Goal: Task Accomplishment & Management: Complete application form

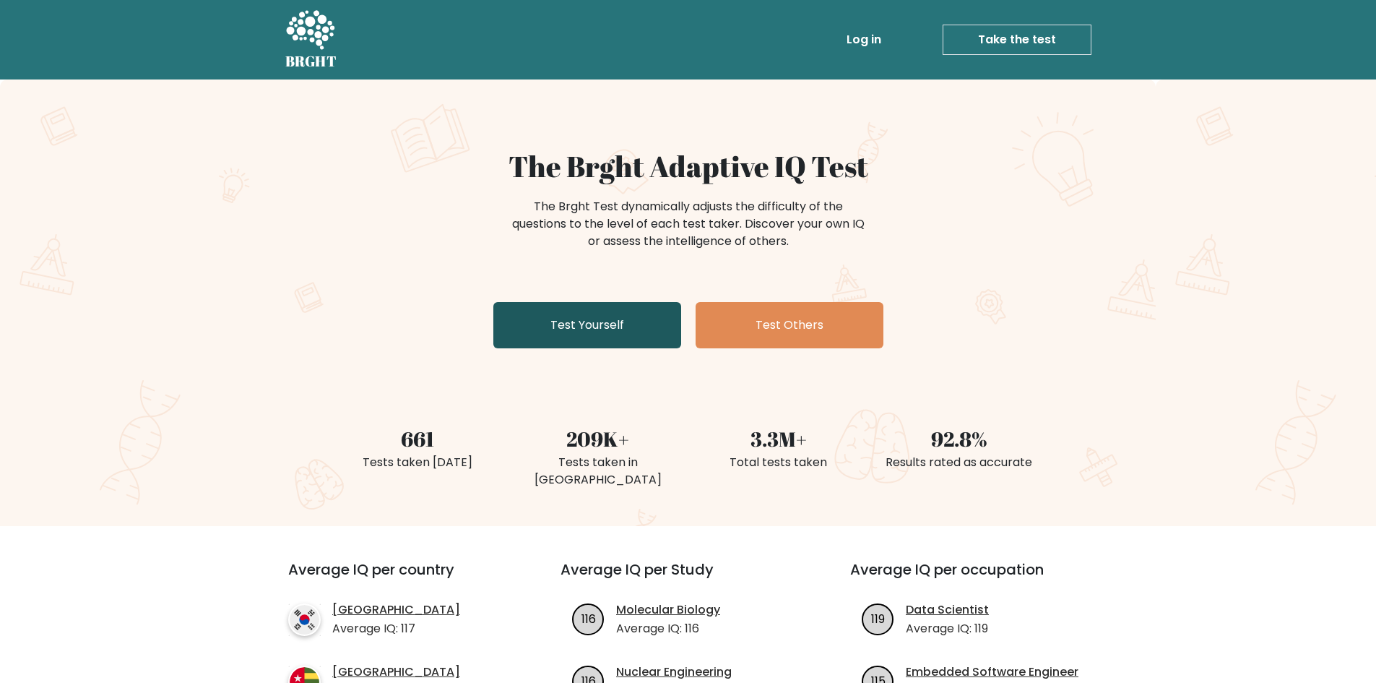
click at [586, 316] on link "Test Yourself" at bounding box center [587, 325] width 188 height 46
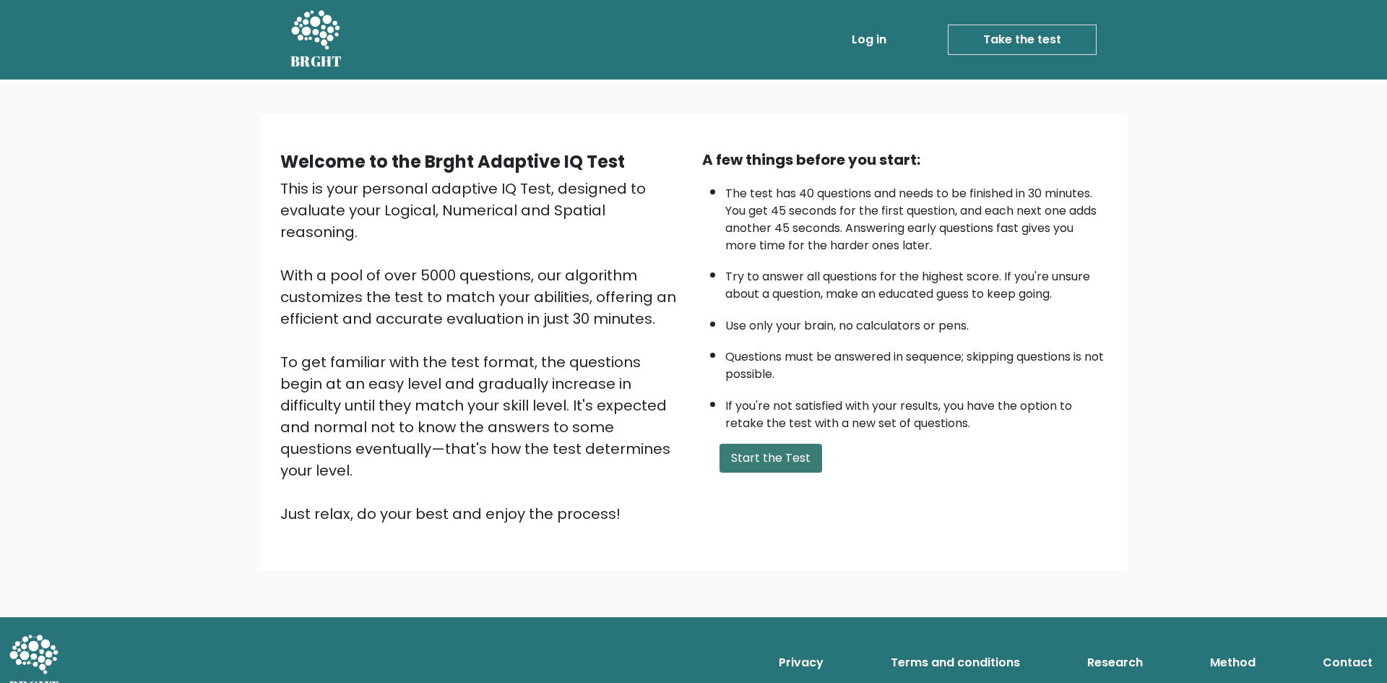
click at [768, 457] on button "Start the Test" at bounding box center [771, 458] width 103 height 29
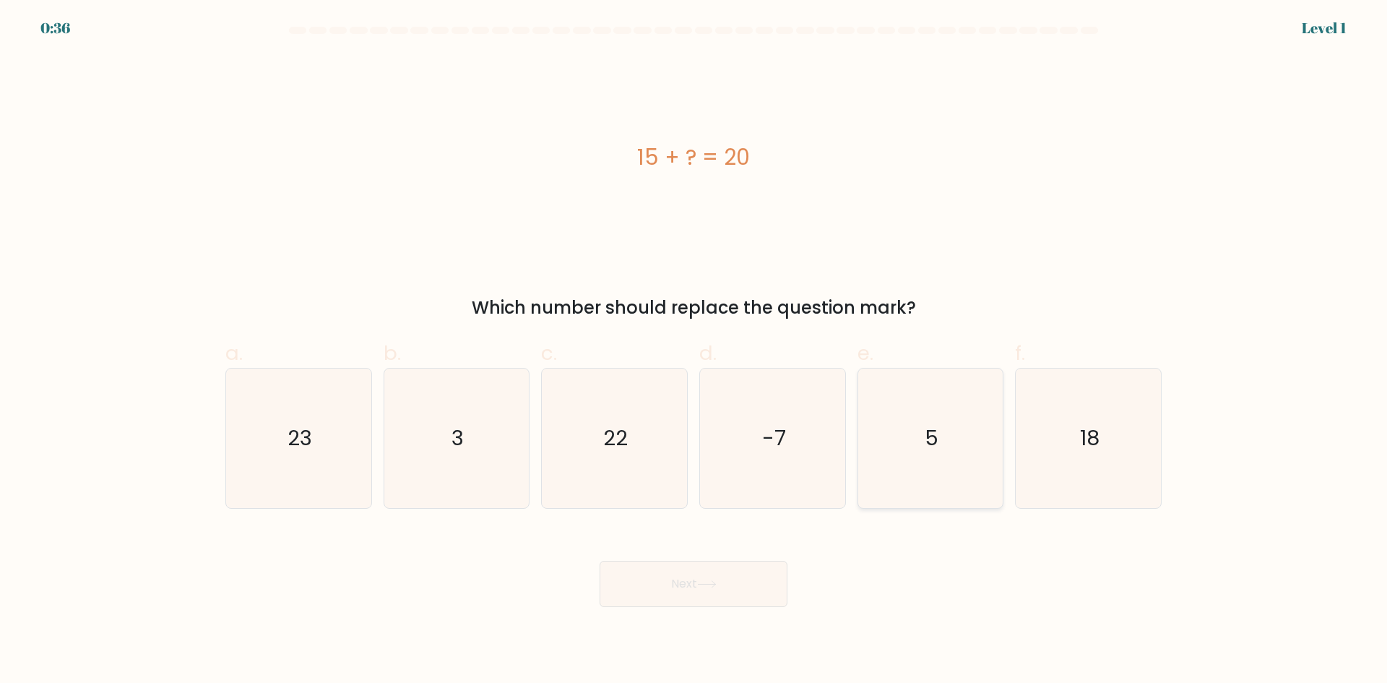
click at [896, 455] on icon "5" at bounding box center [930, 437] width 139 height 139
click at [694, 351] on input "e. 5" at bounding box center [694, 346] width 1 height 9
radio input "true"
click at [704, 595] on button "Next" at bounding box center [694, 584] width 188 height 46
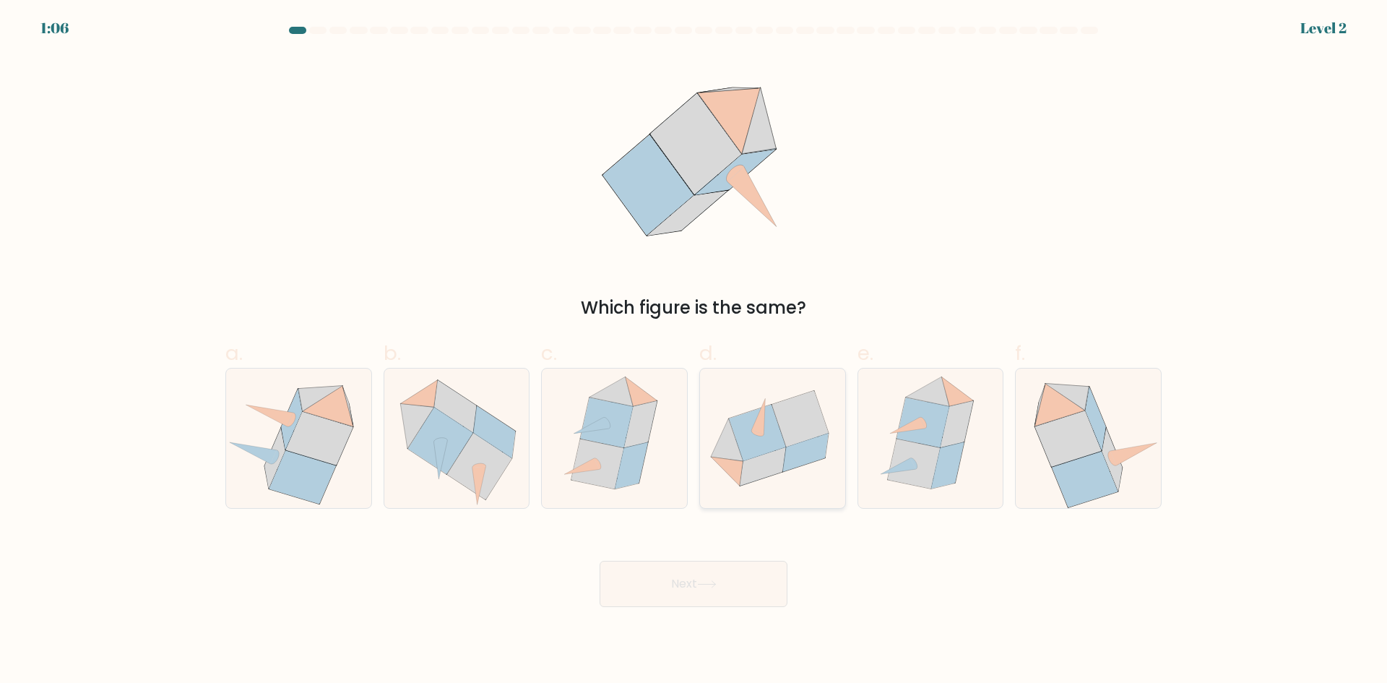
click at [754, 457] on icon at bounding box center [757, 432] width 57 height 56
click at [694, 351] on input "d." at bounding box center [694, 346] width 1 height 9
radio input "true"
click at [736, 585] on button "Next" at bounding box center [694, 584] width 188 height 46
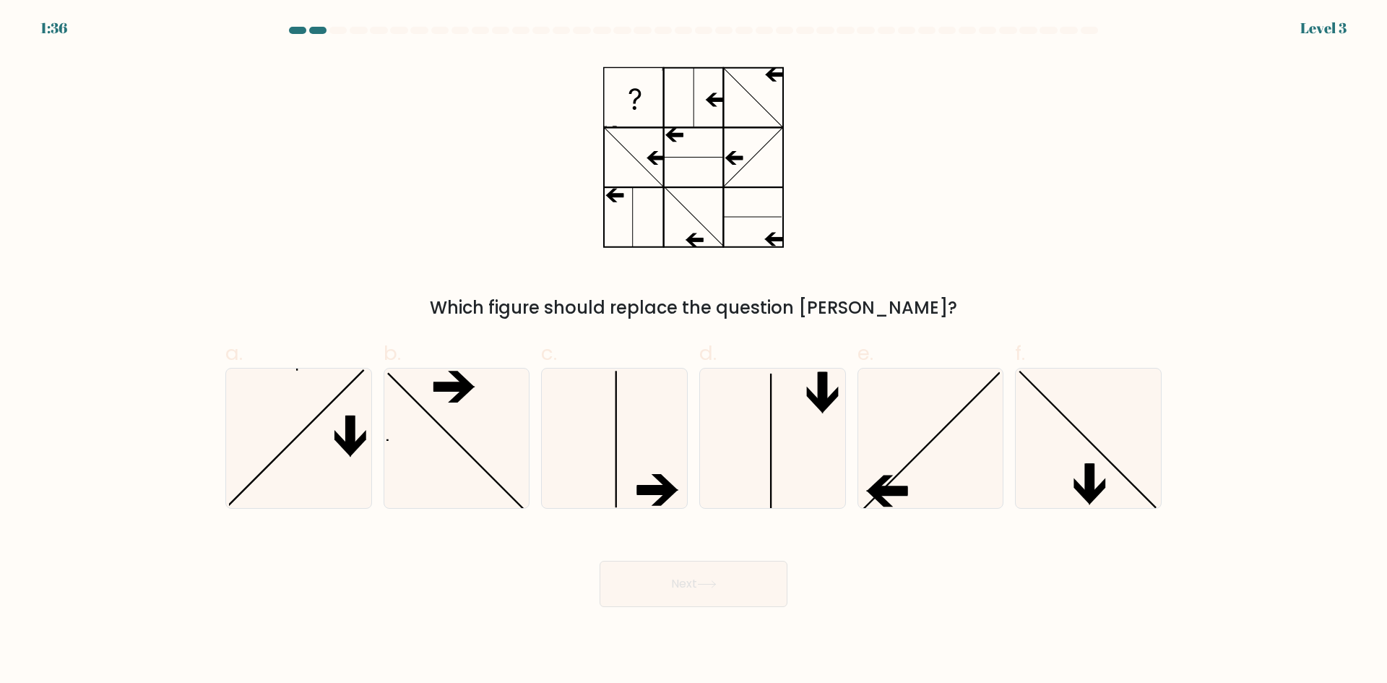
click at [600, 561] on button "Next" at bounding box center [694, 584] width 188 height 46
click at [606, 460] on icon at bounding box center [614, 437] width 139 height 139
click at [694, 351] on input "c." at bounding box center [694, 346] width 1 height 9
radio input "true"
click at [703, 593] on button "Next" at bounding box center [694, 584] width 188 height 46
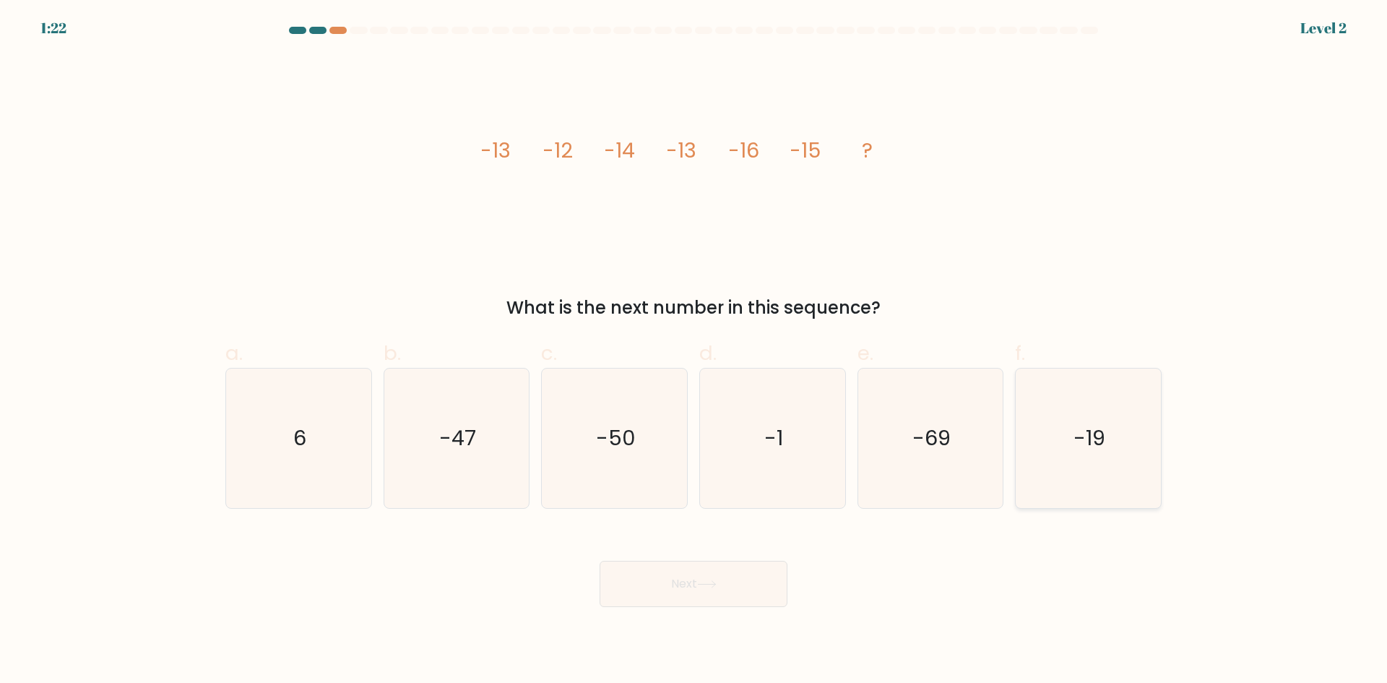
click at [1058, 470] on icon "-19" at bounding box center [1088, 437] width 139 height 139
click at [694, 351] on input "f. -19" at bounding box center [694, 346] width 1 height 9
radio input "true"
click at [720, 591] on button "Next" at bounding box center [694, 584] width 188 height 46
click at [687, 581] on button "Next" at bounding box center [694, 584] width 188 height 46
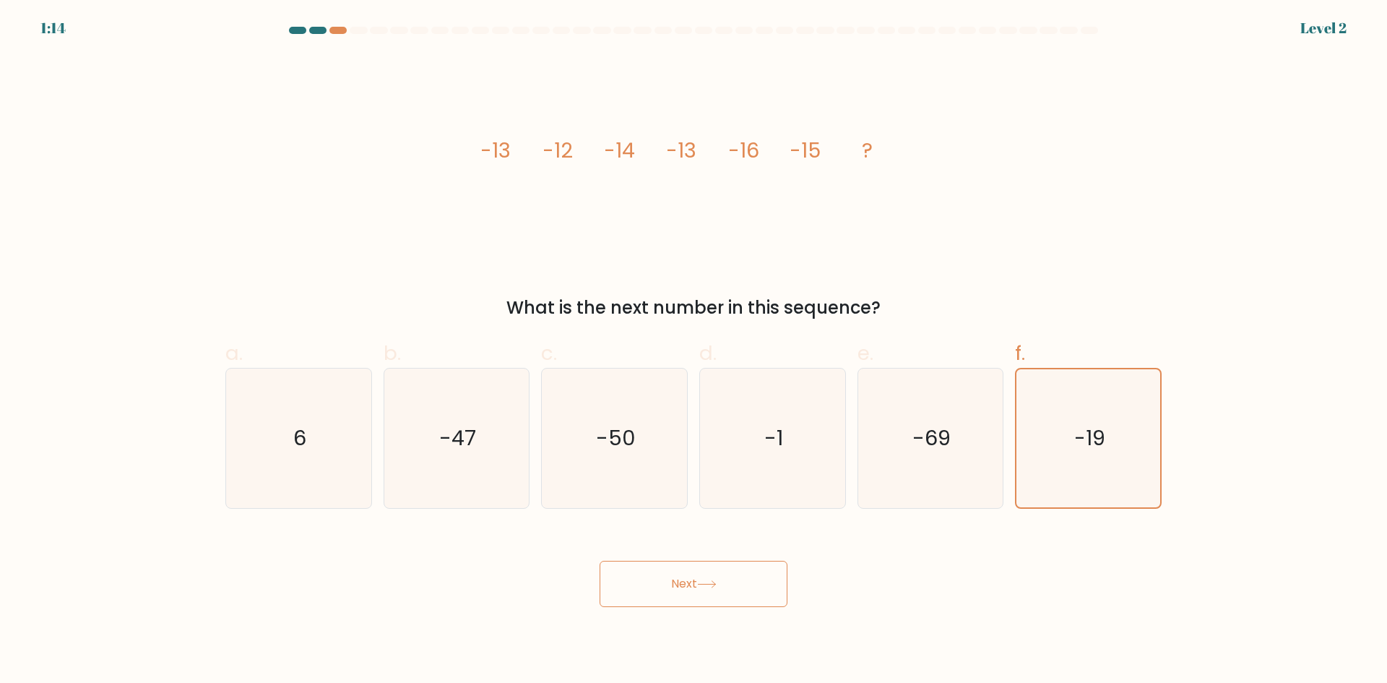
click at [700, 588] on button "Next" at bounding box center [694, 584] width 188 height 46
click at [738, 584] on button "Next" at bounding box center [694, 584] width 188 height 46
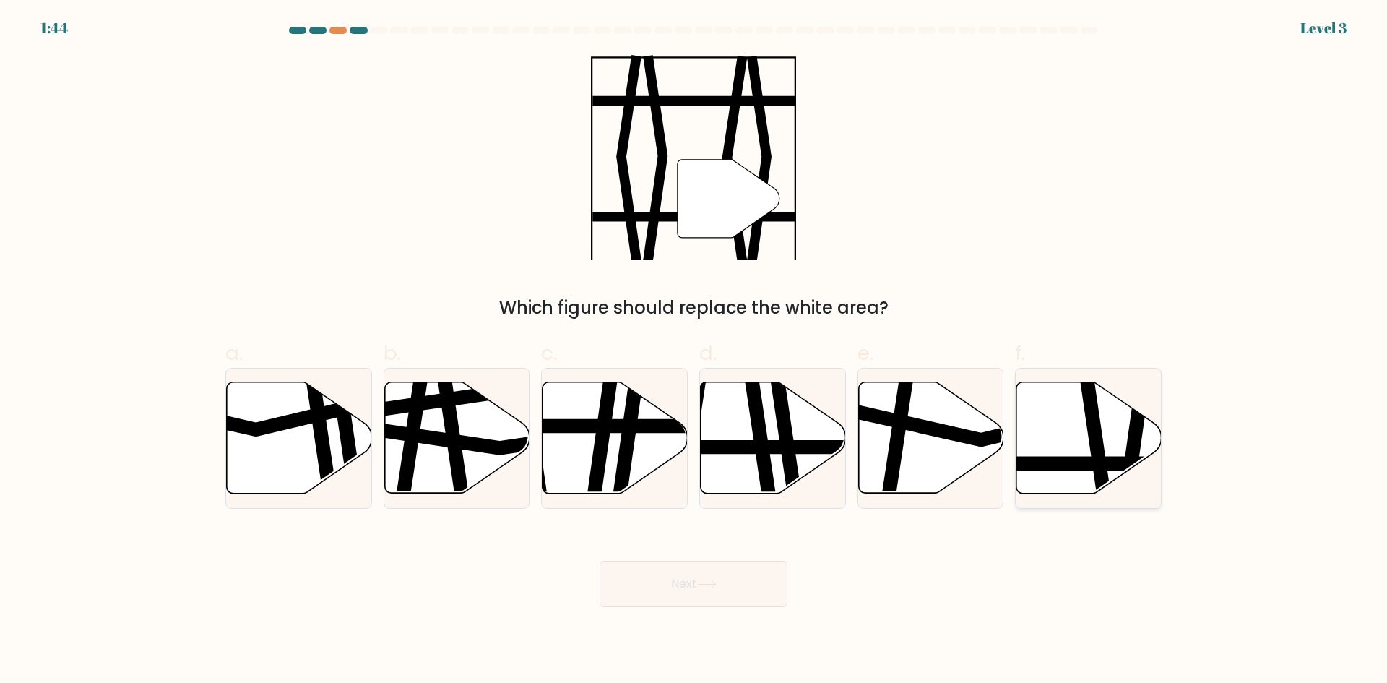
click at [1119, 447] on icon at bounding box center [1089, 437] width 145 height 111
click at [694, 351] on input "f." at bounding box center [694, 346] width 1 height 9
radio input "true"
click at [659, 583] on button "Next" at bounding box center [694, 584] width 188 height 46
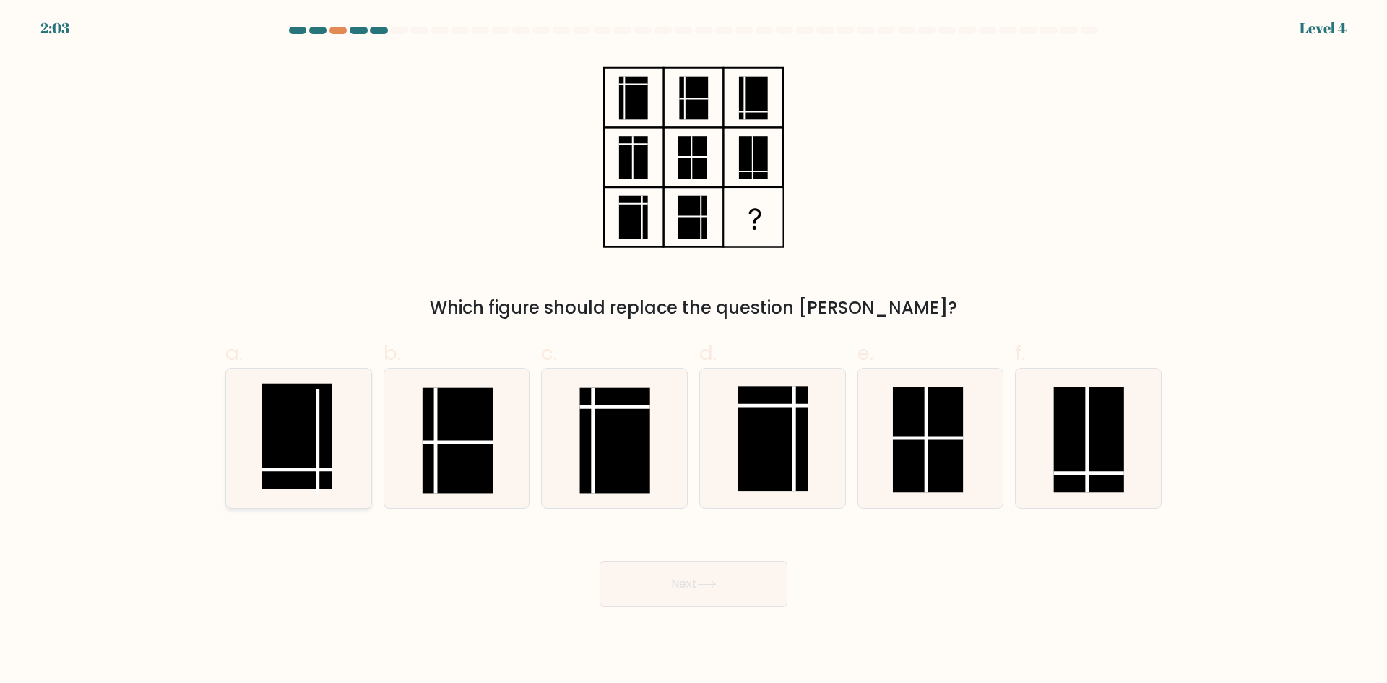
click at [291, 462] on rect at bounding box center [297, 436] width 70 height 105
click at [694, 351] on input "a." at bounding box center [694, 346] width 1 height 9
radio input "true"
click at [669, 583] on button "Next" at bounding box center [694, 584] width 188 height 46
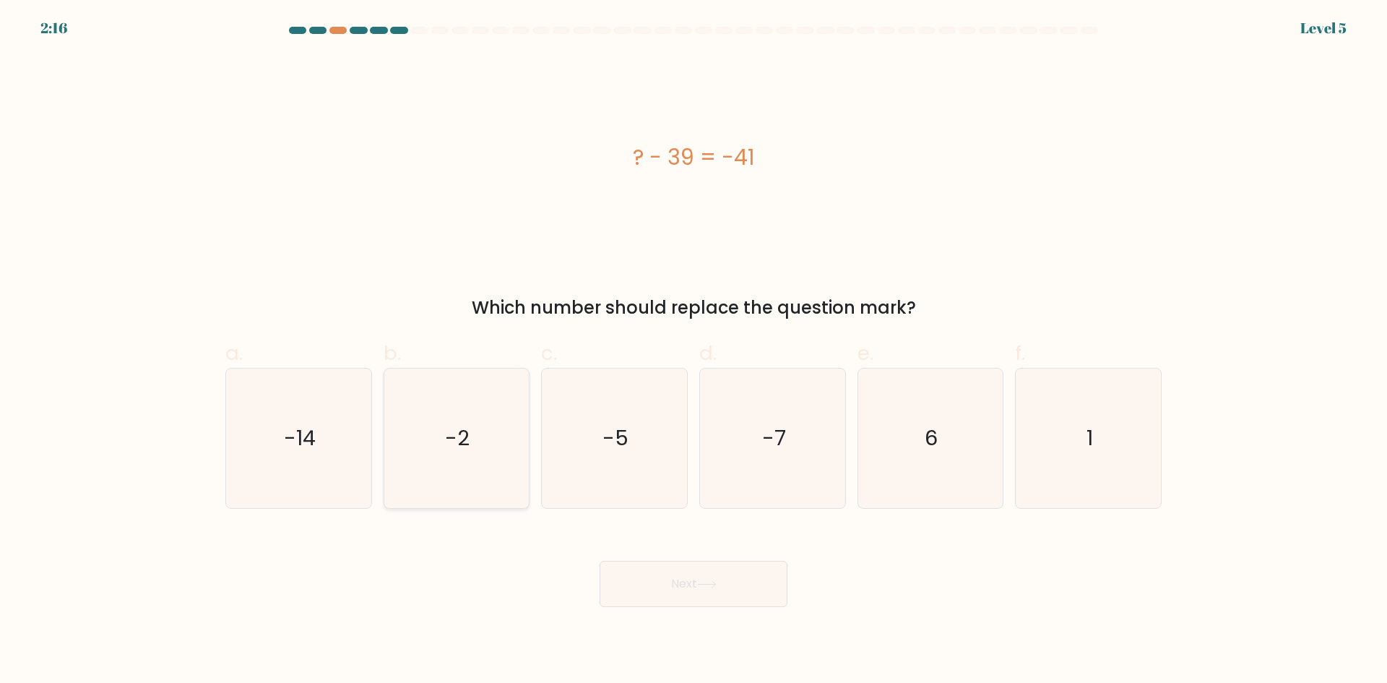
click at [401, 437] on icon "-2" at bounding box center [456, 437] width 139 height 139
click at [694, 351] on input "b. -2" at bounding box center [694, 346] width 1 height 9
radio input "true"
click at [675, 590] on button "Next" at bounding box center [694, 584] width 188 height 46
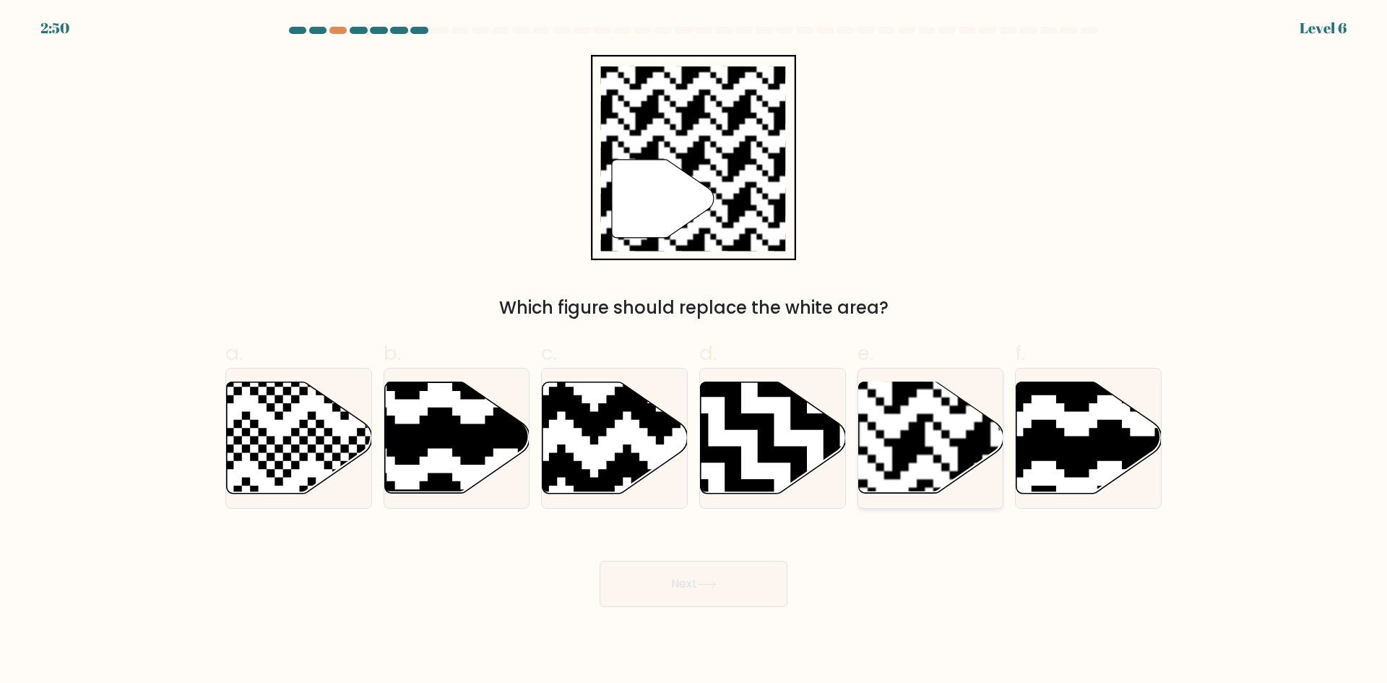
click at [867, 452] on rect at bounding box center [974, 380] width 263 height 263
click at [694, 351] on input "e." at bounding box center [694, 346] width 1 height 9
radio input "true"
click at [693, 595] on button "Next" at bounding box center [694, 584] width 188 height 46
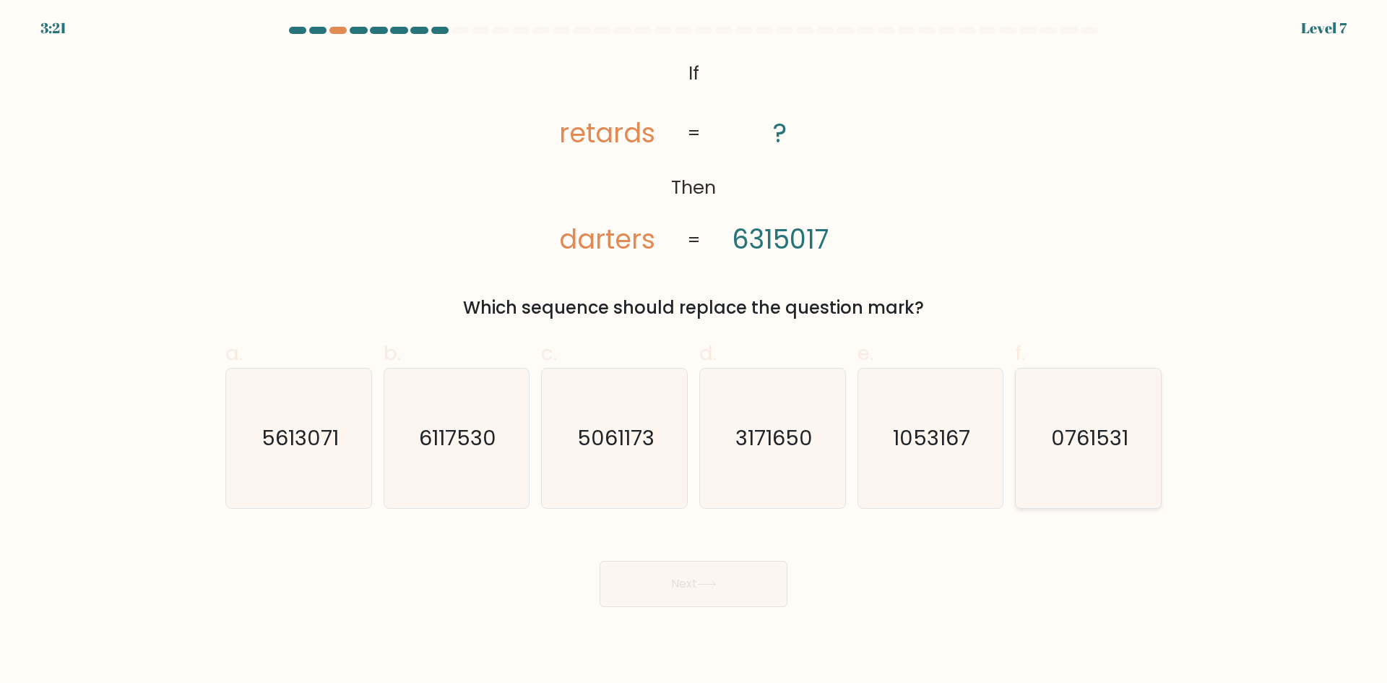
click at [1075, 468] on icon "0761531" at bounding box center [1088, 437] width 139 height 139
click at [694, 351] on input "f. 0761531" at bounding box center [694, 346] width 1 height 9
radio input "true"
click at [686, 577] on button "Next" at bounding box center [694, 584] width 188 height 46
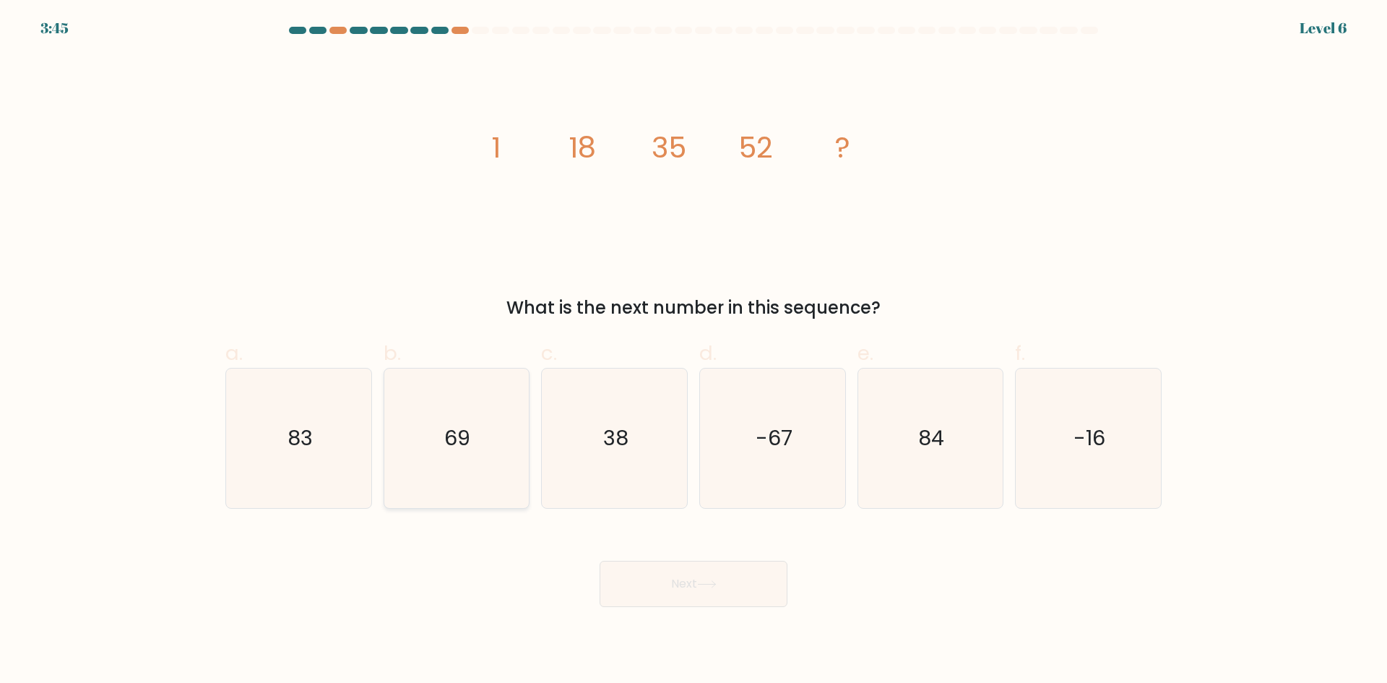
click at [475, 477] on icon "69" at bounding box center [456, 437] width 139 height 139
click at [694, 351] on input "b. 69" at bounding box center [694, 346] width 1 height 9
radio input "true"
click at [676, 592] on button "Next" at bounding box center [694, 584] width 188 height 46
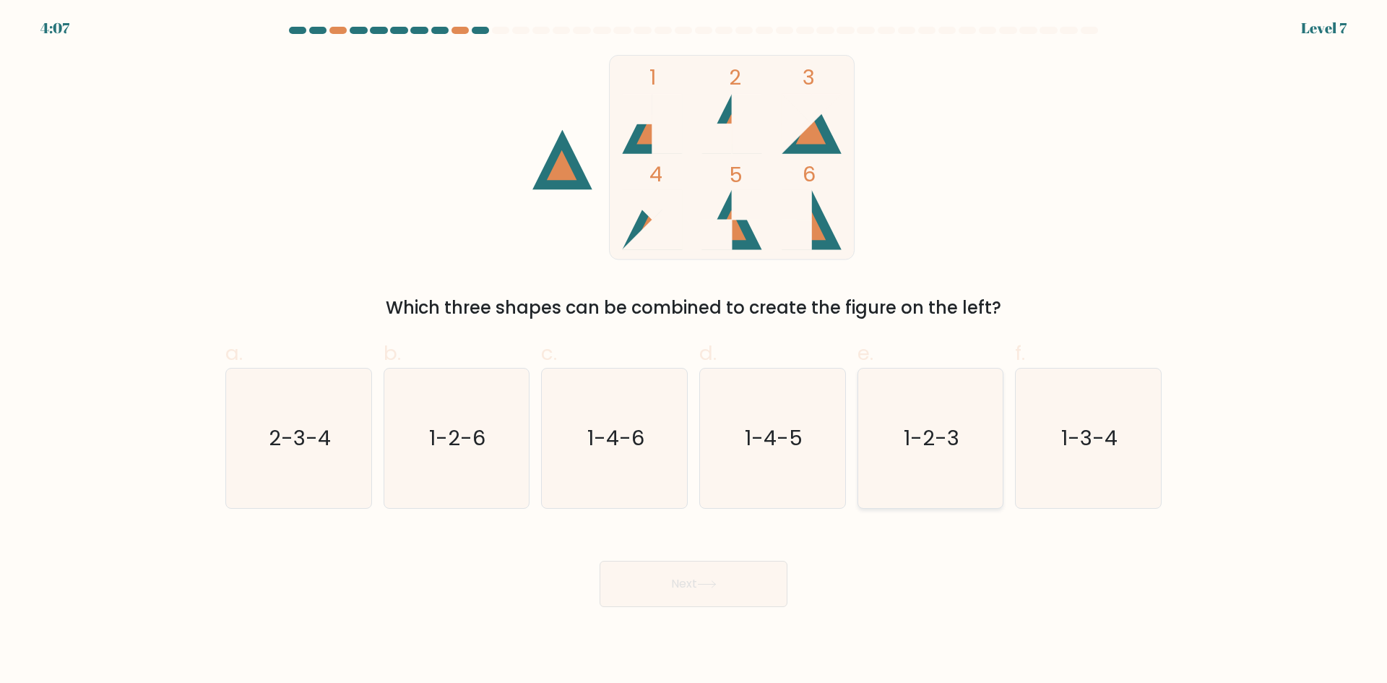
click at [957, 468] on icon "1-2-3" at bounding box center [930, 437] width 139 height 139
click at [694, 351] on input "e. 1-2-3" at bounding box center [694, 346] width 1 height 9
radio input "true"
click at [705, 598] on button "Next" at bounding box center [694, 584] width 188 height 46
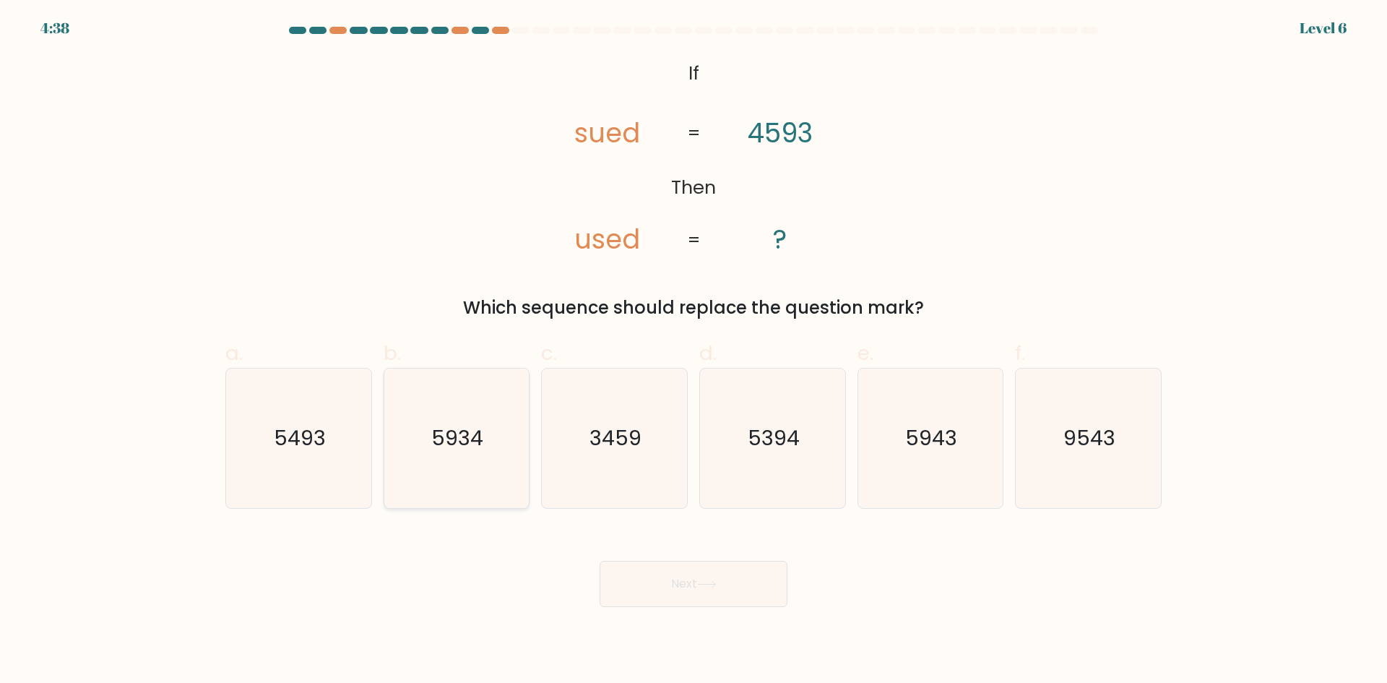
click at [463, 457] on icon "5934" at bounding box center [456, 437] width 139 height 139
click at [694, 351] on input "b. 5934" at bounding box center [694, 346] width 1 height 9
radio input "true"
click at [725, 468] on icon "5394" at bounding box center [772, 437] width 139 height 139
click at [694, 351] on input "d. 5394" at bounding box center [694, 346] width 1 height 9
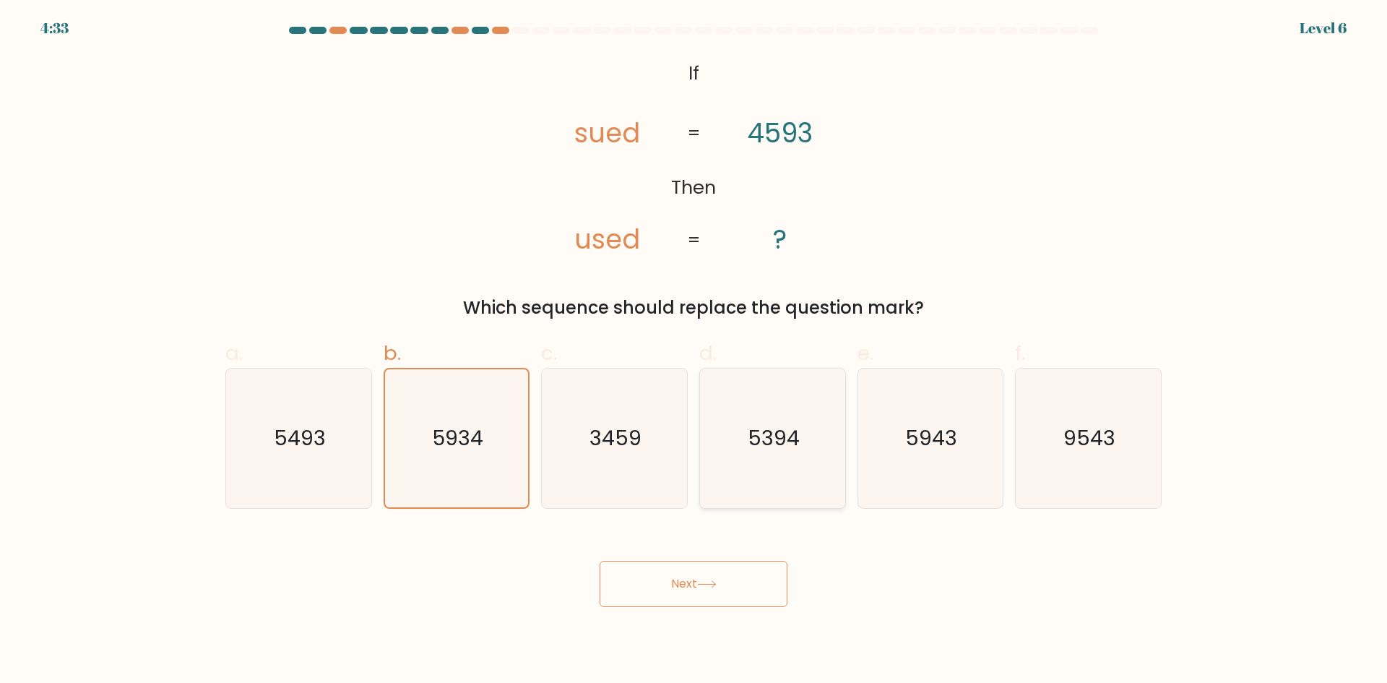
radio input "true"
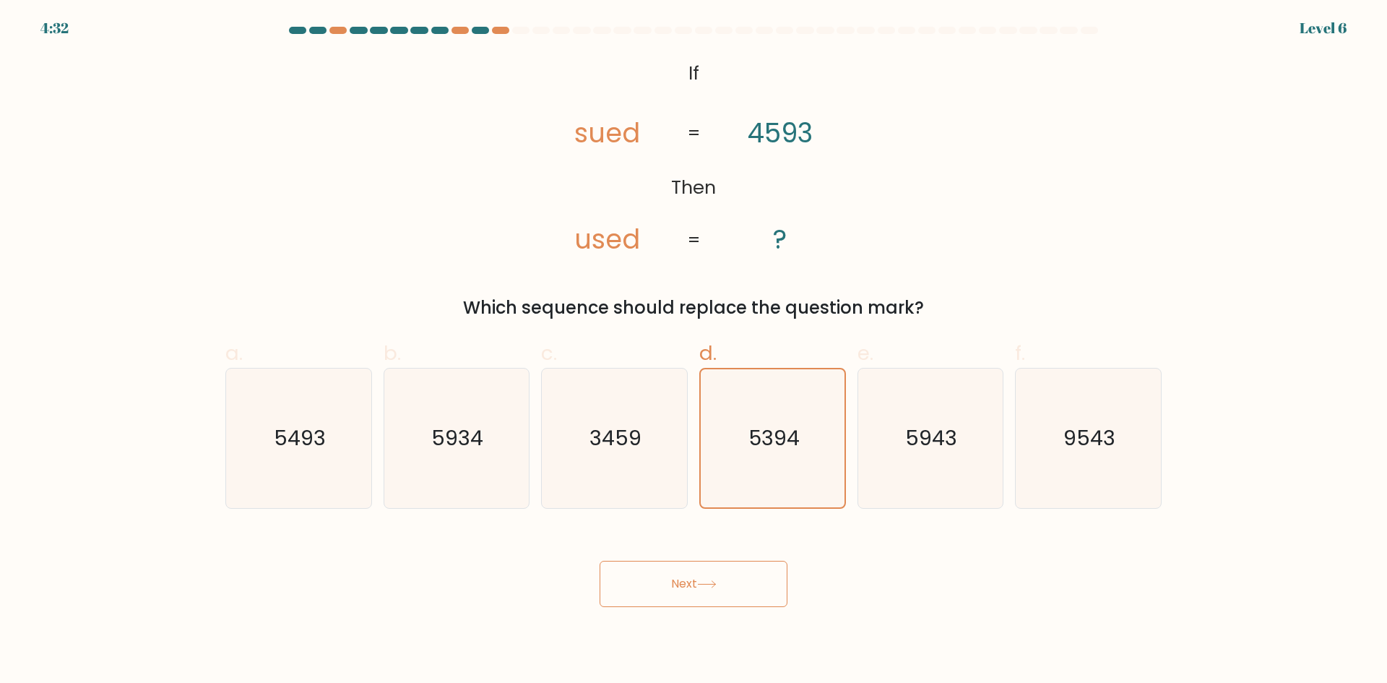
click at [694, 567] on button "Next" at bounding box center [694, 584] width 188 height 46
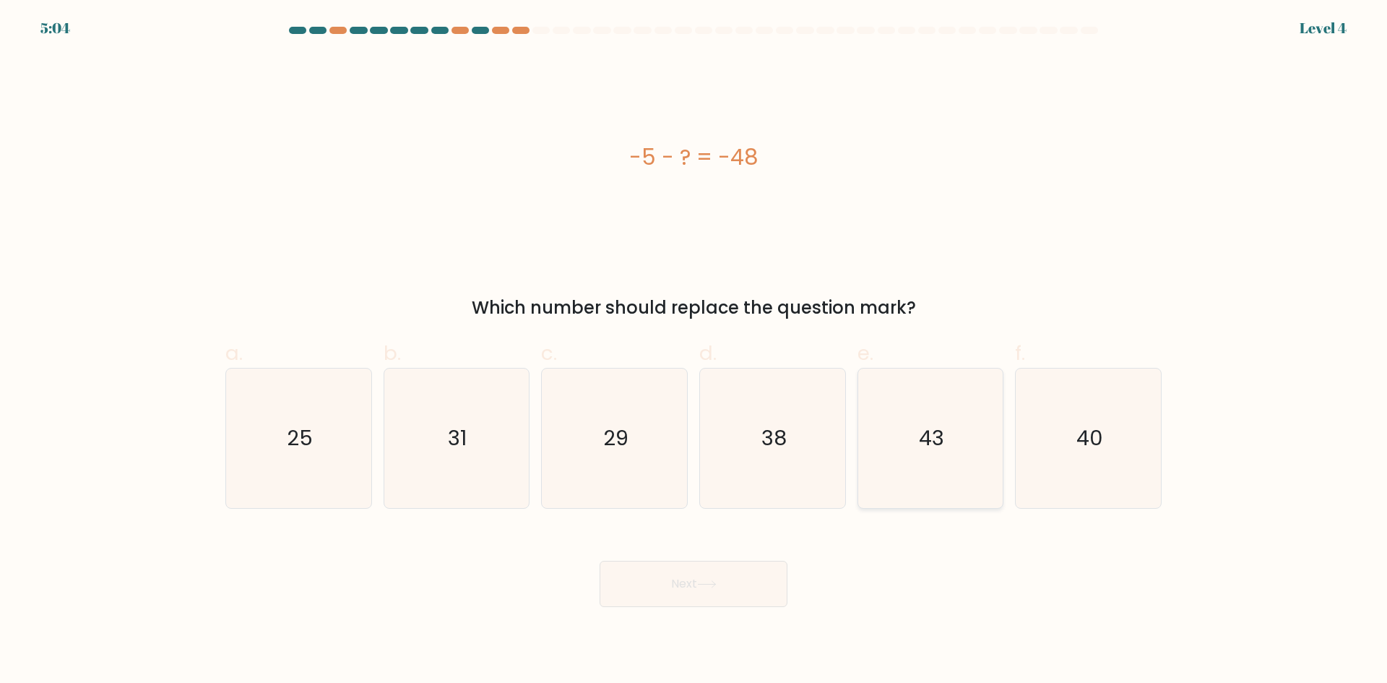
click at [940, 467] on icon "43" at bounding box center [930, 437] width 139 height 139
click at [694, 351] on input "e. 43" at bounding box center [694, 346] width 1 height 9
radio input "true"
click at [707, 580] on icon at bounding box center [707, 584] width 20 height 8
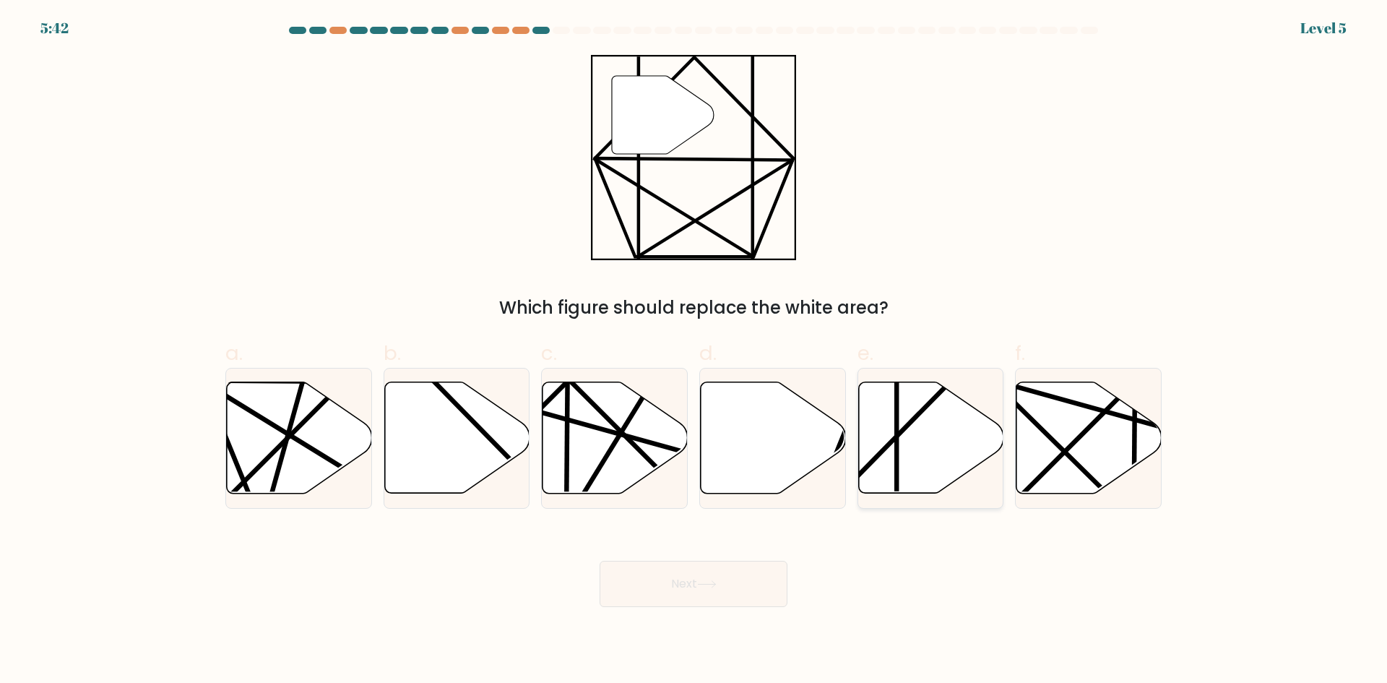
click at [918, 436] on icon at bounding box center [930, 437] width 145 height 111
click at [694, 351] on input "e." at bounding box center [694, 346] width 1 height 9
radio input "true"
click at [672, 591] on button "Next" at bounding box center [694, 584] width 188 height 46
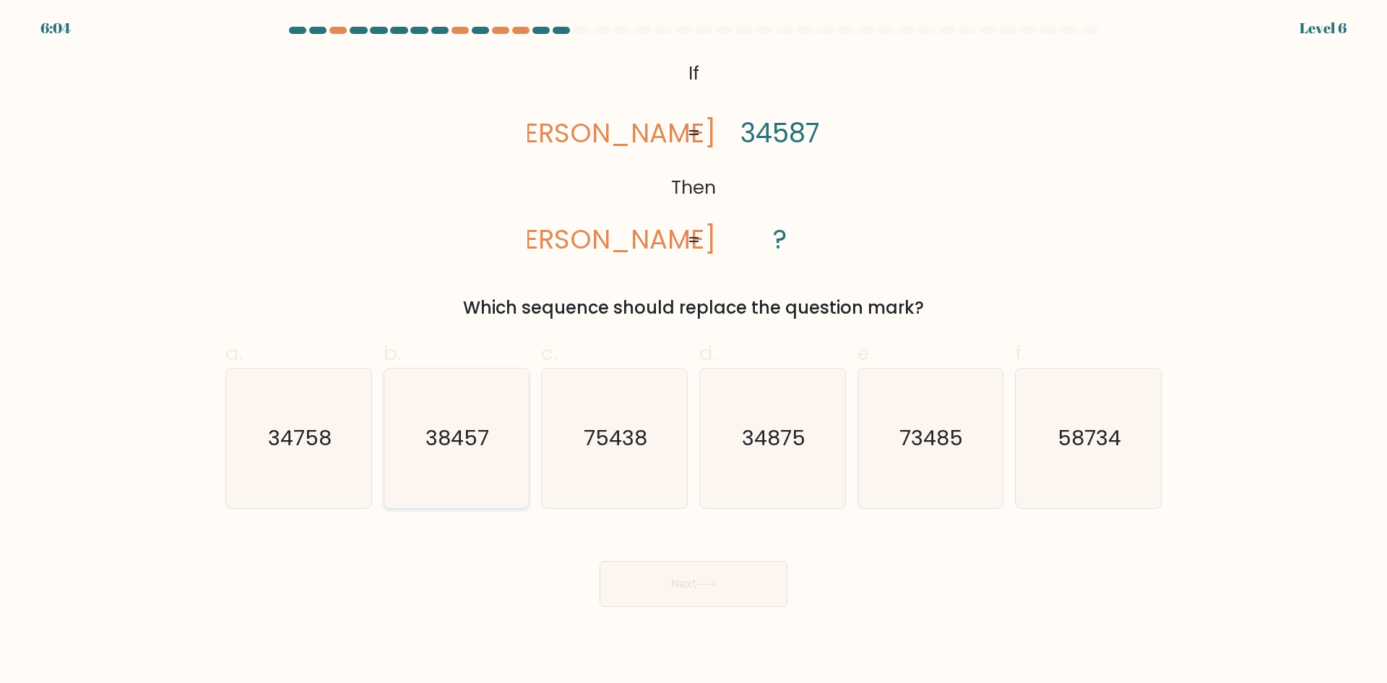
click at [479, 454] on icon "38457" at bounding box center [456, 437] width 139 height 139
click at [694, 351] on input "b. 38457" at bounding box center [694, 346] width 1 height 9
radio input "true"
click at [702, 594] on button "Next" at bounding box center [694, 584] width 188 height 46
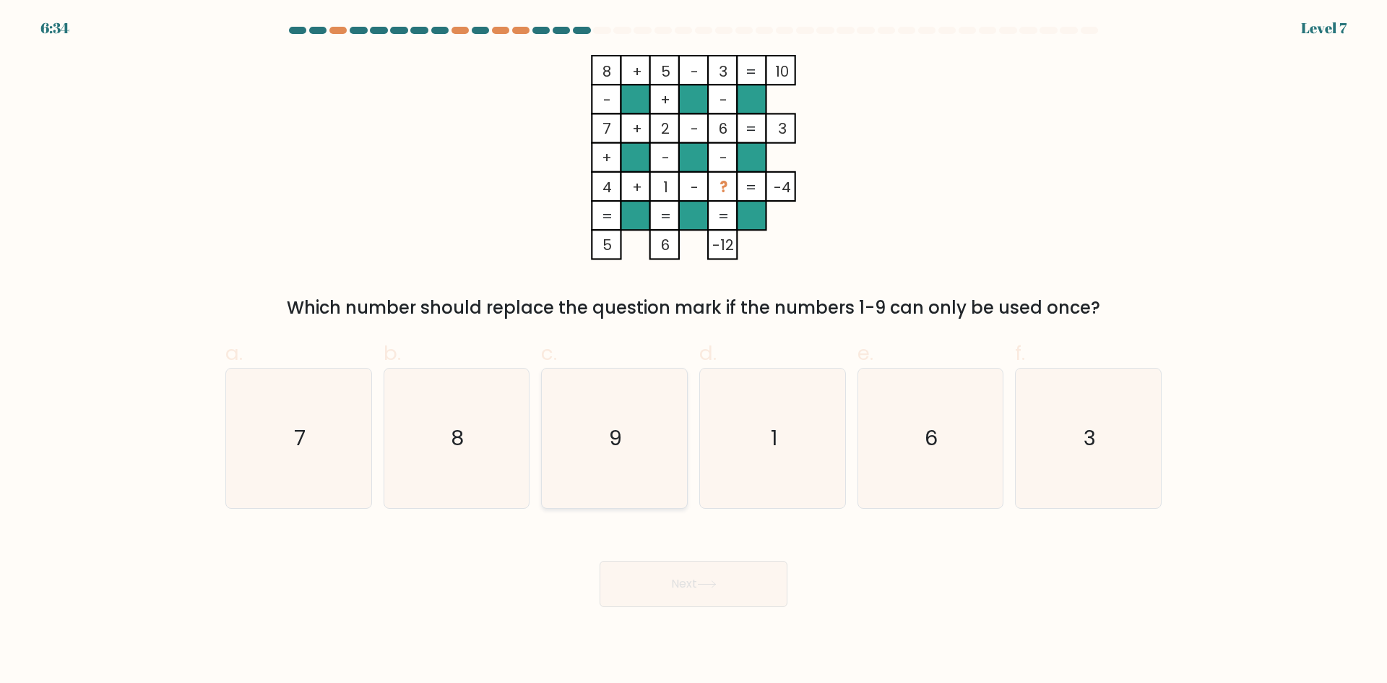
click at [665, 457] on icon "9" at bounding box center [614, 437] width 139 height 139
click at [694, 351] on input "c. 9" at bounding box center [694, 346] width 1 height 9
radio input "true"
click at [701, 585] on icon at bounding box center [707, 584] width 20 height 8
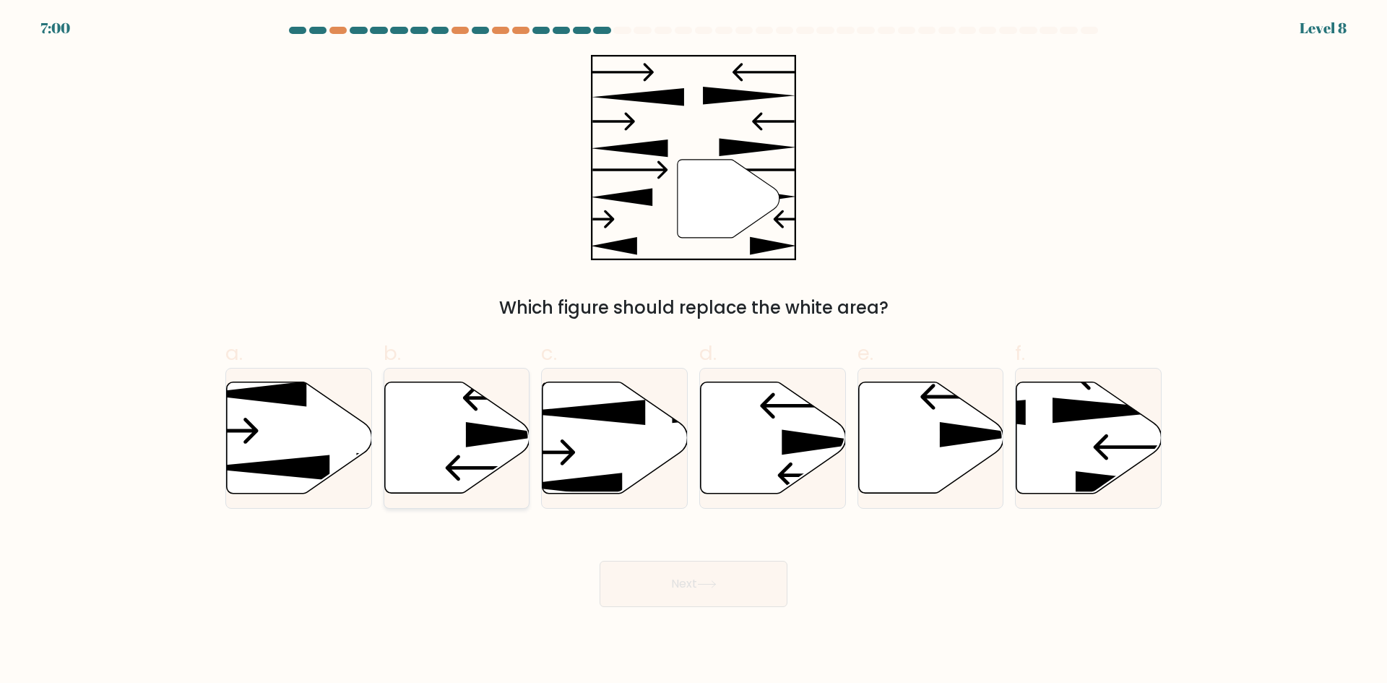
click at [493, 447] on icon at bounding box center [456, 437] width 145 height 111
click at [694, 351] on input "b." at bounding box center [694, 346] width 1 height 9
radio input "true"
click at [715, 584] on icon at bounding box center [706, 584] width 17 height 7
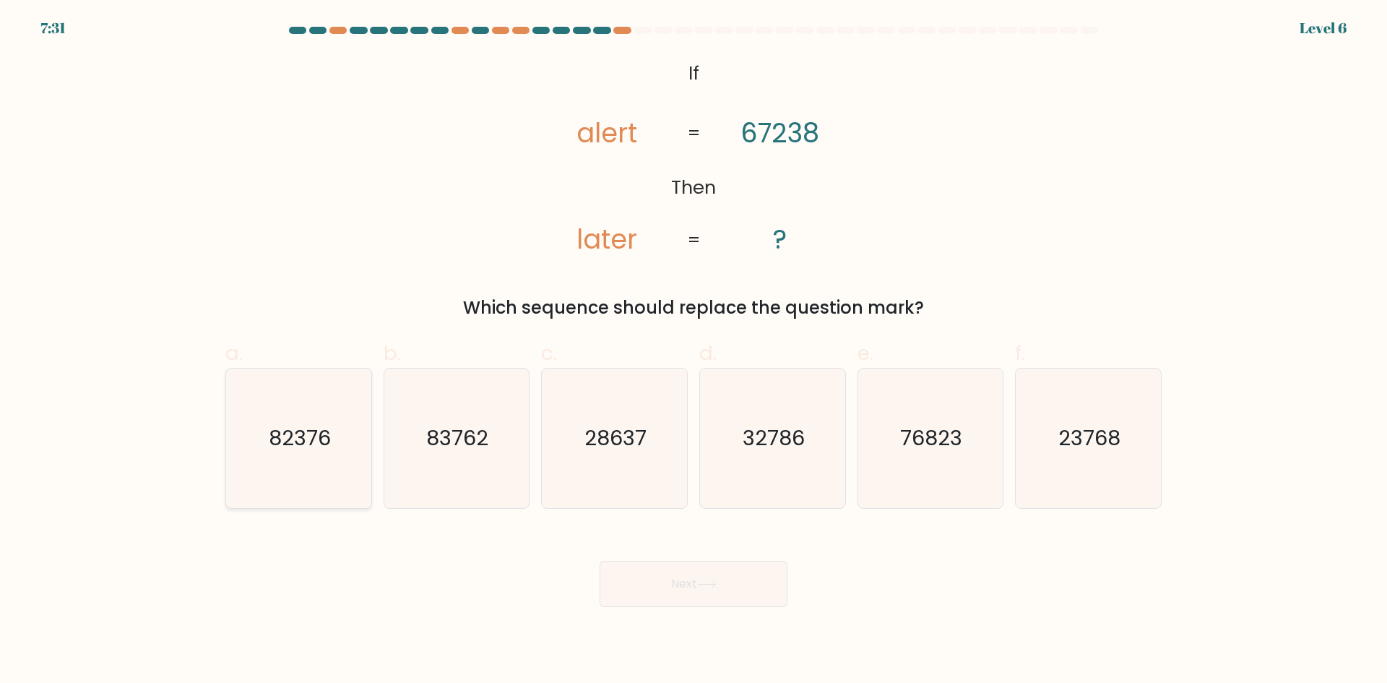
click at [292, 467] on icon "82376" at bounding box center [298, 437] width 139 height 139
click at [694, 351] on input "a. 82376" at bounding box center [694, 346] width 1 height 9
radio input "true"
click at [667, 592] on button "Next" at bounding box center [694, 584] width 188 height 46
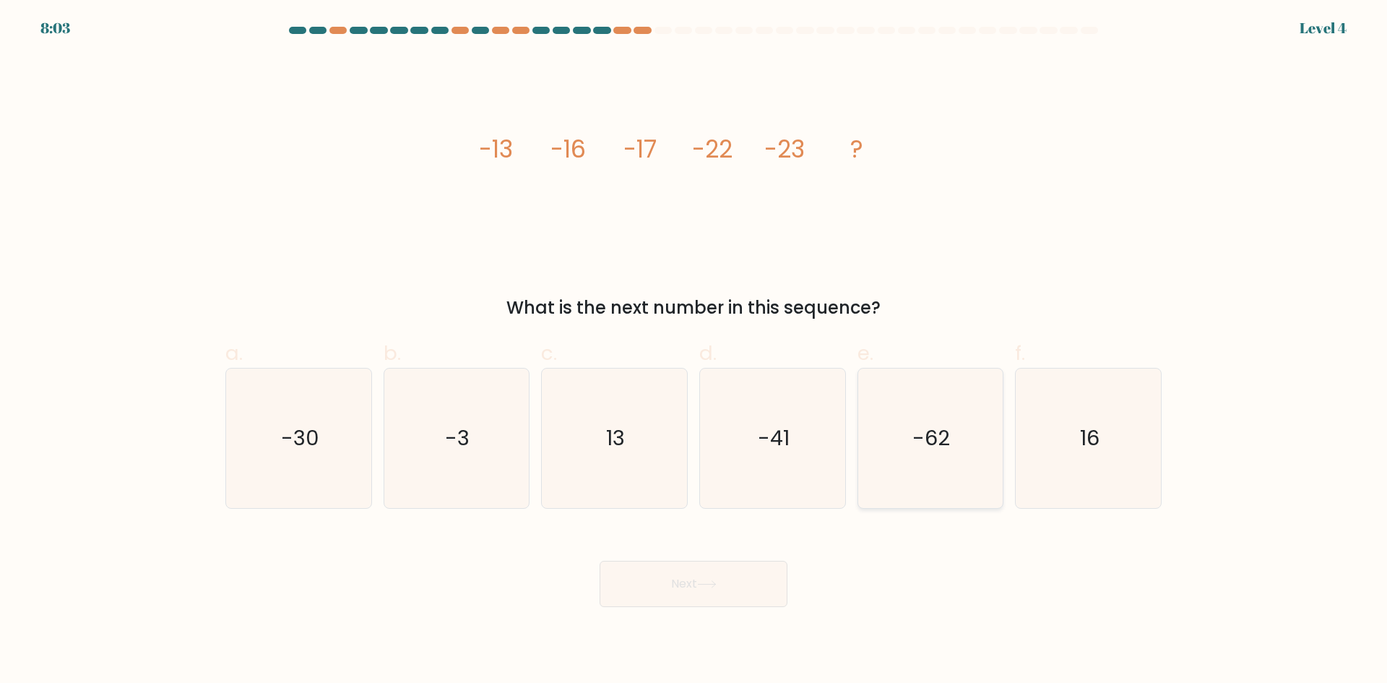
click at [918, 467] on icon "-62" at bounding box center [930, 437] width 139 height 139
click at [694, 351] on input "e. -62" at bounding box center [694, 346] width 1 height 9
radio input "true"
click at [706, 596] on button "Next" at bounding box center [694, 584] width 188 height 46
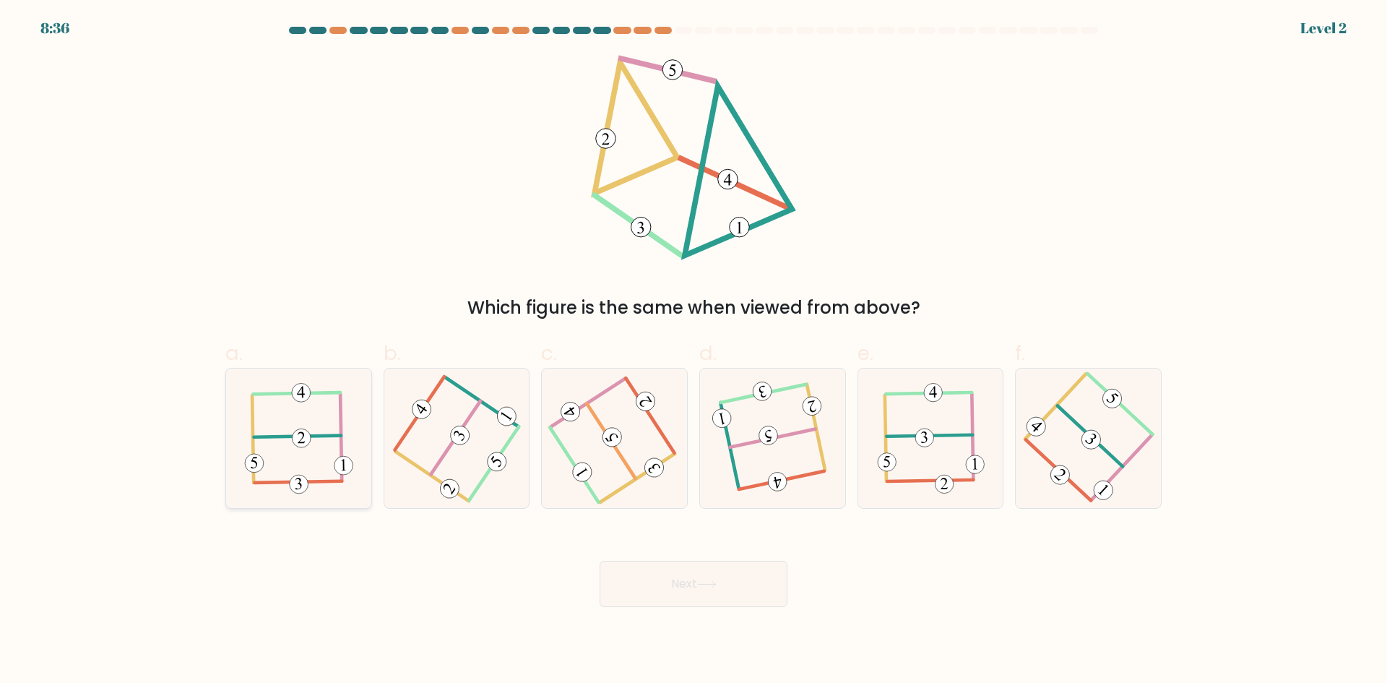
click at [329, 452] on icon at bounding box center [298, 437] width 108 height 111
click at [694, 351] on input "a." at bounding box center [694, 346] width 1 height 9
radio input "true"
click at [677, 576] on button "Next" at bounding box center [694, 584] width 188 height 46
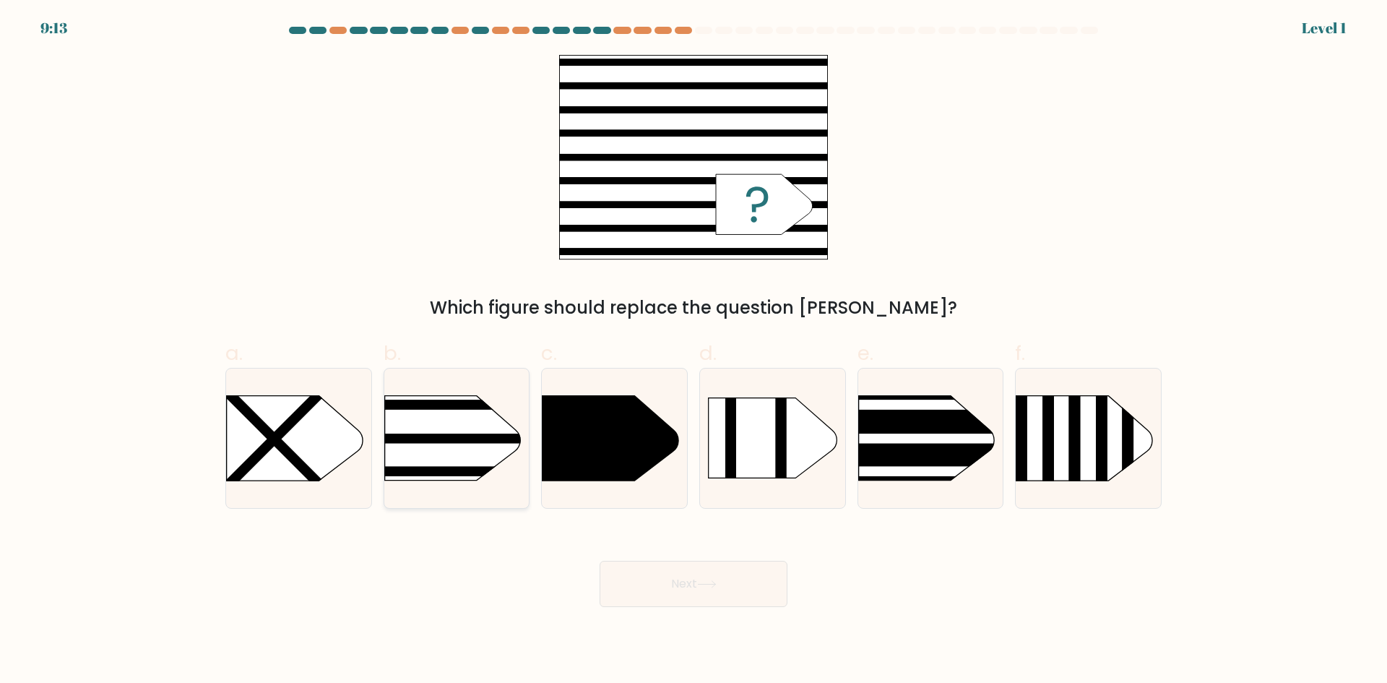
click at [458, 438] on rect at bounding box center [353, 438] width 379 height 9
click at [694, 351] on input "b." at bounding box center [694, 346] width 1 height 9
radio input "true"
click at [692, 564] on button "Next" at bounding box center [694, 584] width 188 height 46
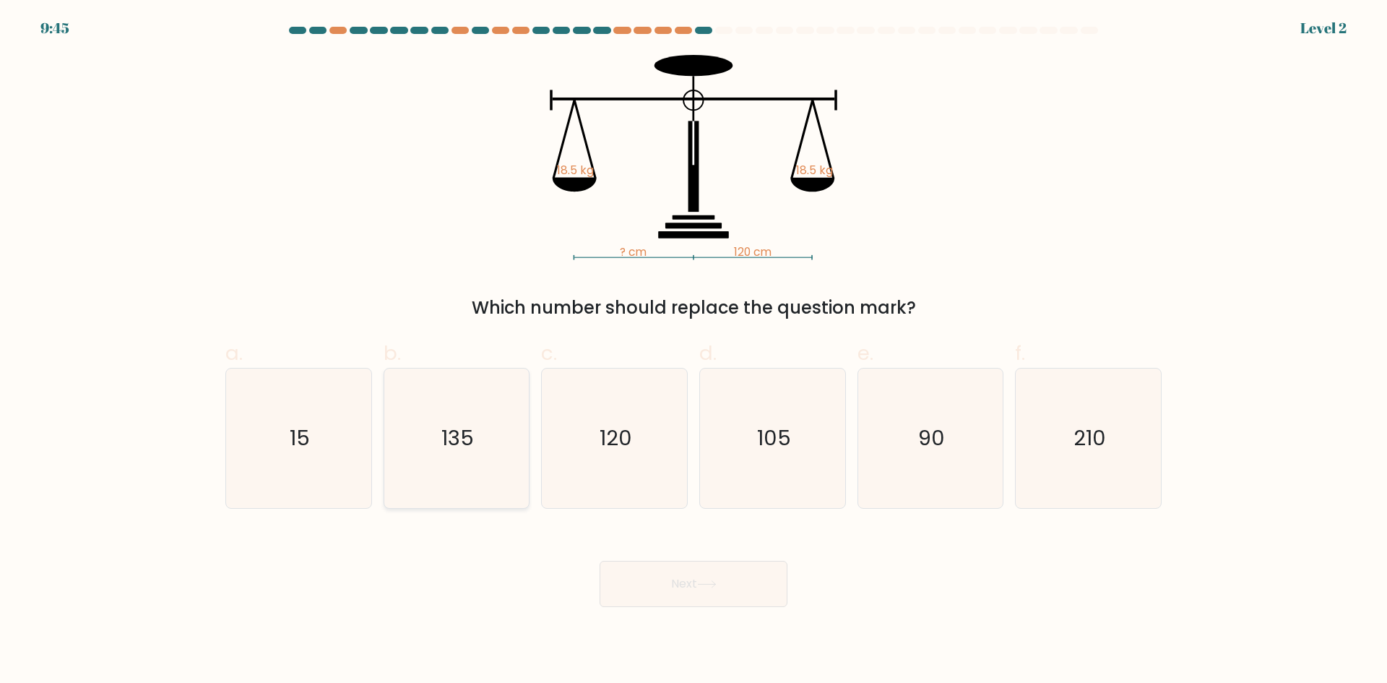
click at [432, 461] on icon "135" at bounding box center [456, 437] width 139 height 139
click at [694, 351] on input "b. 135" at bounding box center [694, 346] width 1 height 9
radio input "true"
click at [714, 590] on button "Next" at bounding box center [694, 584] width 188 height 46
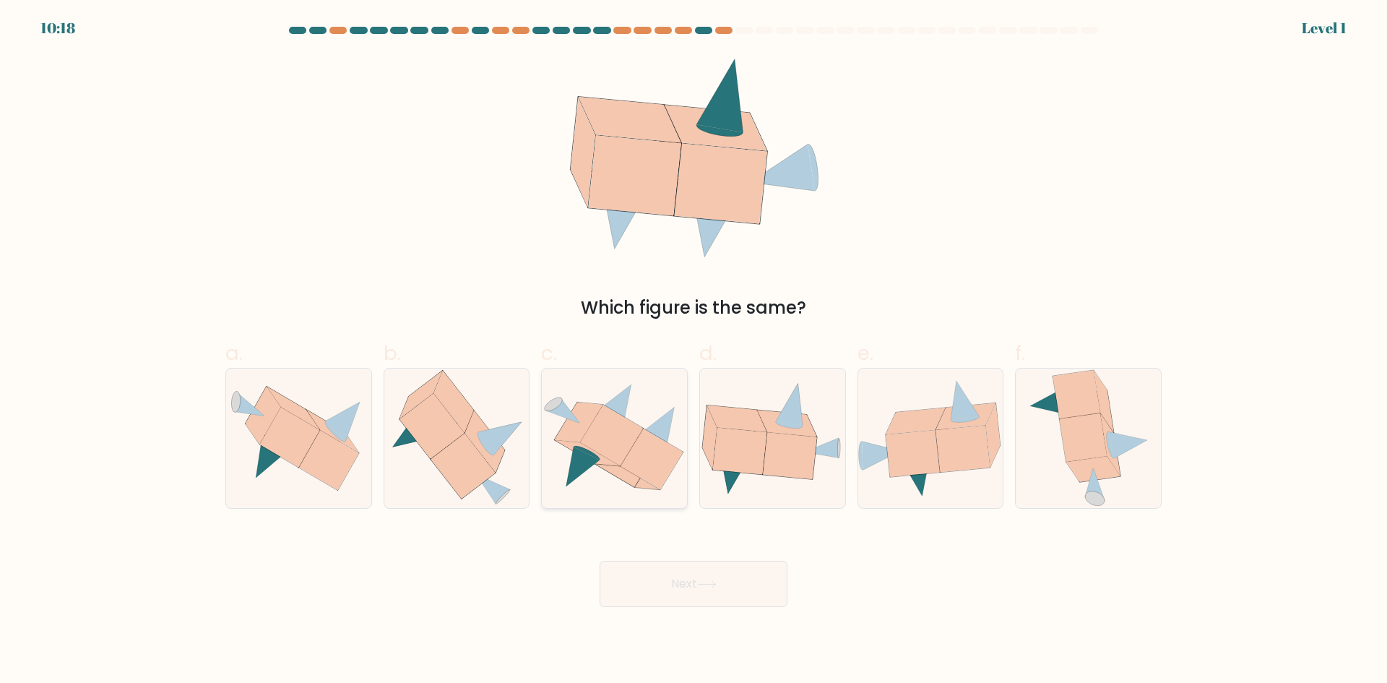
click at [631, 457] on icon at bounding box center [652, 458] width 63 height 61
click at [694, 351] on input "c." at bounding box center [694, 346] width 1 height 9
radio input "true"
click at [691, 582] on button "Next" at bounding box center [694, 584] width 188 height 46
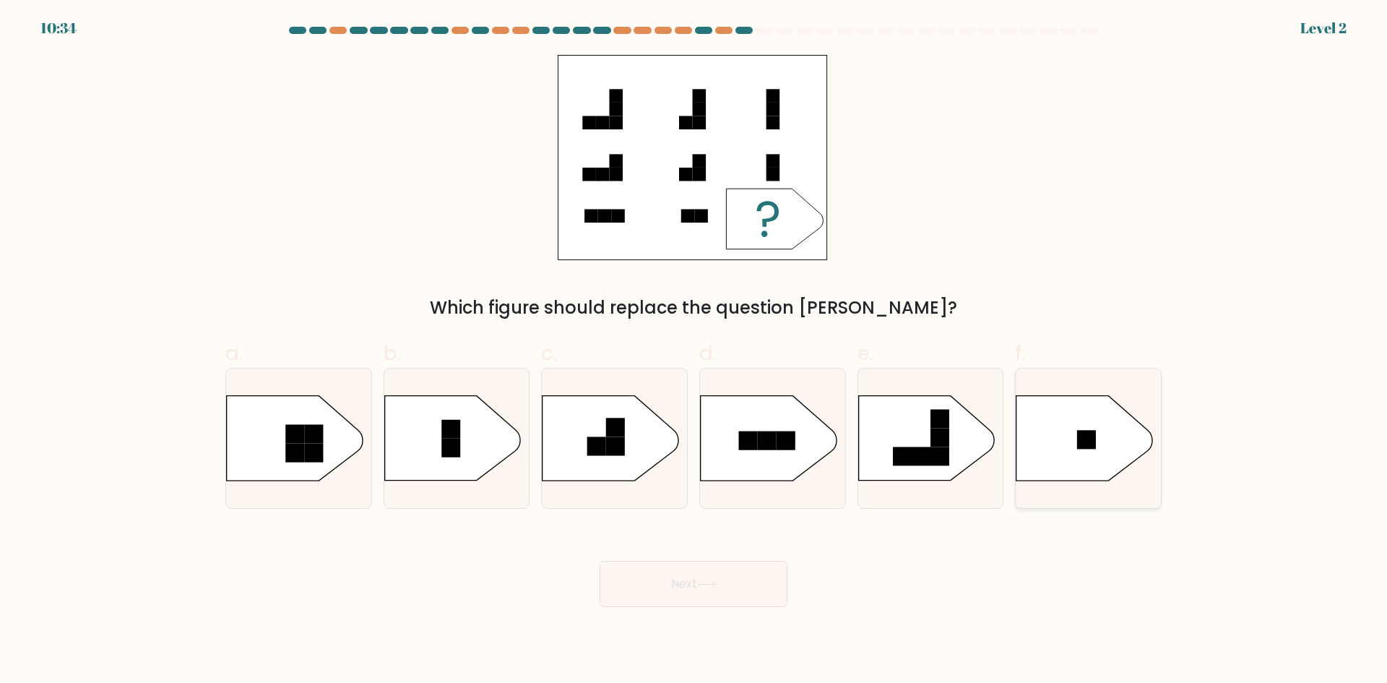
click at [1071, 441] on icon at bounding box center [1085, 438] width 136 height 85
click at [694, 351] on input "f." at bounding box center [694, 346] width 1 height 9
radio input "true"
click at [735, 580] on button "Next" at bounding box center [694, 584] width 188 height 46
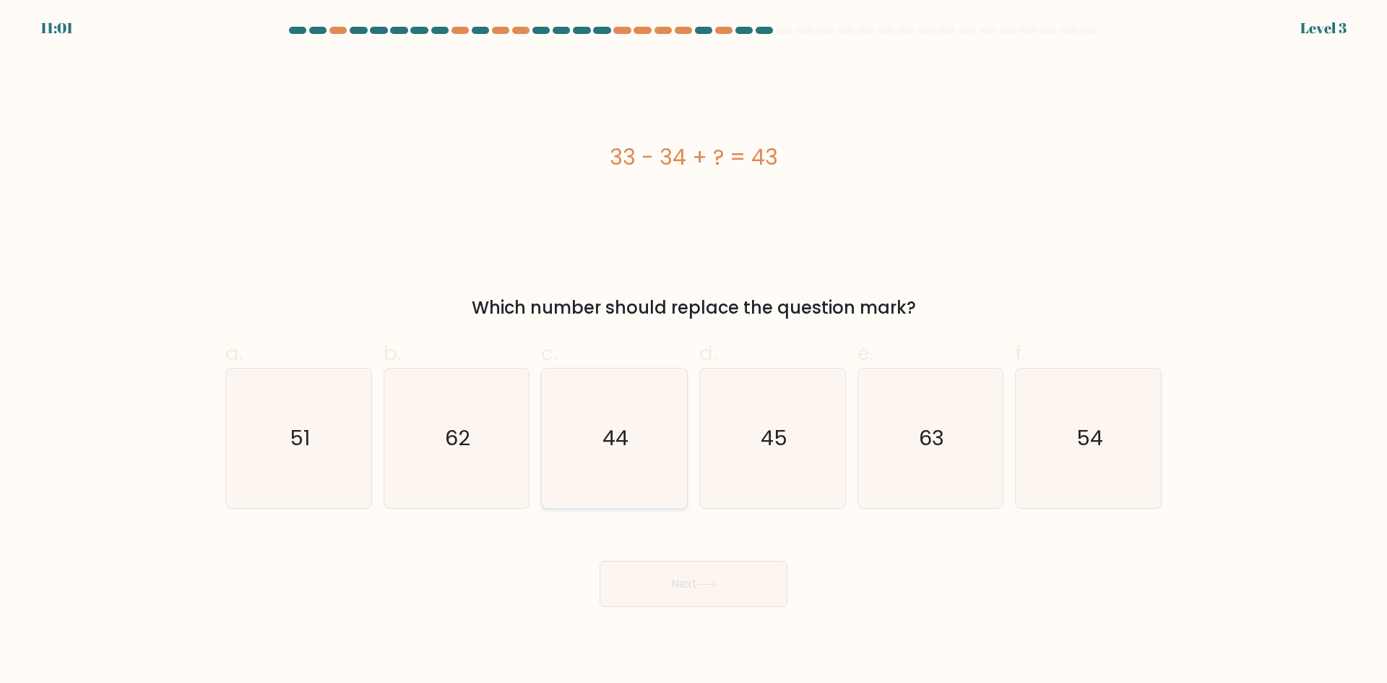
click at [641, 471] on icon "44" at bounding box center [614, 437] width 139 height 139
click at [694, 351] on input "c. 44" at bounding box center [694, 346] width 1 height 9
radio input "true"
click at [647, 590] on button "Next" at bounding box center [694, 584] width 188 height 46
click at [721, 582] on button "Next" at bounding box center [694, 584] width 188 height 46
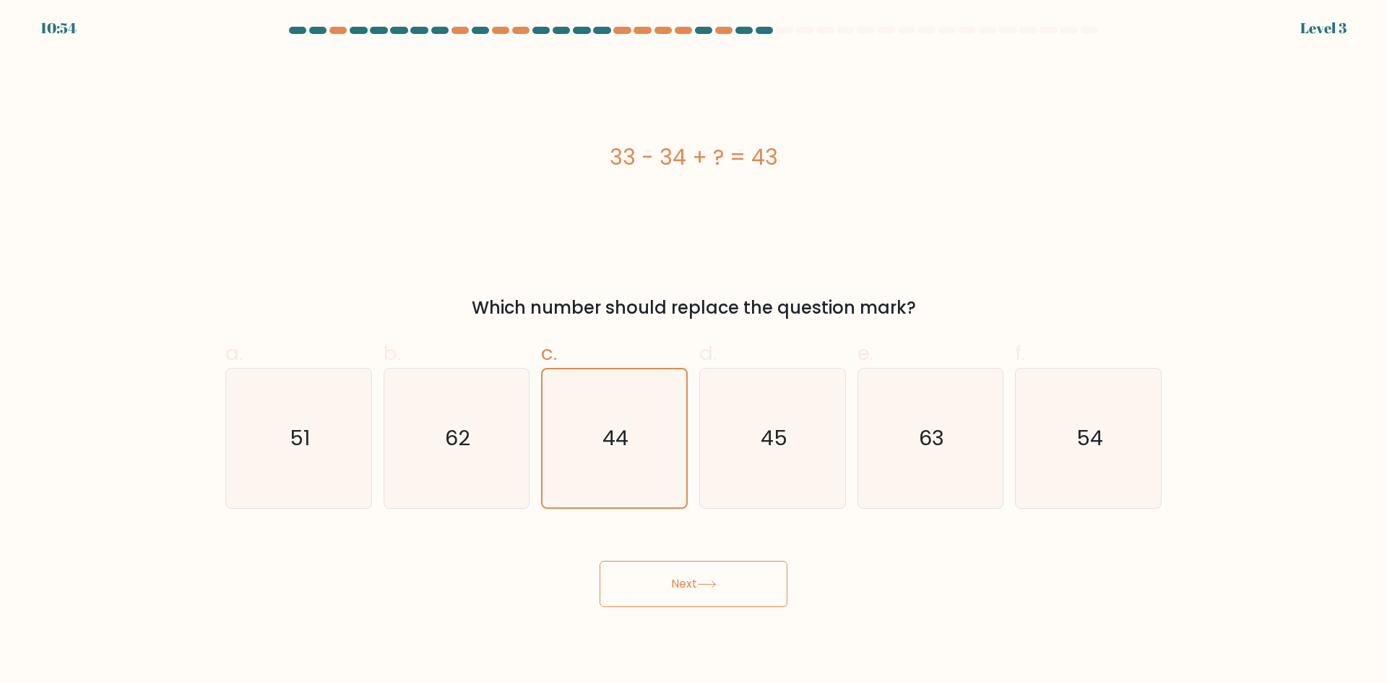
click at [706, 583] on icon at bounding box center [707, 584] width 20 height 8
click at [900, 590] on div "Next" at bounding box center [694, 566] width 954 height 81
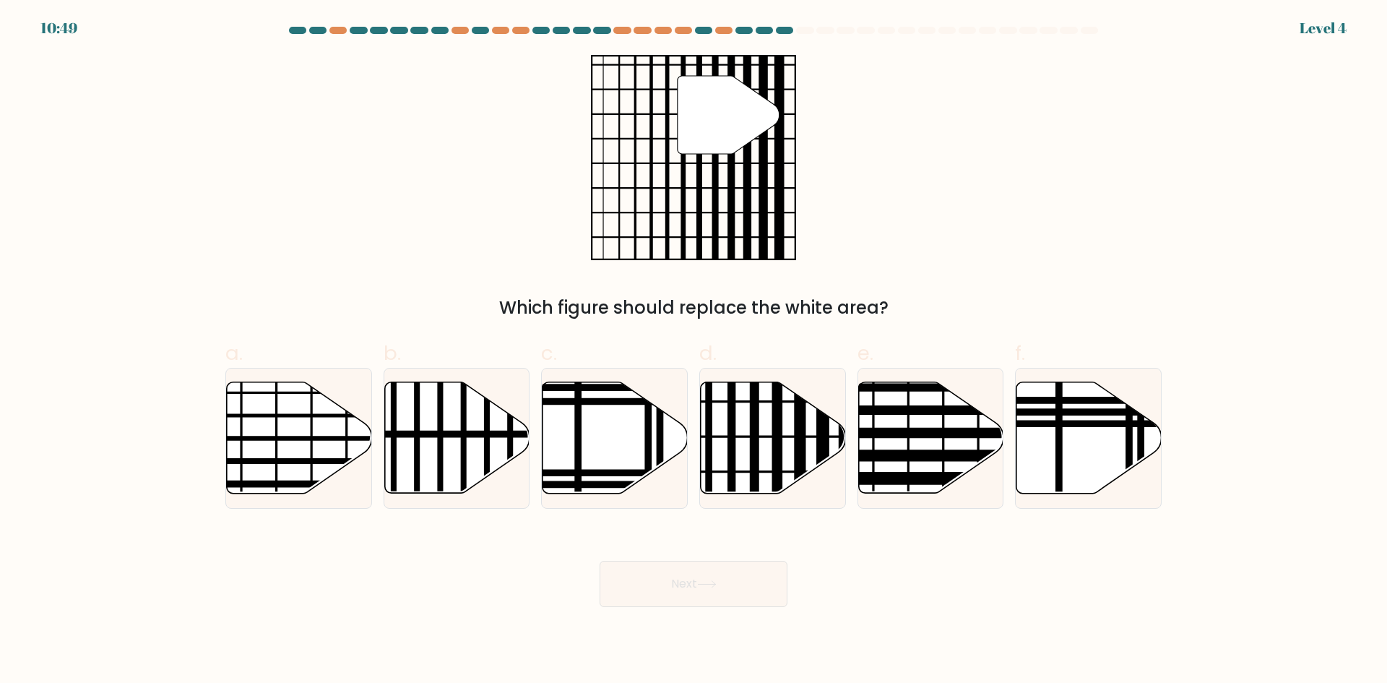
click at [748, 577] on button "Next" at bounding box center [694, 584] width 188 height 46
click at [941, 573] on div "Next" at bounding box center [694, 566] width 954 height 81
click at [769, 450] on icon at bounding box center [773, 437] width 145 height 111
click at [694, 351] on input "d." at bounding box center [694, 346] width 1 height 9
radio input "true"
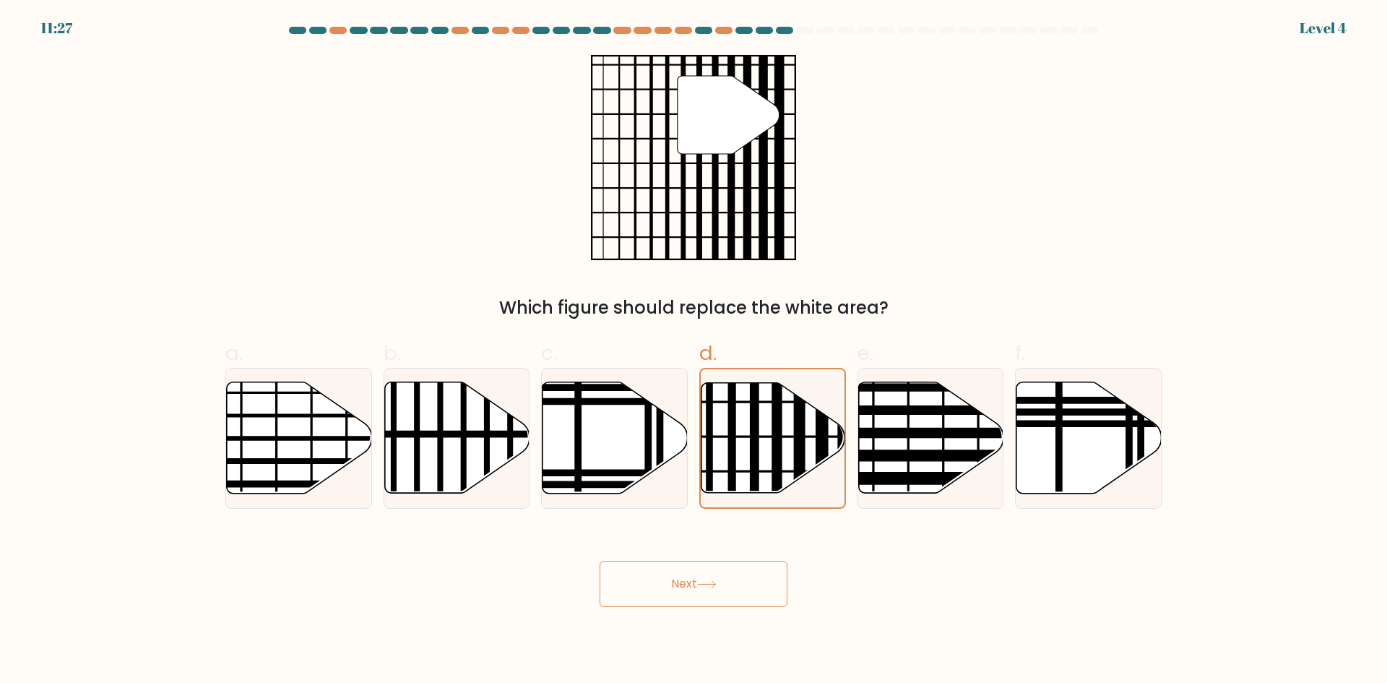
click at [715, 580] on icon at bounding box center [707, 584] width 20 height 8
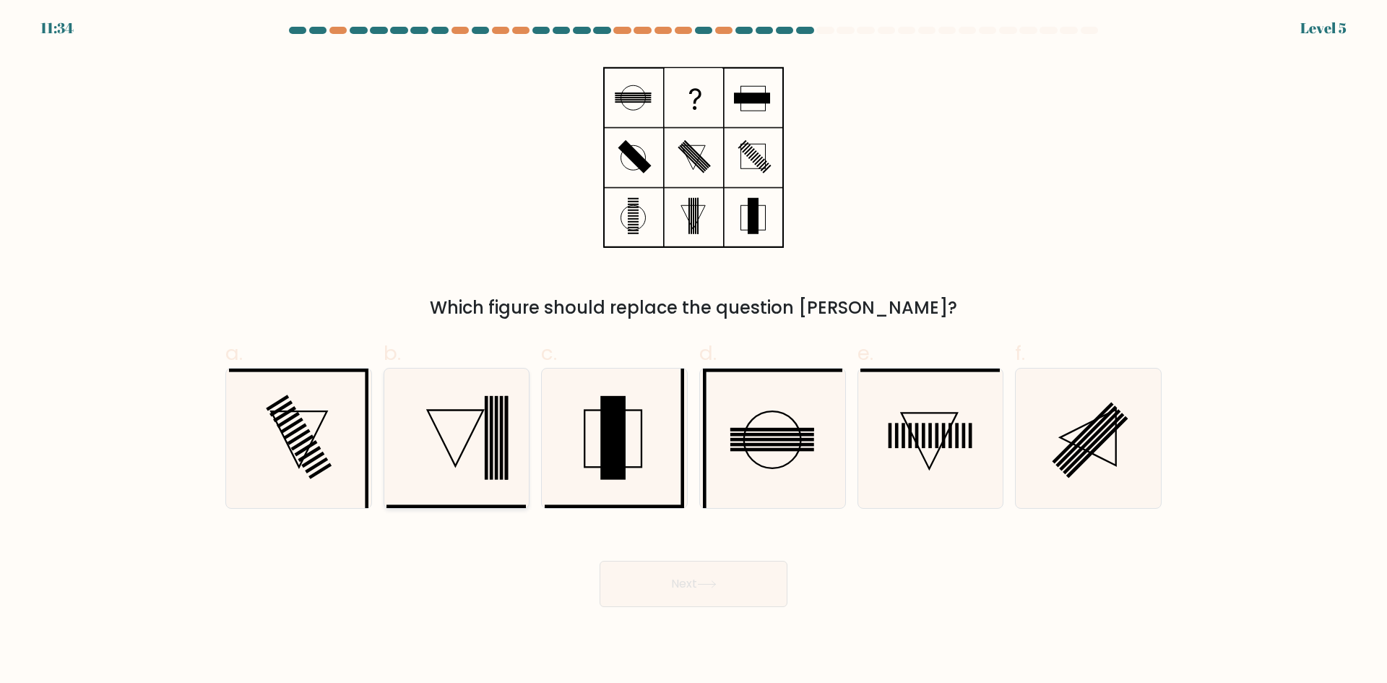
click at [491, 463] on rect at bounding box center [492, 438] width 4 height 84
click at [694, 351] on input "b." at bounding box center [694, 346] width 1 height 9
radio input "true"
click at [678, 597] on button "Next" at bounding box center [694, 584] width 188 height 46
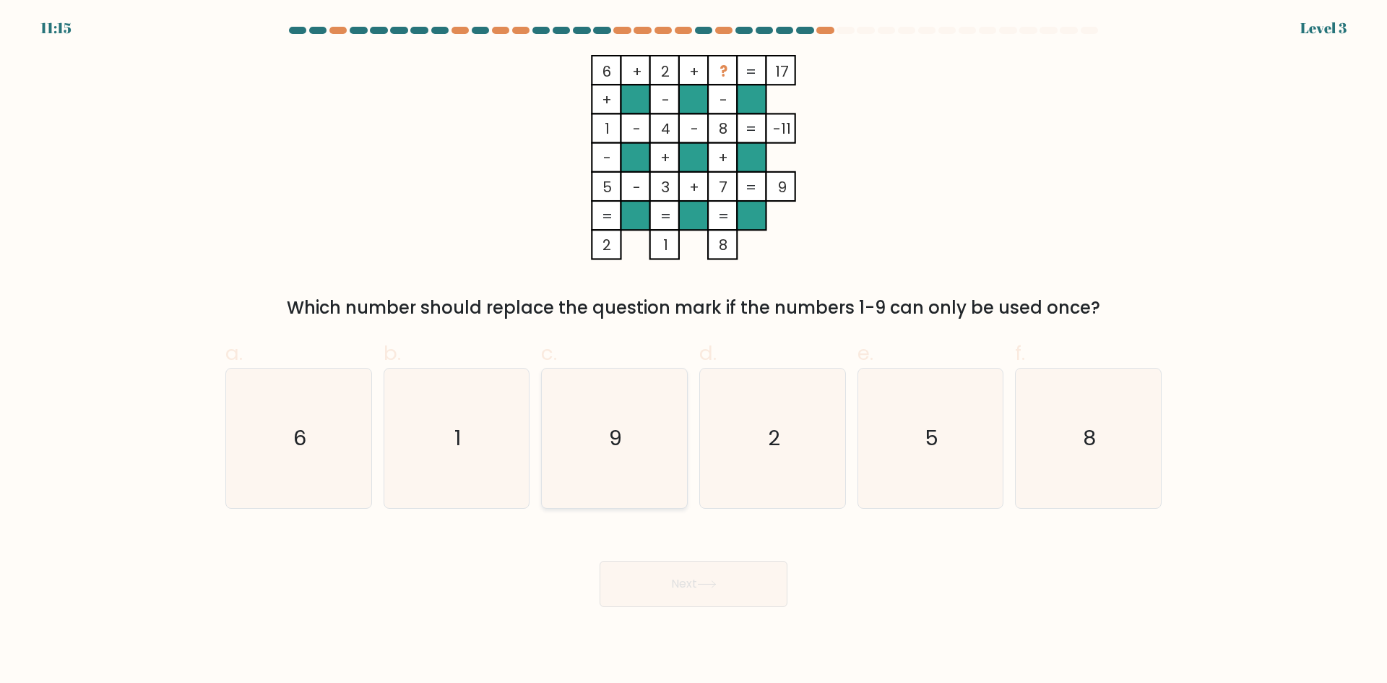
click at [637, 447] on icon "9" at bounding box center [614, 437] width 139 height 139
click at [694, 351] on input "c. 9" at bounding box center [694, 346] width 1 height 9
radio input "true"
click at [704, 590] on button "Next" at bounding box center [694, 584] width 188 height 46
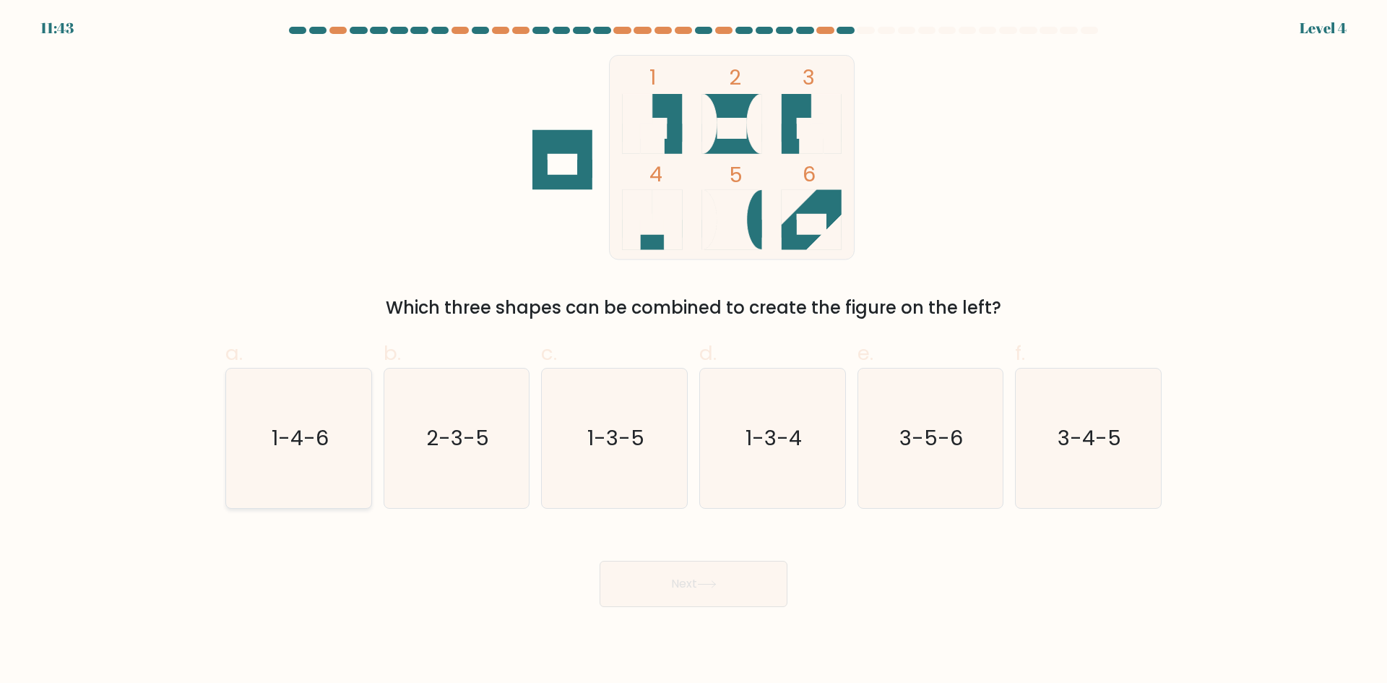
click at [319, 436] on text "1-4-6" at bounding box center [300, 437] width 57 height 29
click at [694, 351] on input "a. 1-4-6" at bounding box center [694, 346] width 1 height 9
radio input "true"
click at [700, 592] on button "Next" at bounding box center [694, 584] width 188 height 46
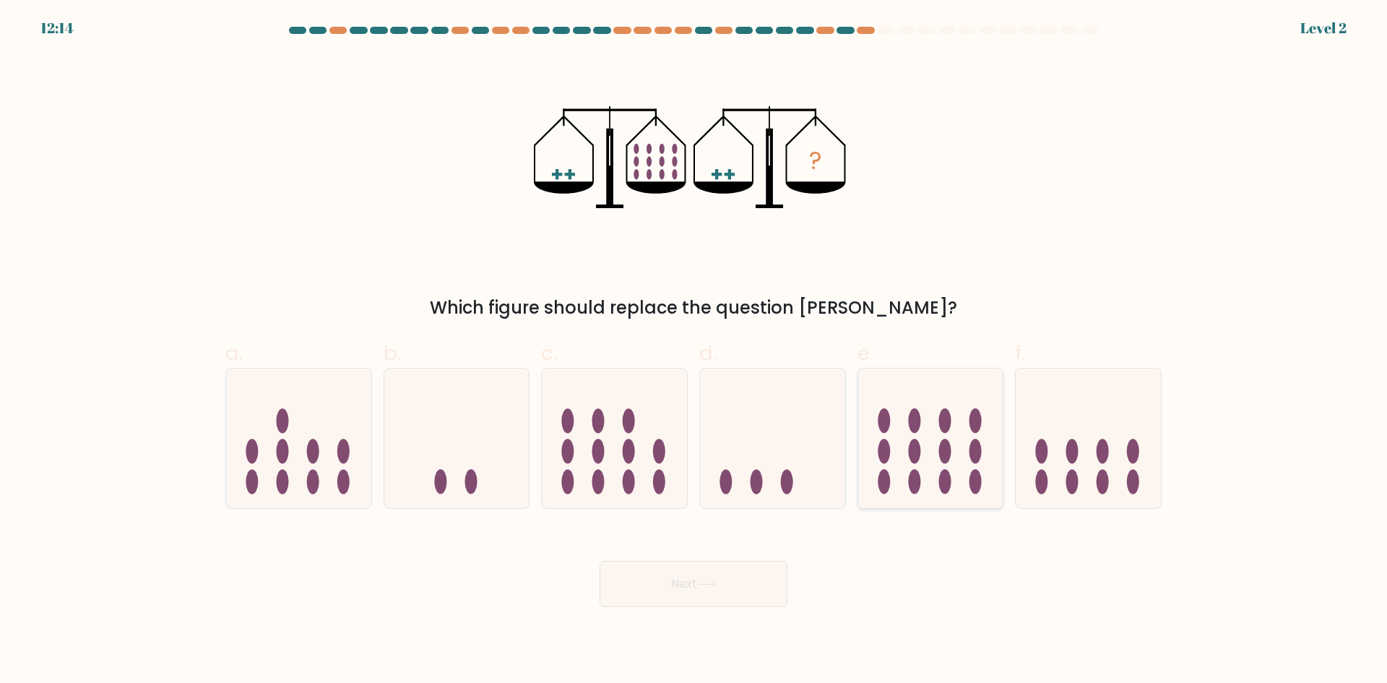
click at [920, 483] on ellipse at bounding box center [914, 482] width 12 height 25
click at [694, 351] on input "e." at bounding box center [694, 346] width 1 height 9
radio input "true"
click at [790, 469] on icon at bounding box center [772, 438] width 145 height 120
click at [694, 351] on input "d." at bounding box center [694, 346] width 1 height 9
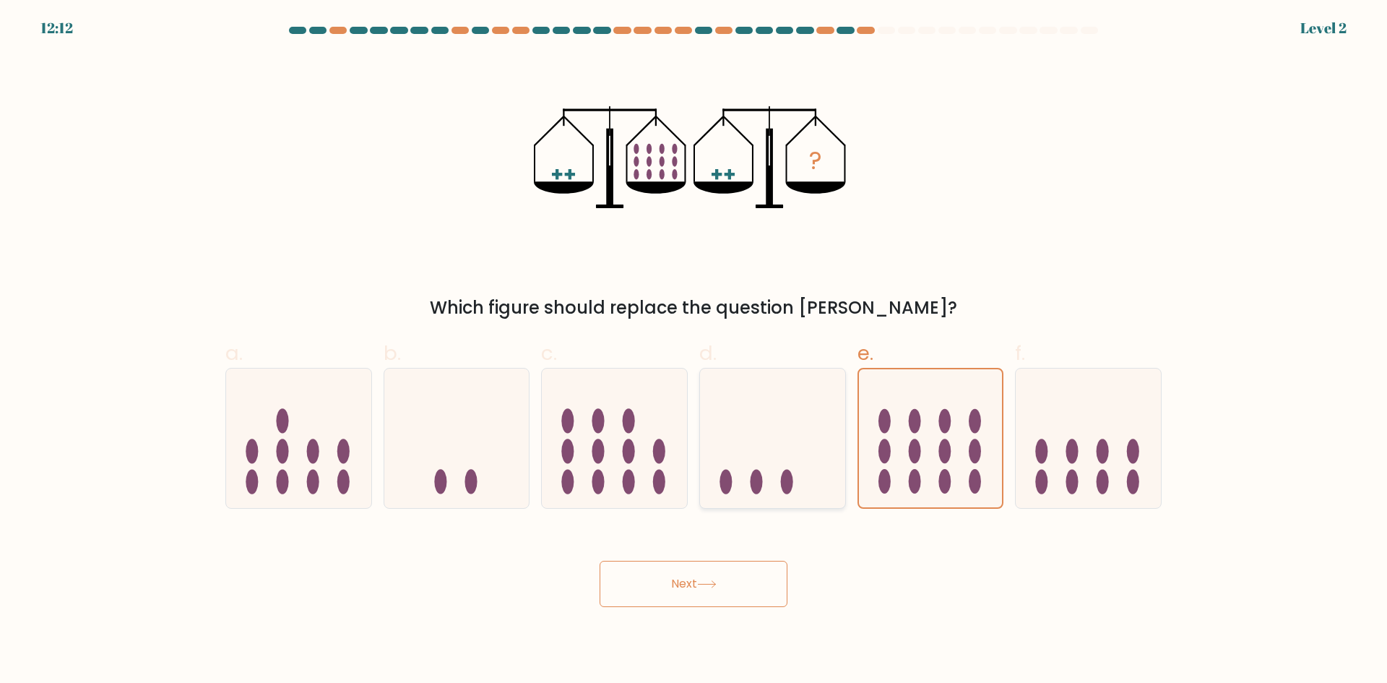
radio input "true"
click at [714, 592] on button "Next" at bounding box center [694, 584] width 188 height 46
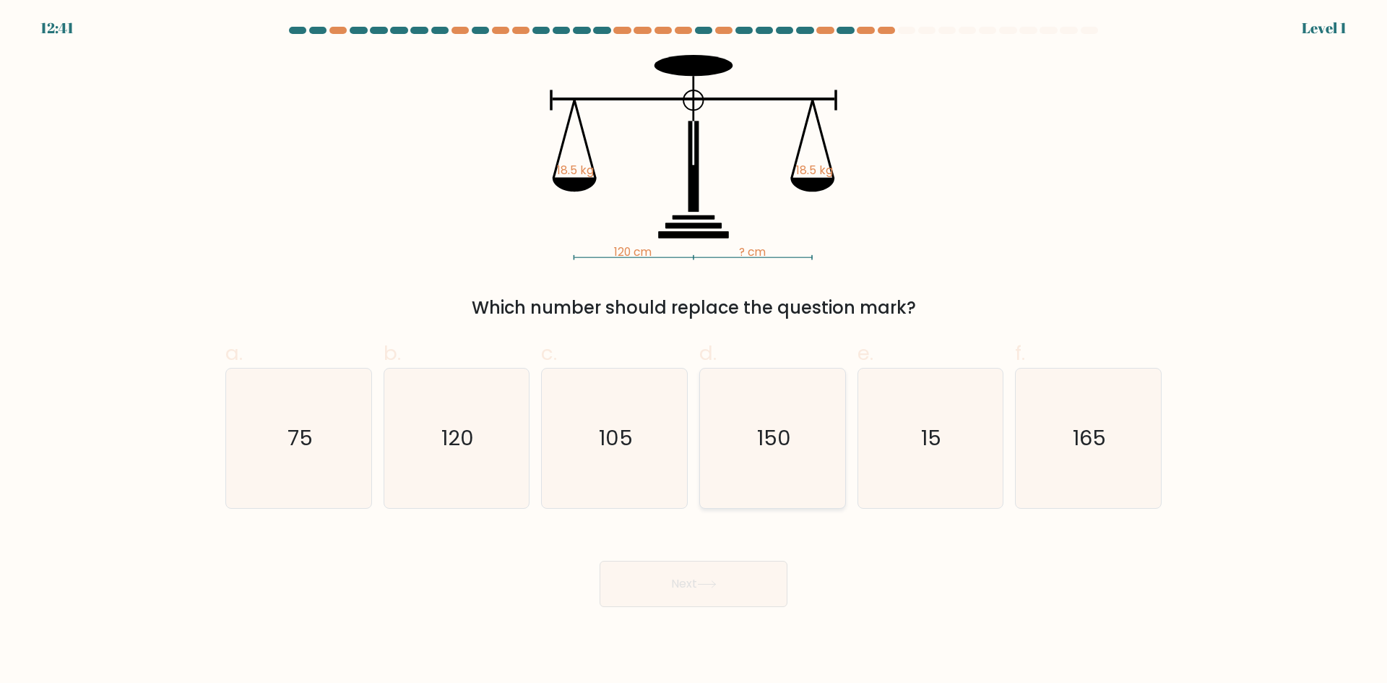
click at [787, 460] on icon "150" at bounding box center [772, 437] width 139 height 139
click at [694, 351] on input "d. 150" at bounding box center [694, 346] width 1 height 9
radio input "true"
click at [733, 576] on button "Next" at bounding box center [694, 584] width 188 height 46
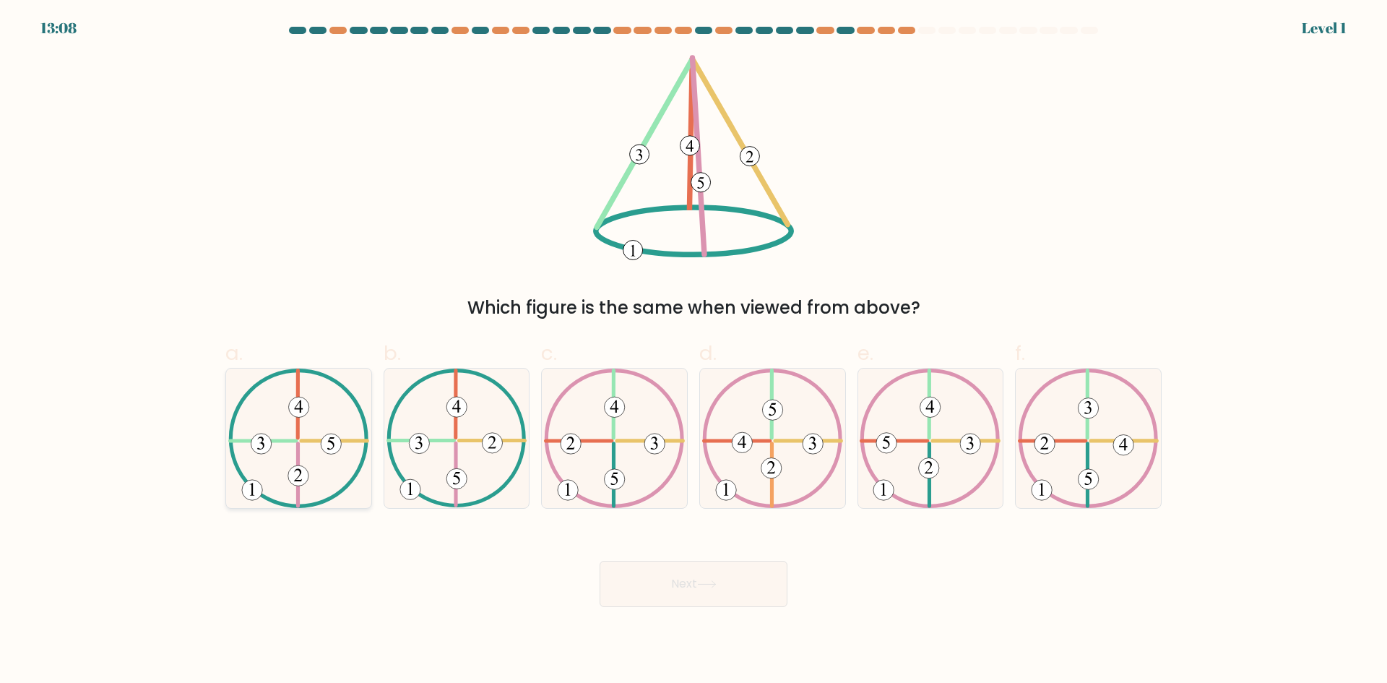
click at [332, 422] on icon at bounding box center [298, 437] width 141 height 139
click at [694, 351] on input "a." at bounding box center [694, 346] width 1 height 9
radio input "true"
click at [721, 594] on button "Next" at bounding box center [694, 584] width 188 height 46
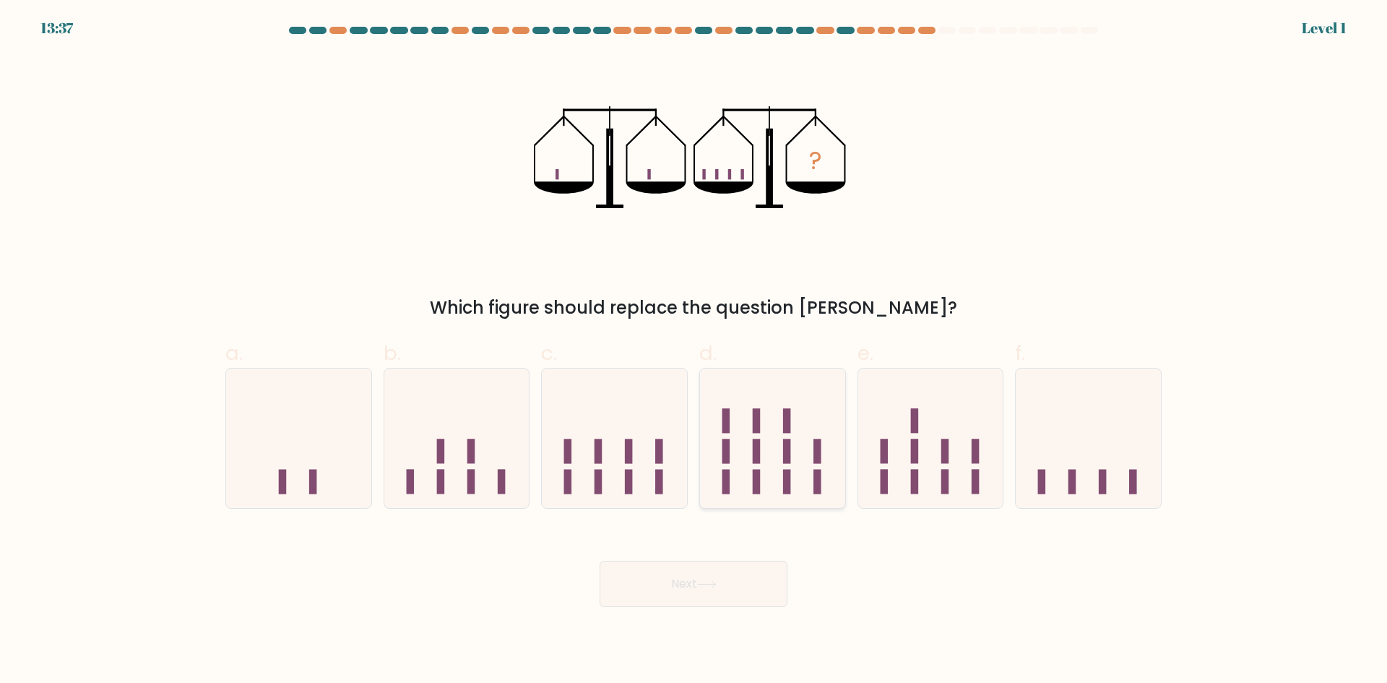
click at [776, 455] on icon at bounding box center [772, 438] width 145 height 120
click at [694, 351] on input "d." at bounding box center [694, 346] width 1 height 9
radio input "true"
click at [736, 588] on button "Next" at bounding box center [694, 584] width 188 height 46
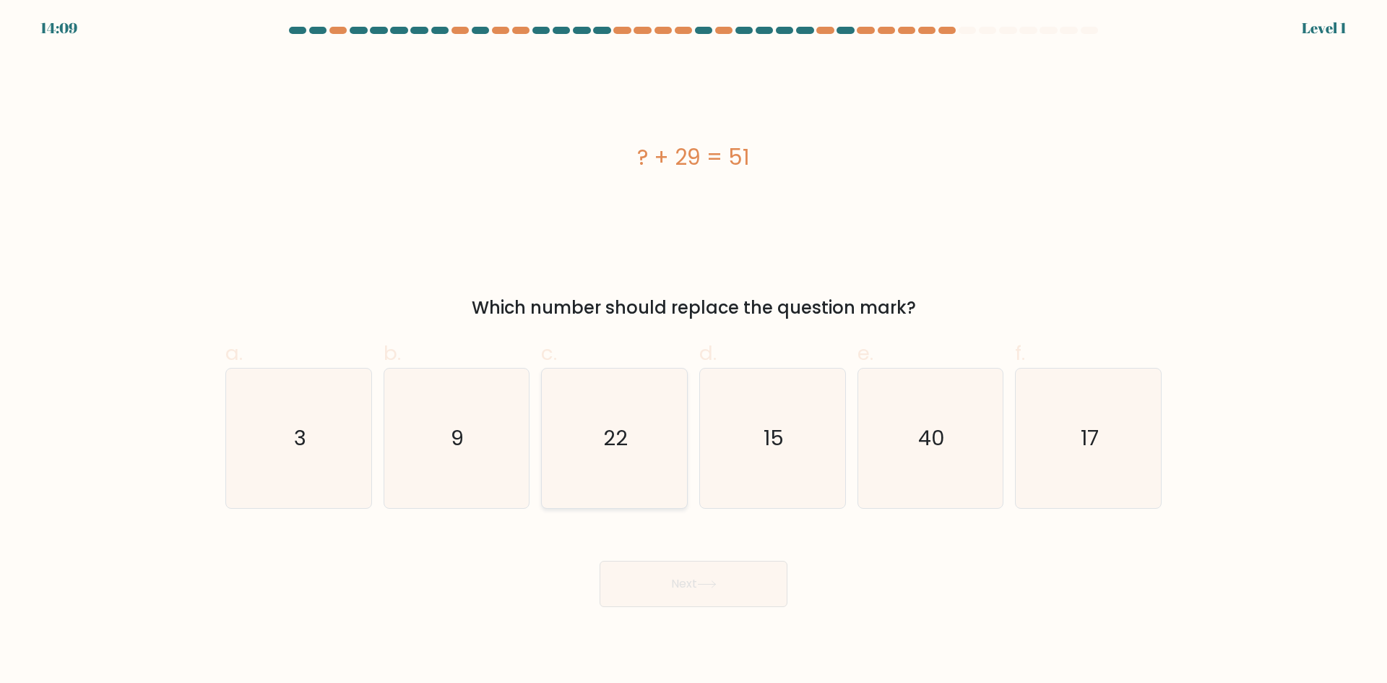
click at [635, 452] on icon "22" at bounding box center [614, 437] width 139 height 139
click at [694, 351] on input "c. 22" at bounding box center [694, 346] width 1 height 9
radio input "true"
click at [686, 583] on button "Next" at bounding box center [694, 584] width 188 height 46
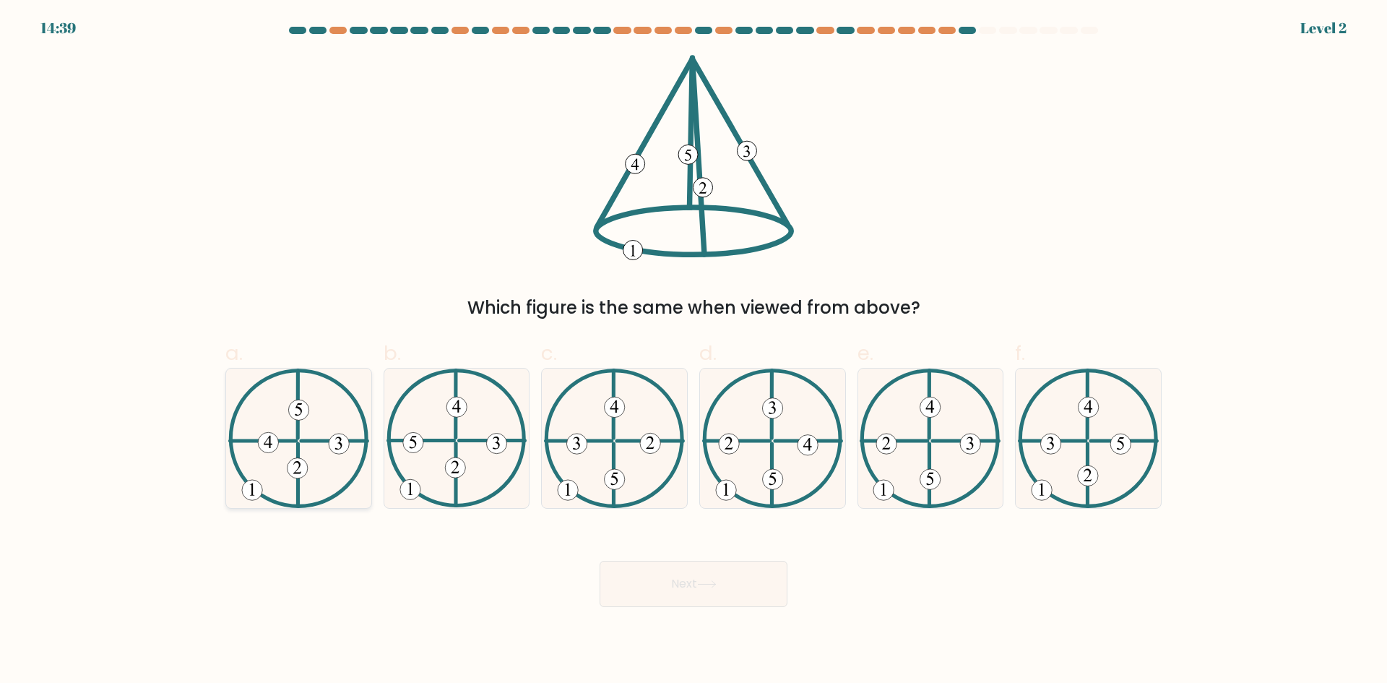
click at [281, 465] on icon at bounding box center [298, 437] width 141 height 139
click at [694, 351] on input "a." at bounding box center [694, 346] width 1 height 9
radio input "true"
click at [703, 593] on button "Next" at bounding box center [694, 584] width 188 height 46
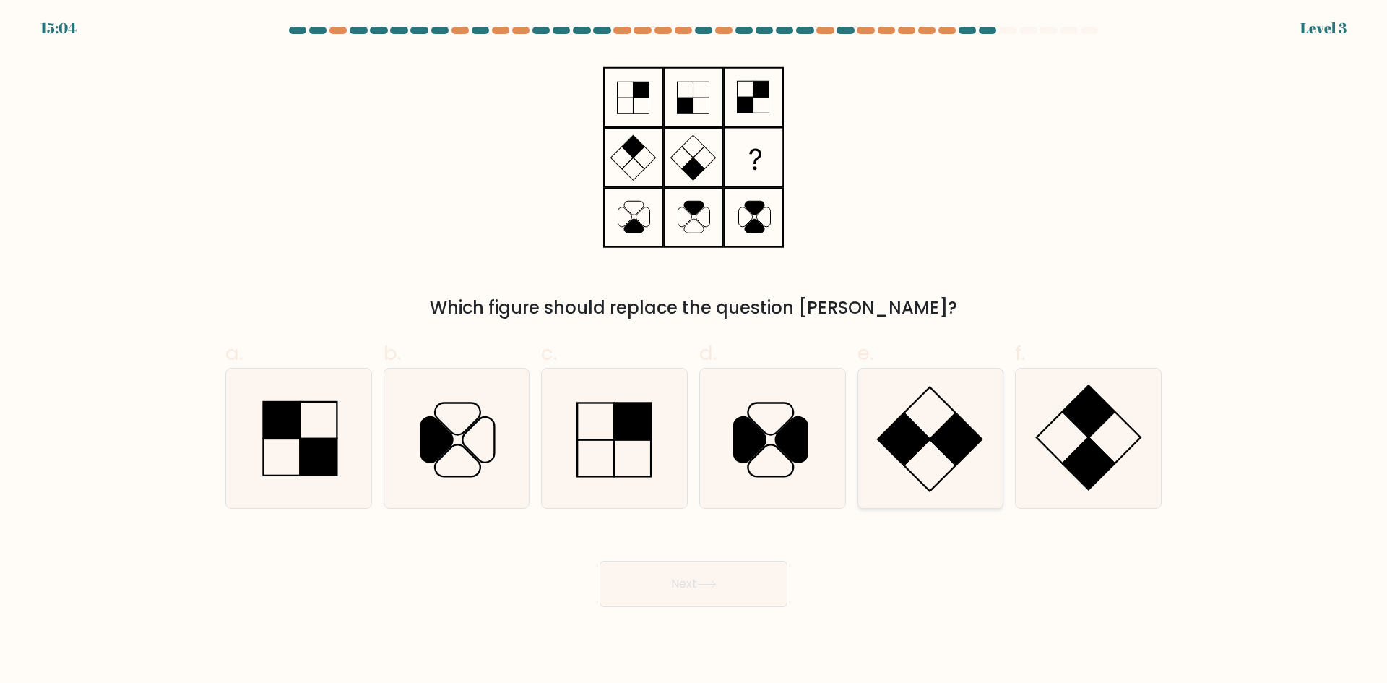
click at [941, 467] on icon at bounding box center [930, 437] width 139 height 139
click at [694, 351] on input "e." at bounding box center [694, 346] width 1 height 9
radio input "true"
click at [738, 569] on button "Next" at bounding box center [694, 584] width 188 height 46
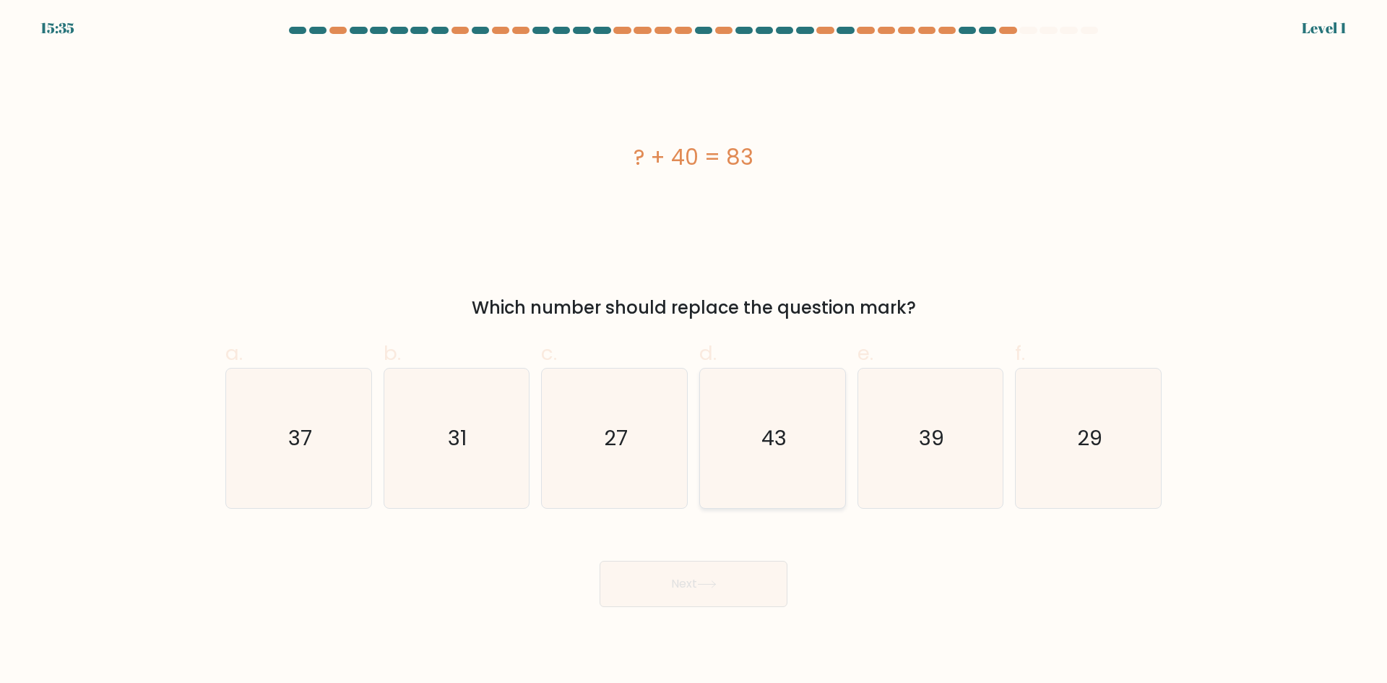
click at [792, 439] on icon "43" at bounding box center [772, 437] width 139 height 139
click at [694, 351] on input "d. 43" at bounding box center [694, 346] width 1 height 9
radio input "true"
click at [676, 577] on button "Next" at bounding box center [694, 584] width 188 height 46
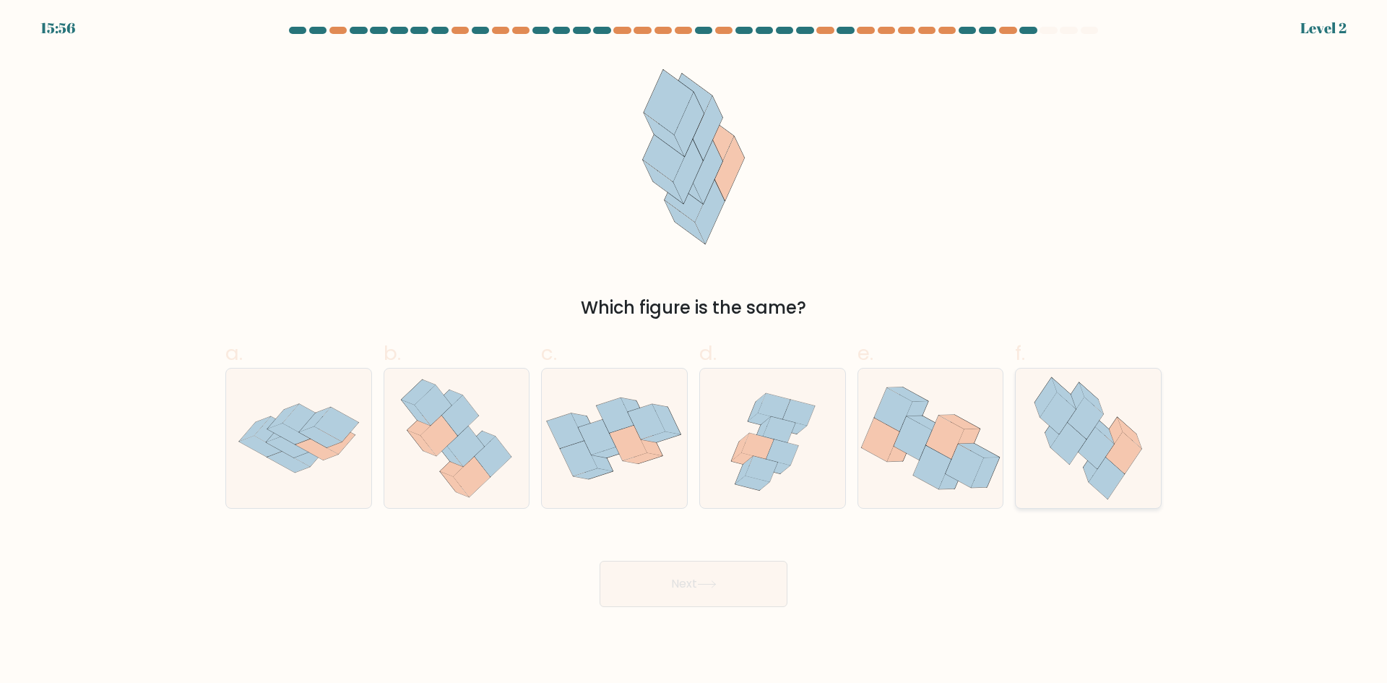
click at [1079, 438] on icon at bounding box center [1068, 443] width 35 height 42
click at [694, 351] on input "f." at bounding box center [694, 346] width 1 height 9
radio input "true"
click at [696, 595] on button "Next" at bounding box center [694, 584] width 188 height 46
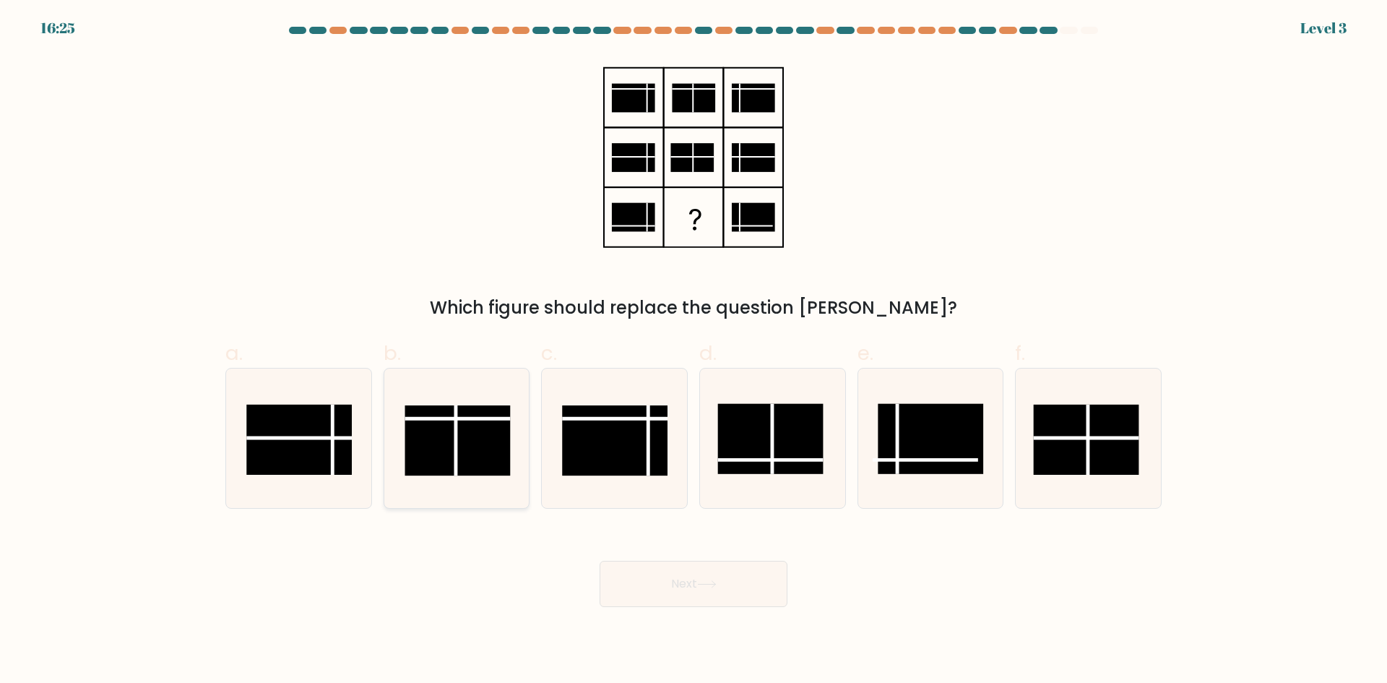
click at [436, 433] on rect at bounding box center [457, 440] width 105 height 70
click at [694, 351] on input "b." at bounding box center [694, 346] width 1 height 9
radio input "true"
click at [763, 592] on button "Next" at bounding box center [694, 584] width 188 height 46
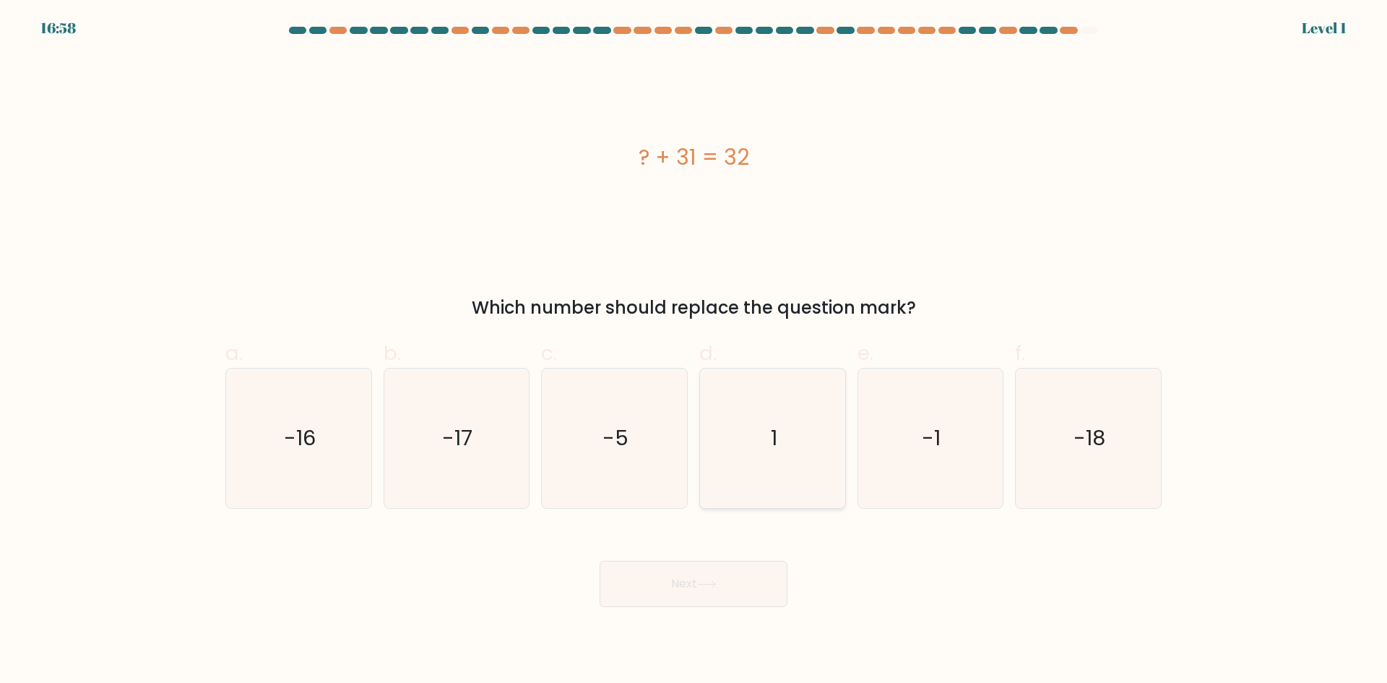
click at [782, 444] on icon "1" at bounding box center [772, 437] width 139 height 139
click at [694, 351] on input "d. 1" at bounding box center [694, 346] width 1 height 9
radio input "true"
click at [717, 597] on button "Next" at bounding box center [694, 584] width 188 height 46
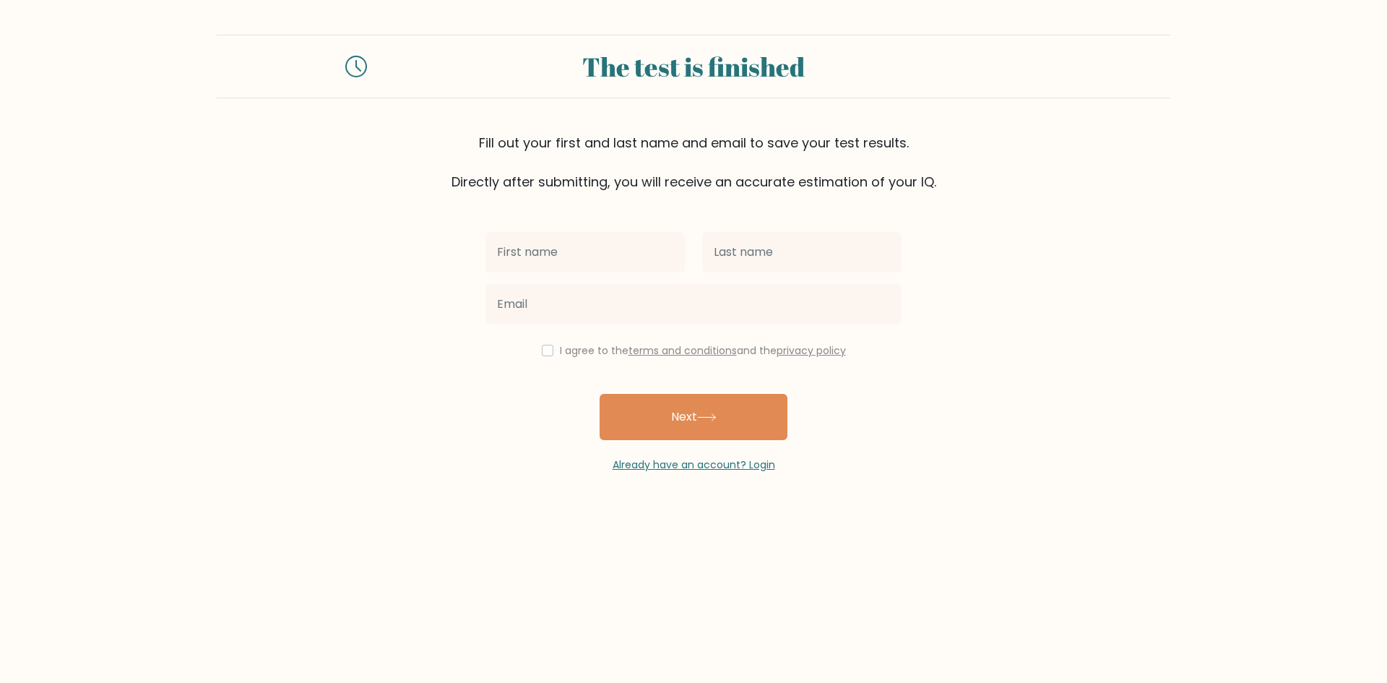
click at [571, 270] on input "text" at bounding box center [585, 252] width 199 height 40
type input "Sandra Mae"
type input "Aguanta"
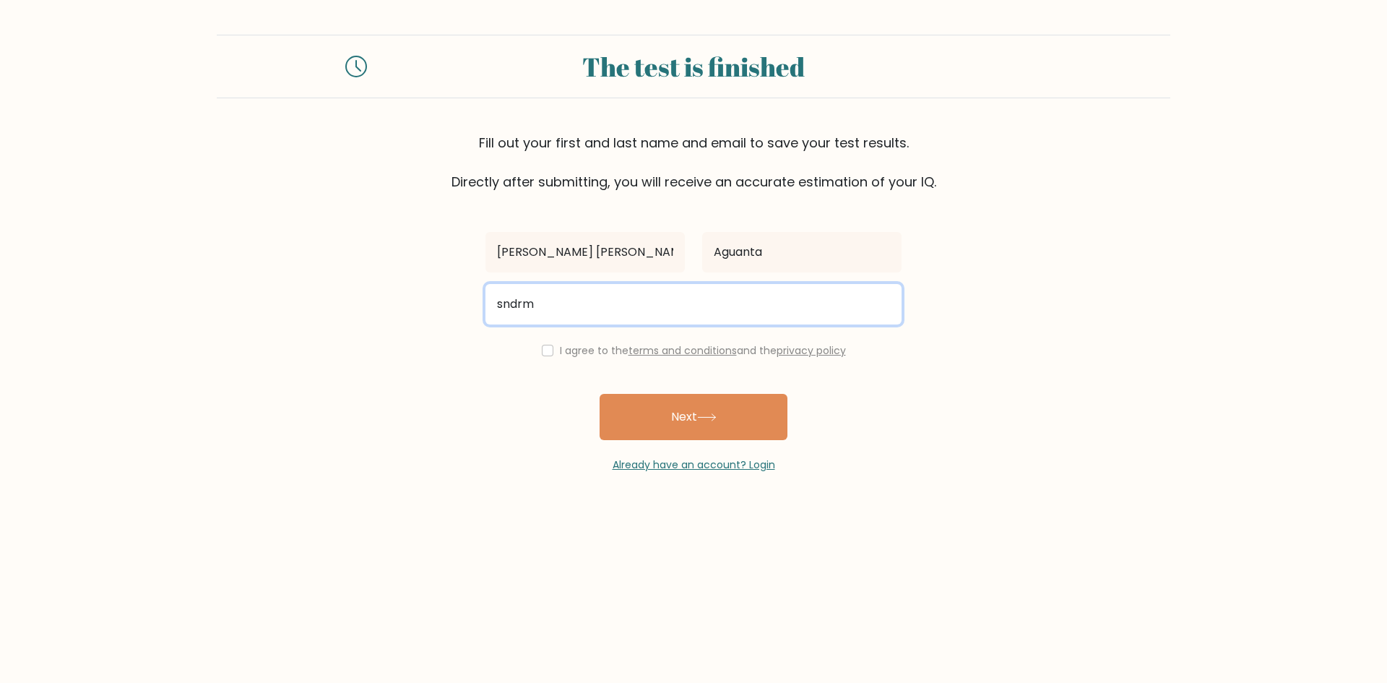
type input "sndrm.agnt@gmail.com"
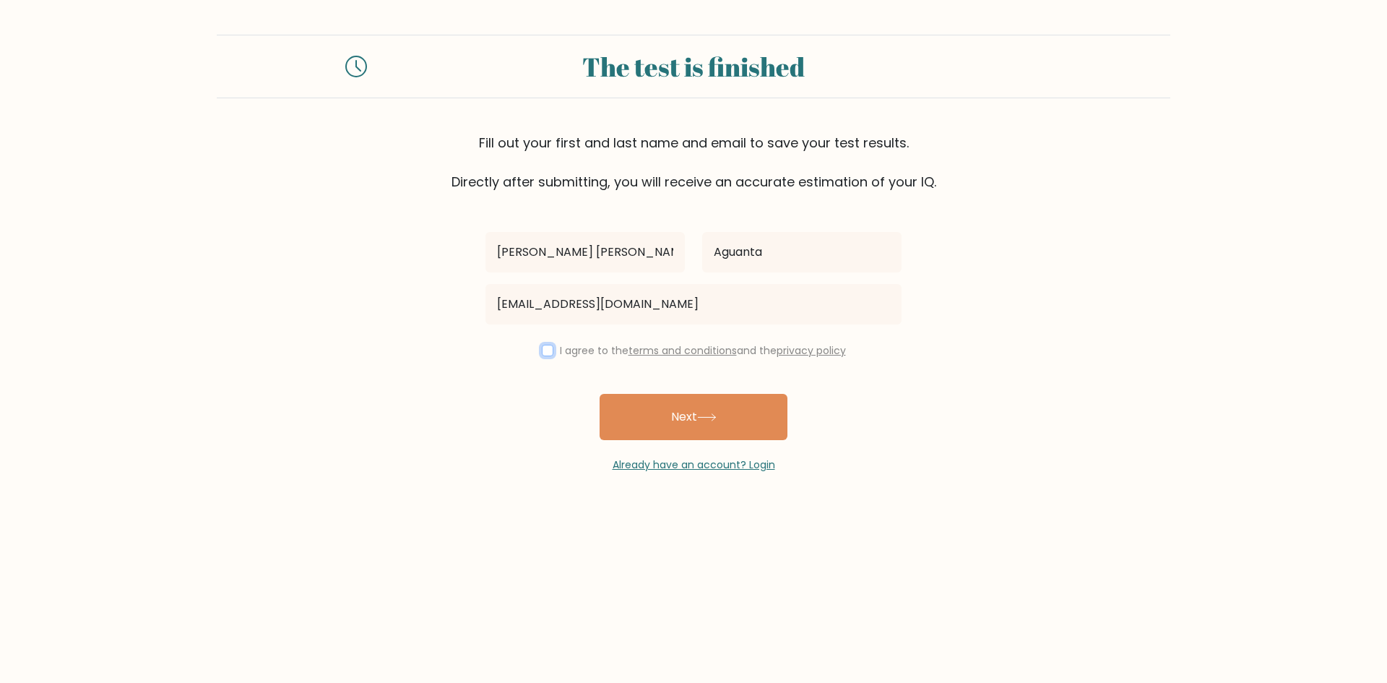
click at [547, 351] on input "checkbox" at bounding box center [548, 351] width 12 height 12
checkbox input "true"
click at [657, 414] on button "Next" at bounding box center [694, 417] width 188 height 46
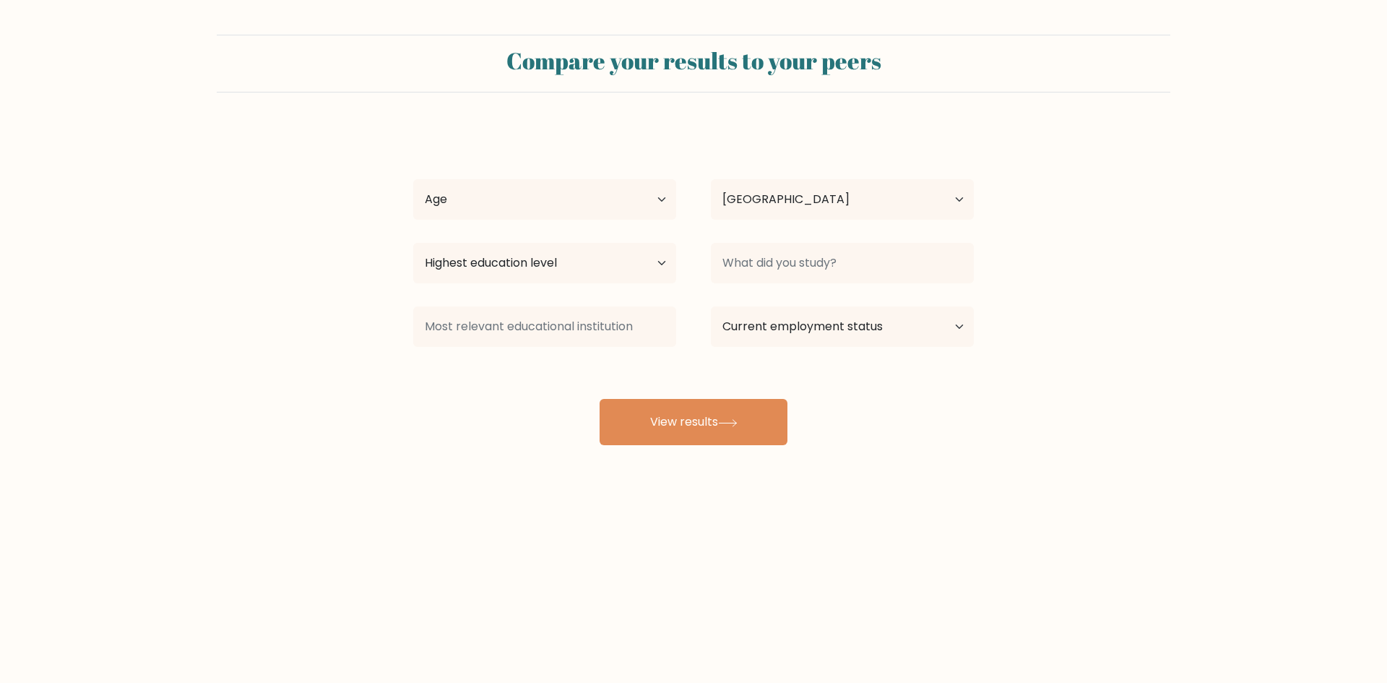
select select "PH"
click at [647, 193] on select "Age Under [DEMOGRAPHIC_DATA] [DEMOGRAPHIC_DATA] [DEMOGRAPHIC_DATA] [DEMOGRAPHIC…" at bounding box center [544, 199] width 263 height 40
select select "25_34"
click at [413, 179] on select "Age Under [DEMOGRAPHIC_DATA] [DEMOGRAPHIC_DATA] [DEMOGRAPHIC_DATA] [DEMOGRAPHIC…" at bounding box center [544, 199] width 263 height 40
click at [609, 271] on select "Highest education level No schooling Primary Lower Secondary Upper Secondary Oc…" at bounding box center [544, 263] width 263 height 40
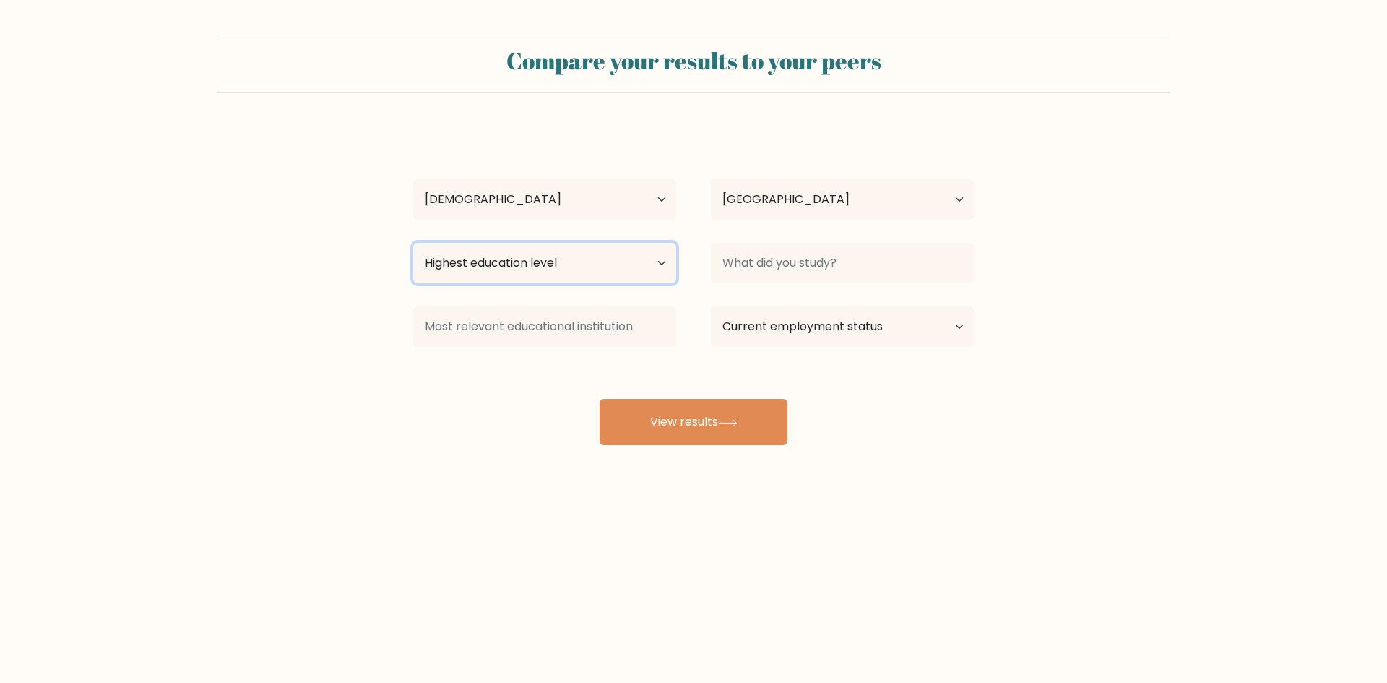
select select "bachelors_degree"
click at [413, 243] on select "Highest education level No schooling Primary Lower Secondary Upper Secondary Oc…" at bounding box center [544, 263] width 263 height 40
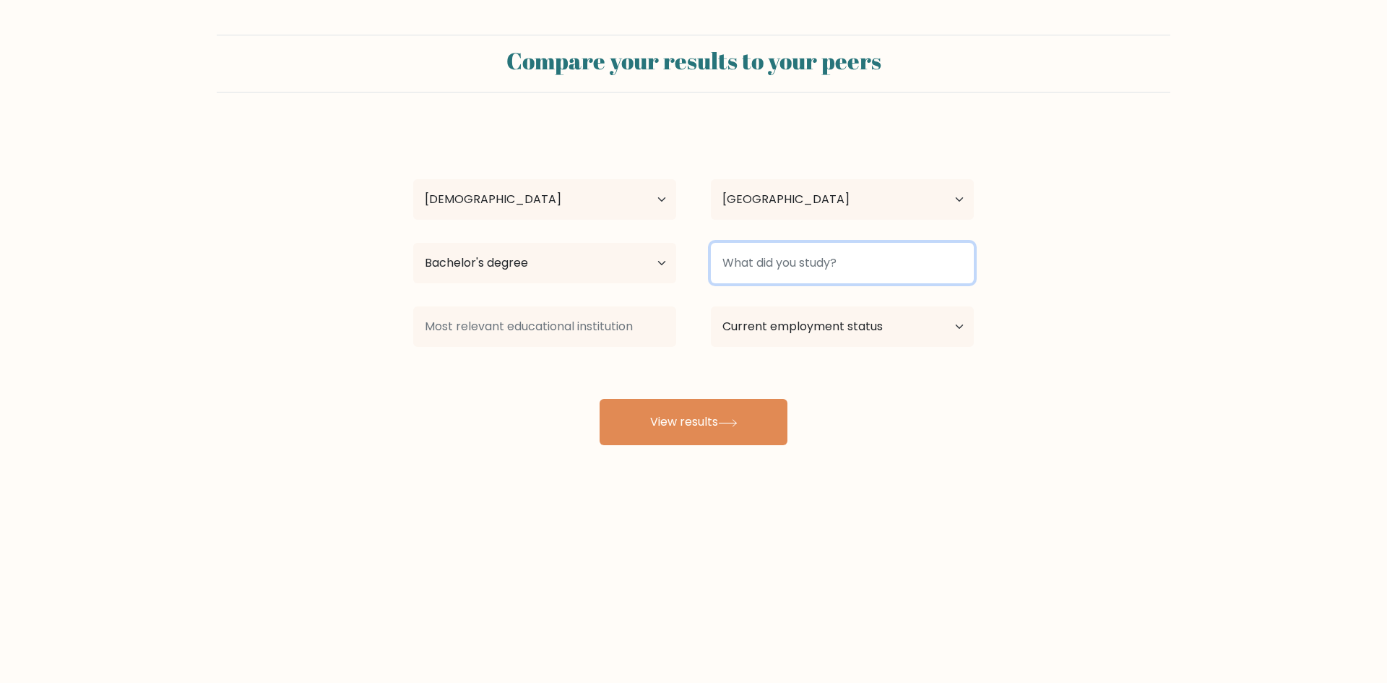
click at [812, 270] on input at bounding box center [842, 263] width 263 height 40
click at [741, 267] on input at bounding box center [842, 263] width 263 height 40
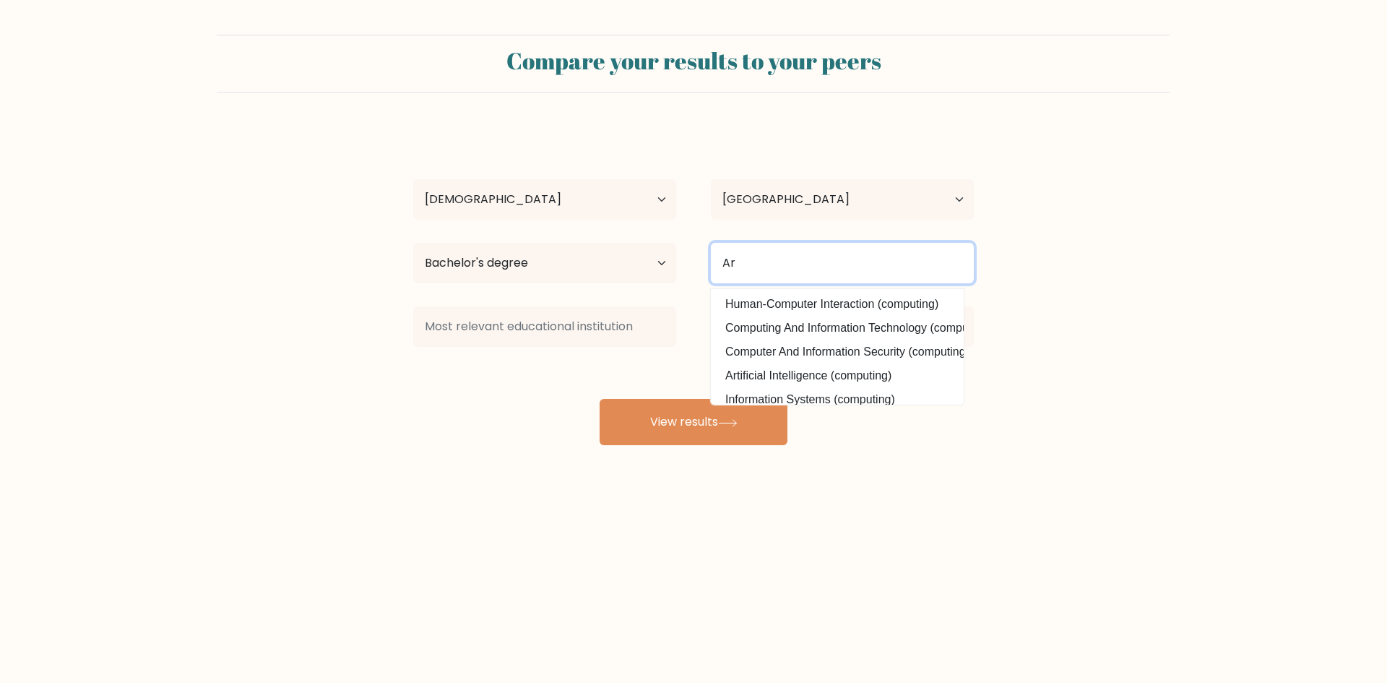
type input "A"
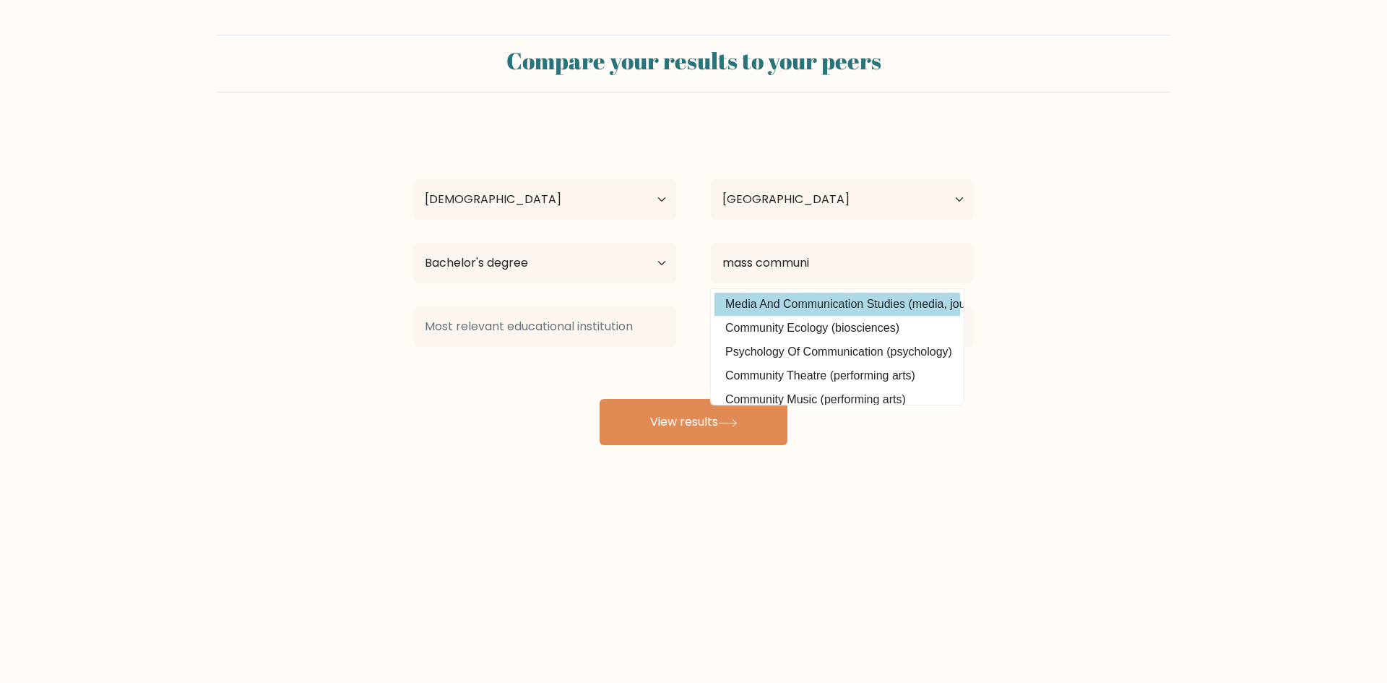
click at [754, 299] on option "Media And Communication Studies (media, journalism and communications)" at bounding box center [838, 304] width 246 height 23
type input "Media And Communication Studies"
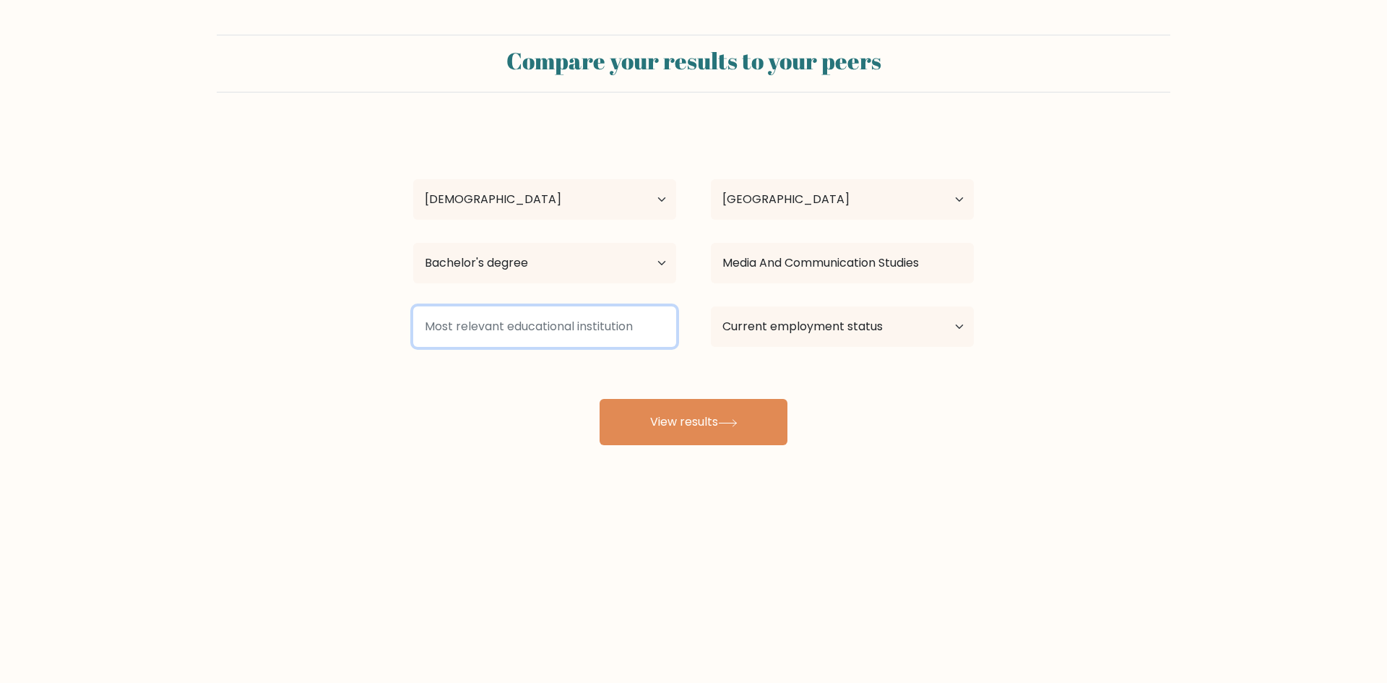
click at [542, 334] on input at bounding box center [544, 326] width 263 height 40
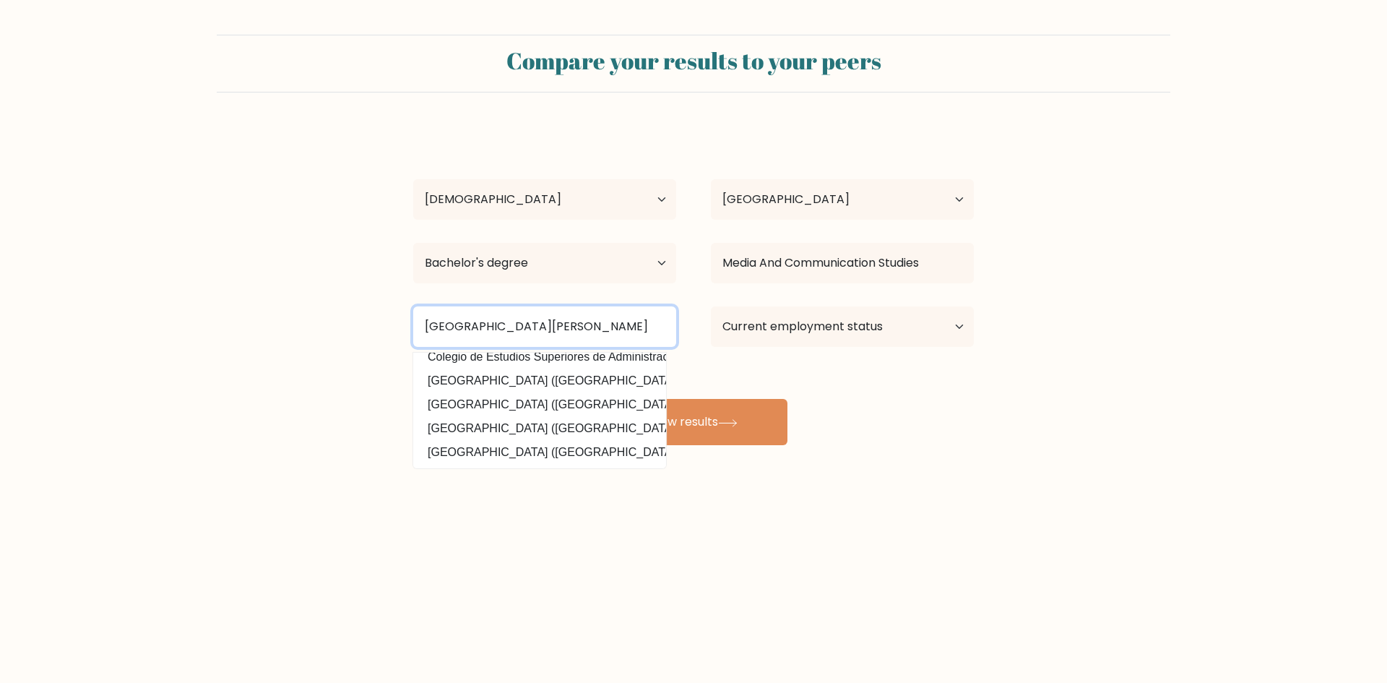
scroll to position [141, 0]
click at [573, 329] on input "Colegio de san loren" at bounding box center [544, 326] width 263 height 40
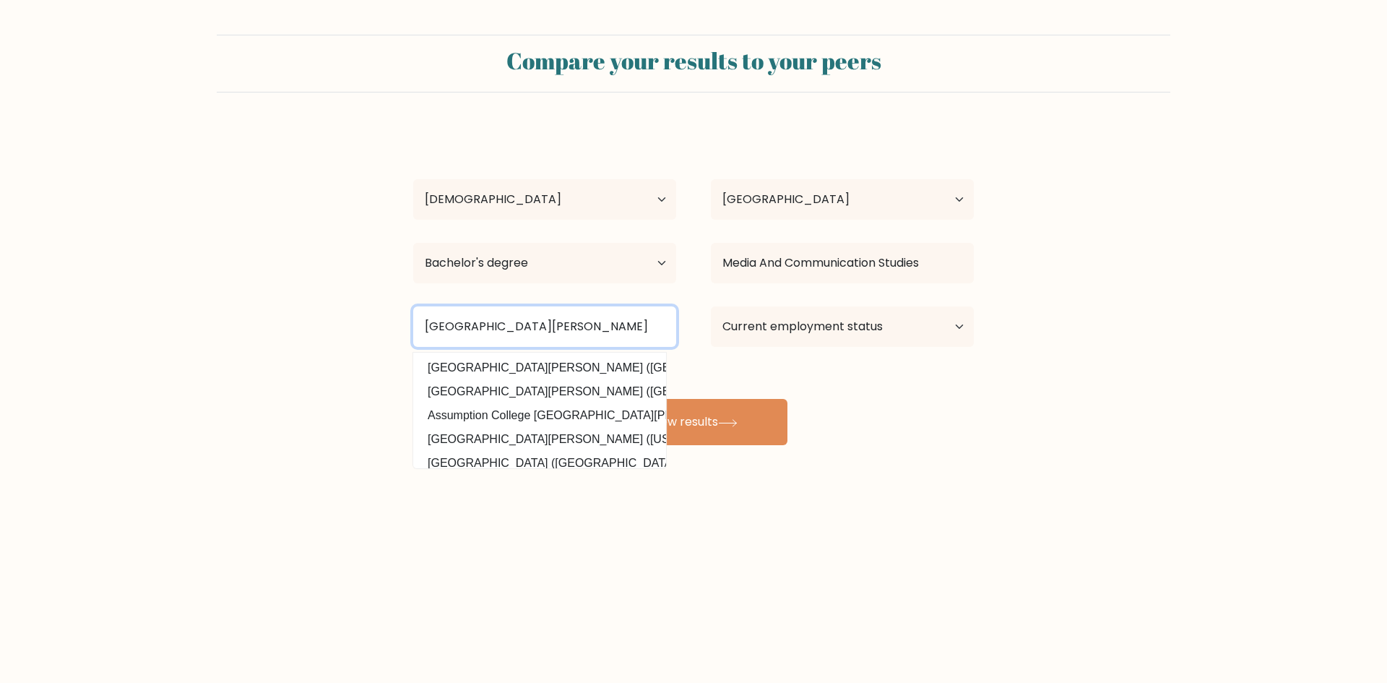
type input "Colegio de san lorenzo"
click at [844, 335] on select "Current employment status Employed Student Retired Other / prefer not to answer" at bounding box center [842, 326] width 263 height 40
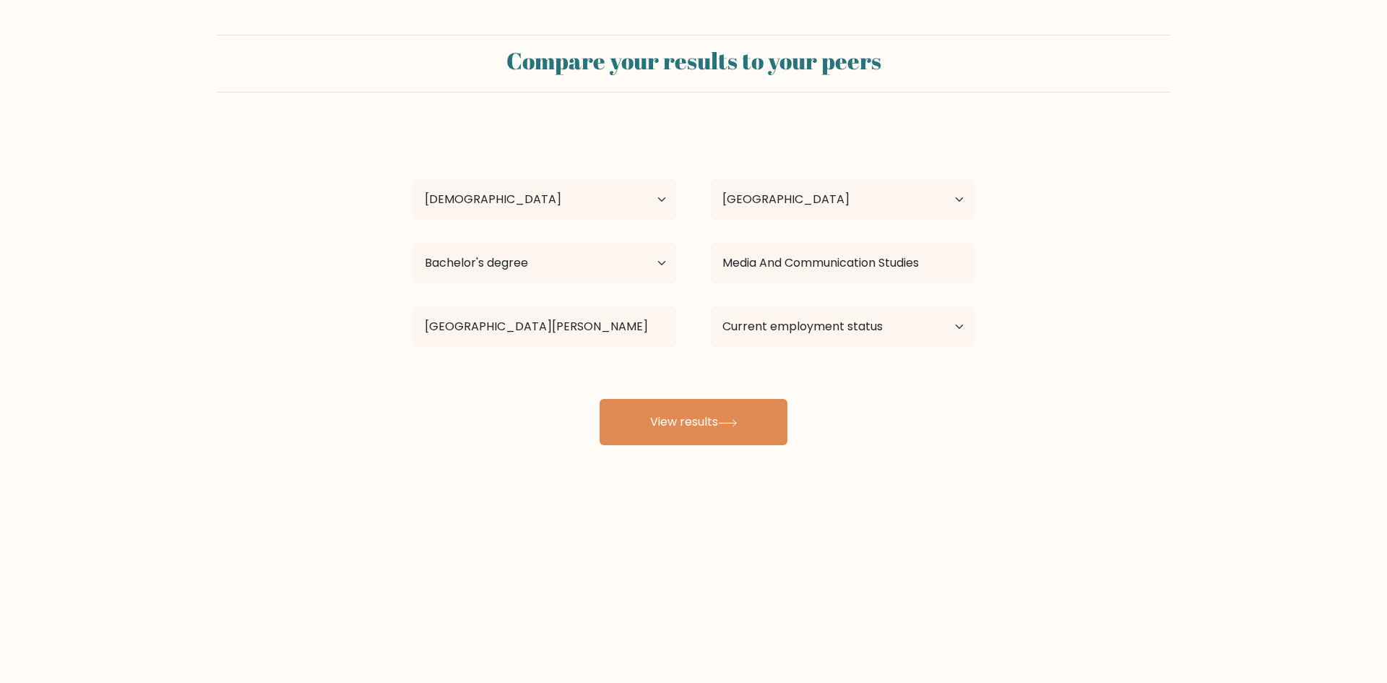
click at [1090, 423] on form "Compare your results to your peers Sandra Mae Aguanta Age Under 18 years old 18…" at bounding box center [693, 240] width 1387 height 410
click at [730, 416] on button "View results" at bounding box center [694, 422] width 188 height 46
click at [785, 327] on select "Current employment status Employed Student Retired Other / prefer not to answer" at bounding box center [842, 326] width 263 height 40
select select "other"
click at [711, 306] on select "Current employment status Employed Student Retired Other / prefer not to answer" at bounding box center [842, 326] width 263 height 40
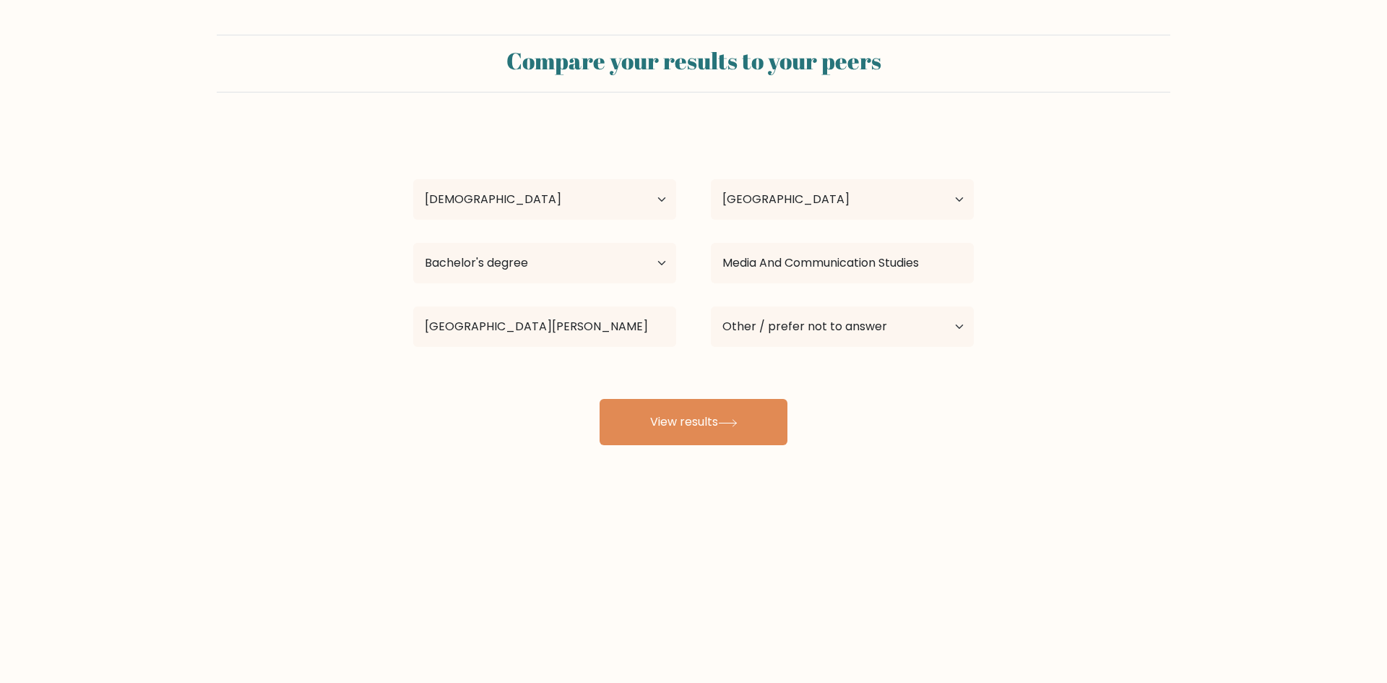
click at [1004, 465] on div "Compare your results to your peers Sandra Mae Aguanta Age Under 18 years old 18…" at bounding box center [693, 274] width 1387 height 548
click at [712, 421] on button "View results" at bounding box center [694, 422] width 188 height 46
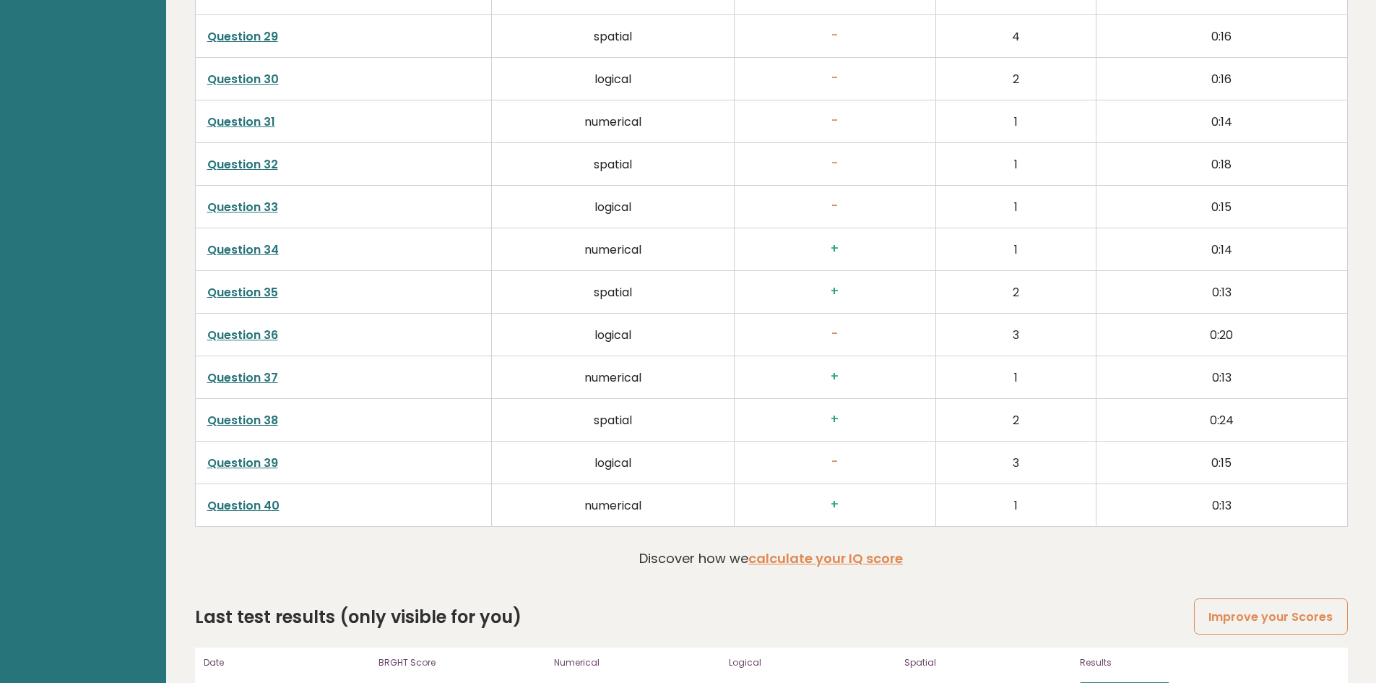
scroll to position [3694, 0]
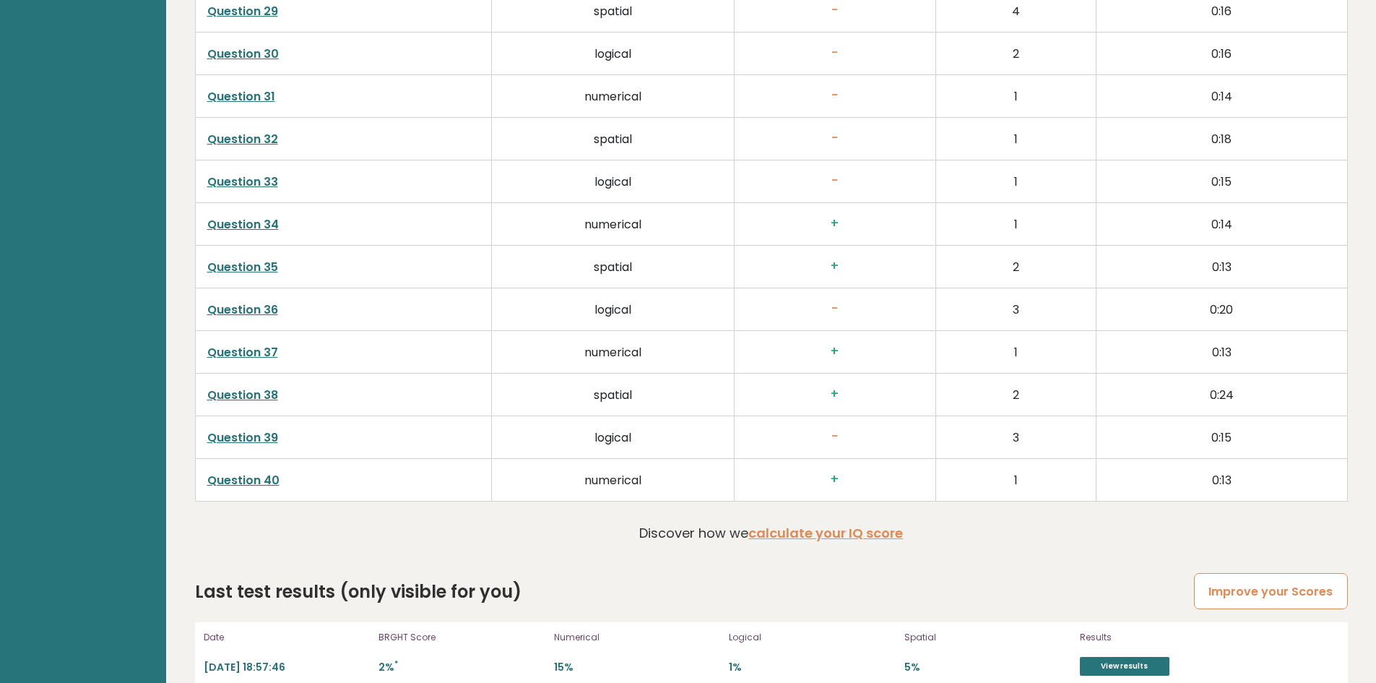
click at [1252, 573] on link "Improve your Scores" at bounding box center [1270, 591] width 153 height 37
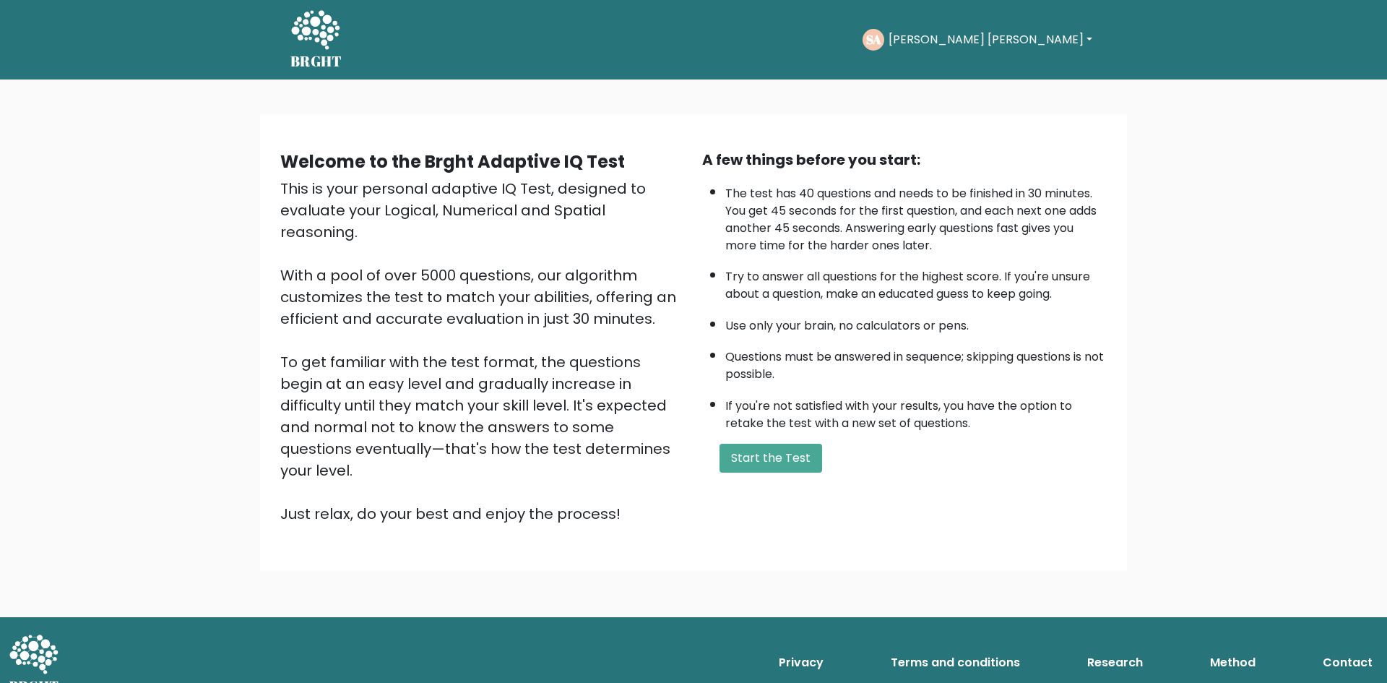
click at [901, 519] on div "Welcome to the Brght Adaptive IQ Test This is your personal adaptive IQ Test, d…" at bounding box center [693, 342] width 867 height 457
click at [939, 490] on div "Welcome to the Brght Adaptive IQ Test This is your personal adaptive IQ Test, d…" at bounding box center [694, 342] width 844 height 387
click at [737, 458] on button "Start the Test" at bounding box center [771, 458] width 103 height 29
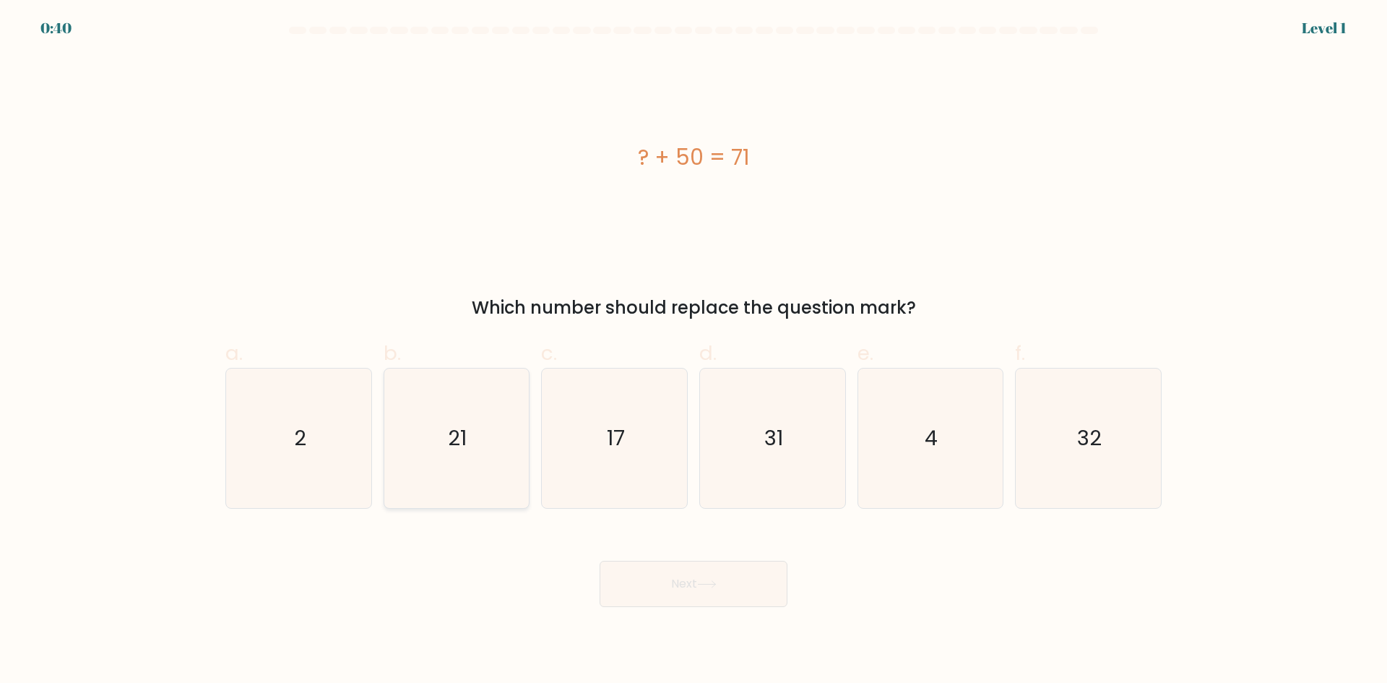
click at [456, 460] on icon "21" at bounding box center [456, 437] width 139 height 139
click at [694, 351] on input "b. 21" at bounding box center [694, 346] width 1 height 9
radio input "true"
click at [462, 447] on text "21" at bounding box center [458, 437] width 19 height 29
click at [694, 351] on input "b. 21" at bounding box center [694, 346] width 1 height 9
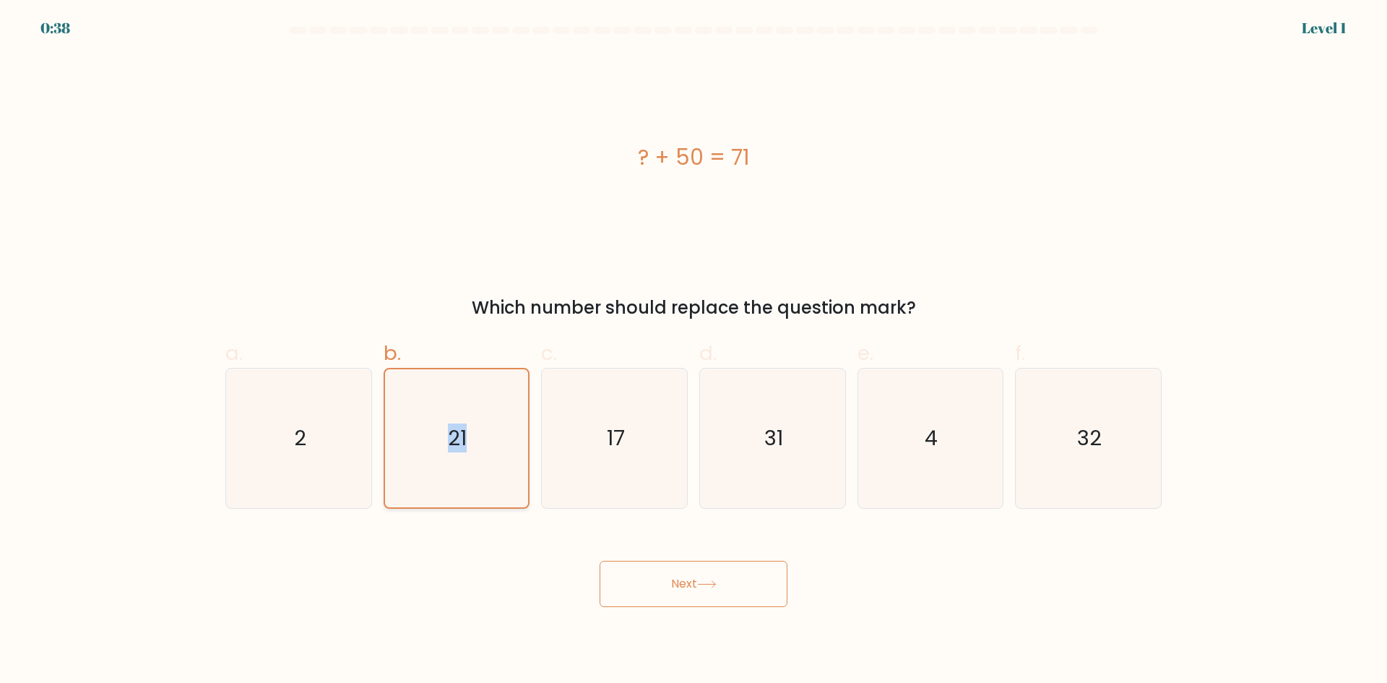
click at [462, 447] on text "21" at bounding box center [458, 437] width 19 height 29
click at [694, 351] on input "b. 21" at bounding box center [694, 346] width 1 height 9
click at [462, 446] on text "21" at bounding box center [458, 437] width 19 height 29
click at [694, 351] on input "b. 21" at bounding box center [694, 346] width 1 height 9
click at [664, 572] on button "Next" at bounding box center [694, 584] width 188 height 46
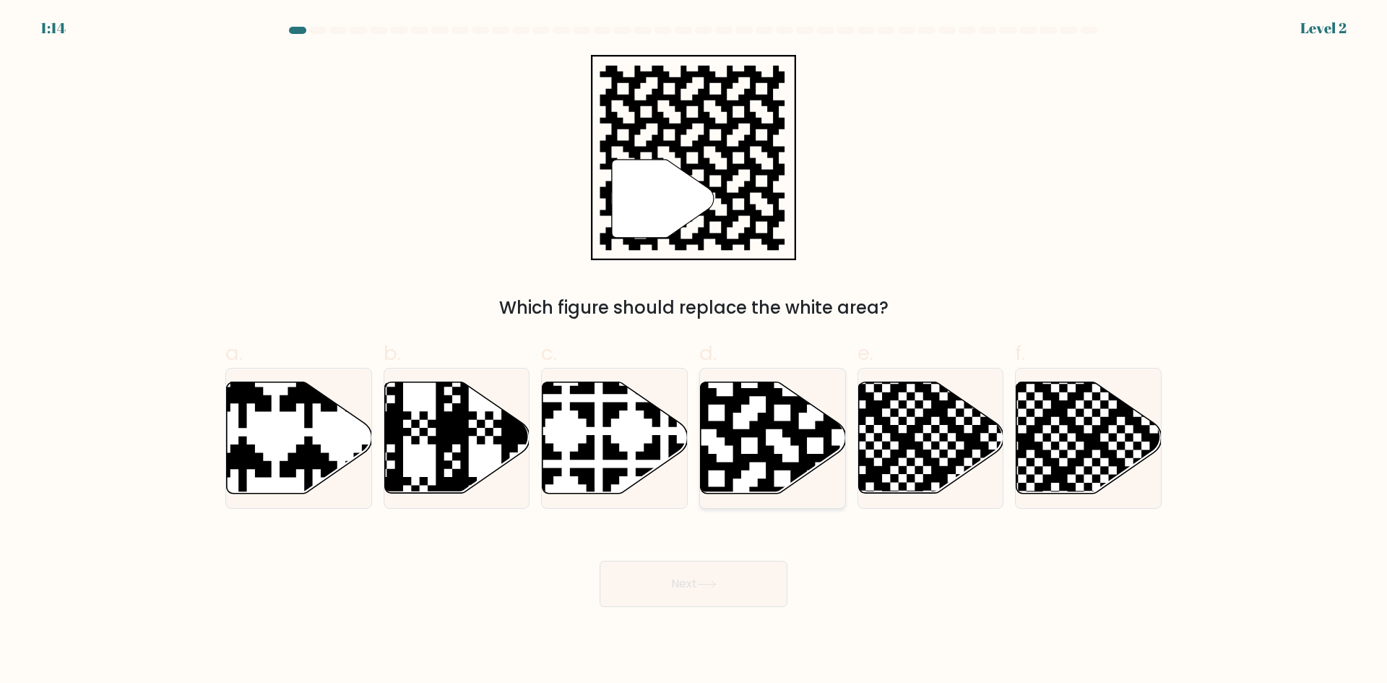
click at [780, 455] on icon at bounding box center [815, 379] width 263 height 263
click at [694, 351] on input "d." at bounding box center [694, 346] width 1 height 9
radio input "true"
click at [725, 579] on button "Next" at bounding box center [694, 584] width 188 height 46
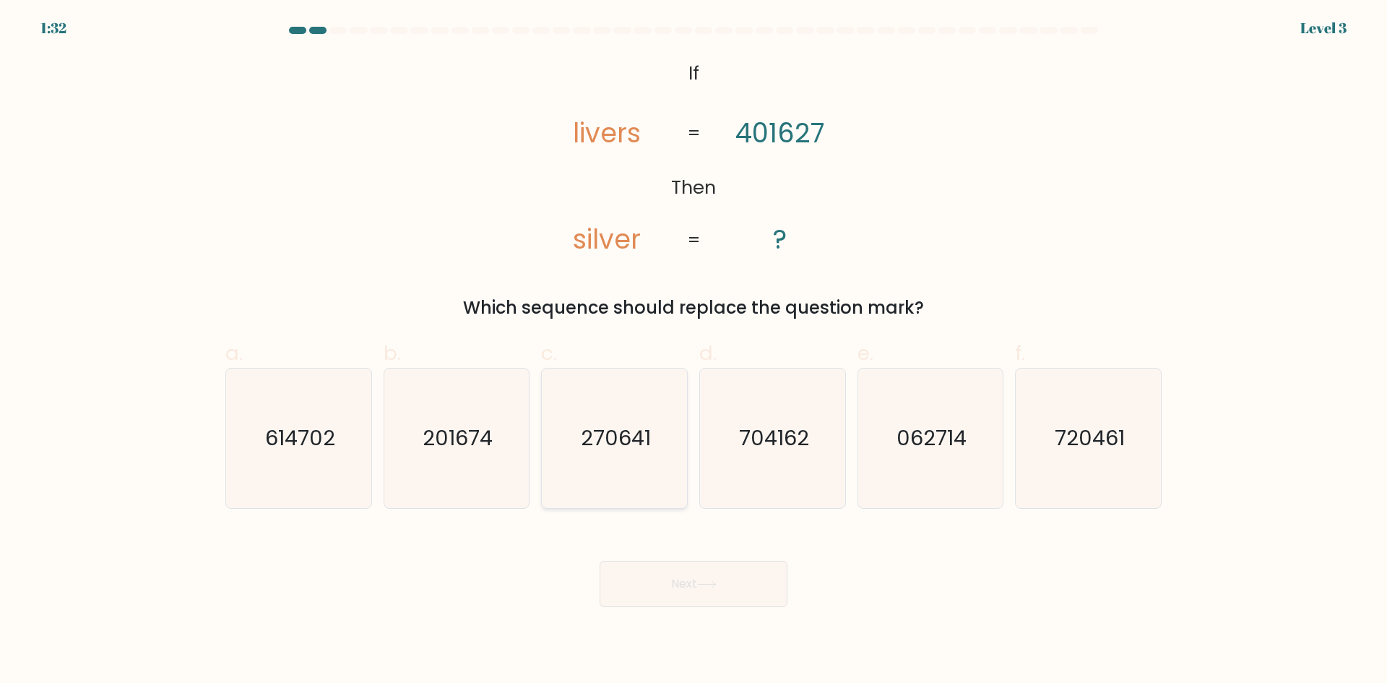
click at [644, 464] on icon "270641" at bounding box center [614, 437] width 139 height 139
click at [694, 351] on input "c. 270641" at bounding box center [694, 346] width 1 height 9
radio input "true"
click at [448, 466] on icon "201674" at bounding box center [456, 437] width 139 height 139
click at [694, 351] on input "b. 201674" at bounding box center [694, 346] width 1 height 9
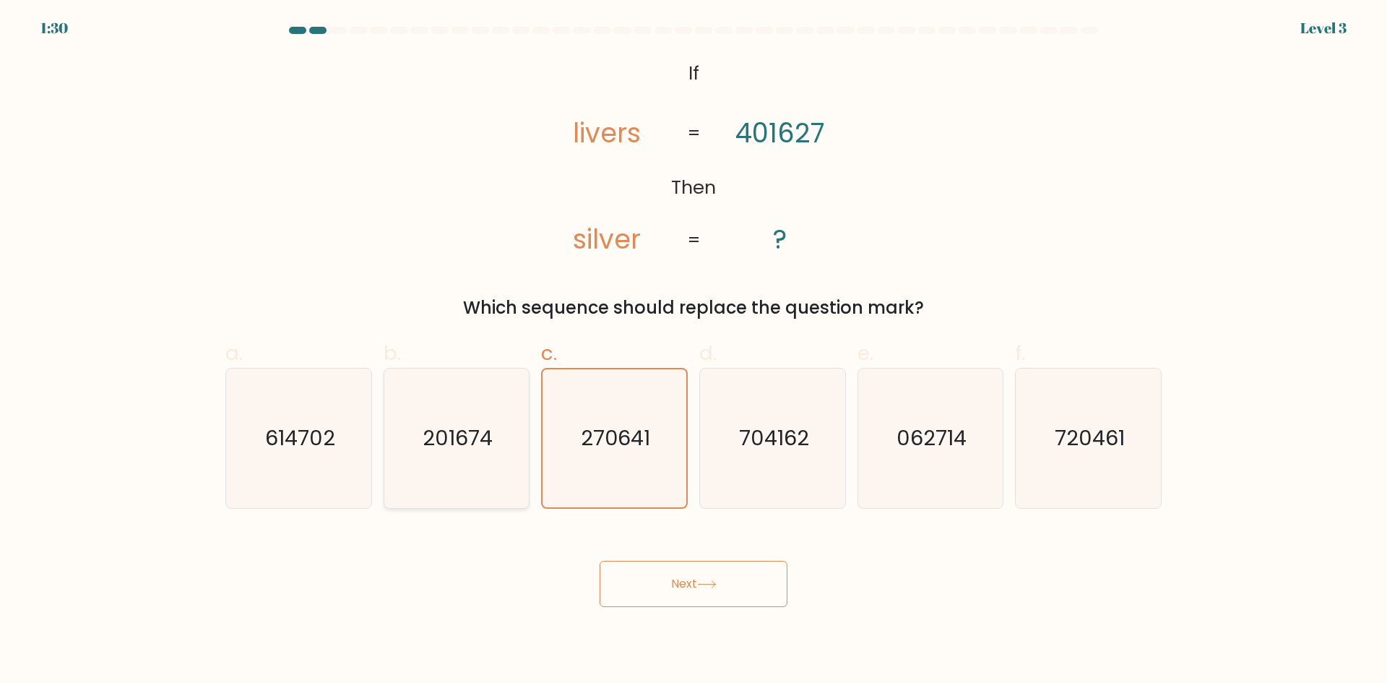
radio input "true"
click at [691, 585] on button "Next" at bounding box center [694, 584] width 188 height 46
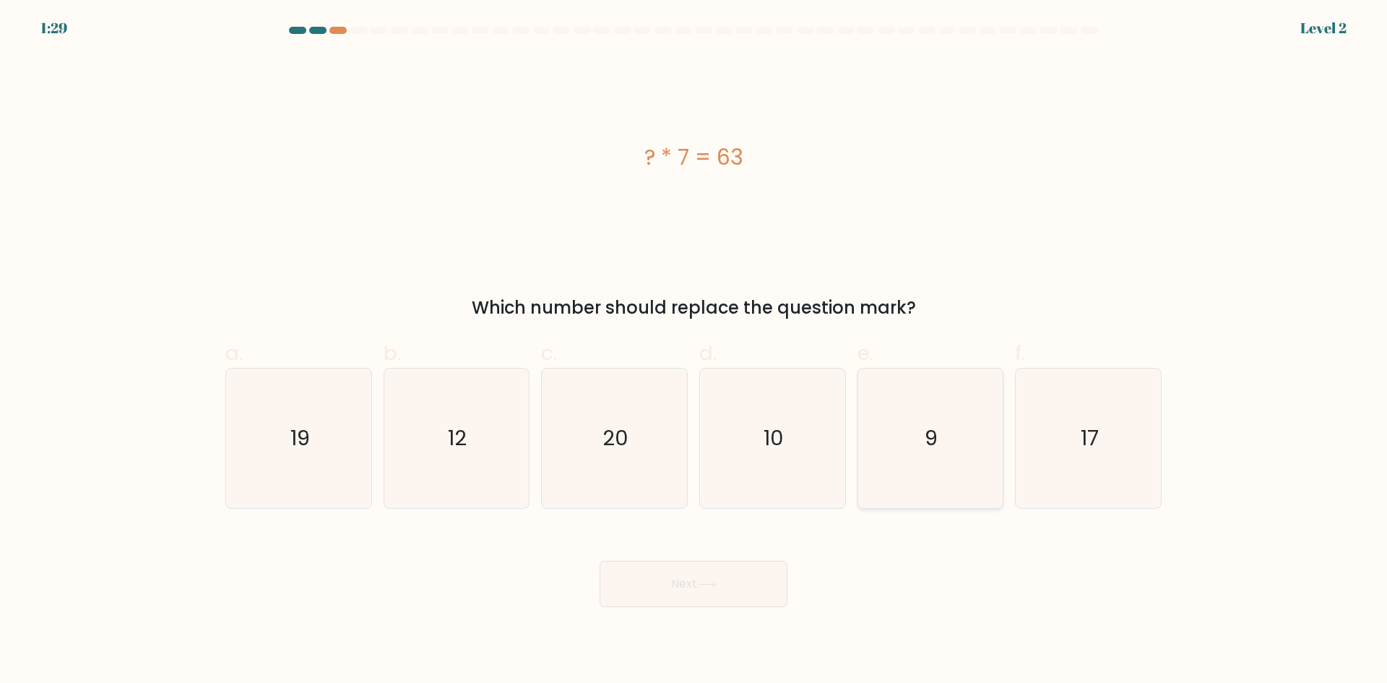
click at [947, 457] on icon "9" at bounding box center [930, 437] width 139 height 139
click at [694, 351] on input "e. 9" at bounding box center [694, 346] width 1 height 9
radio input "true"
click at [754, 586] on button "Next" at bounding box center [694, 584] width 188 height 46
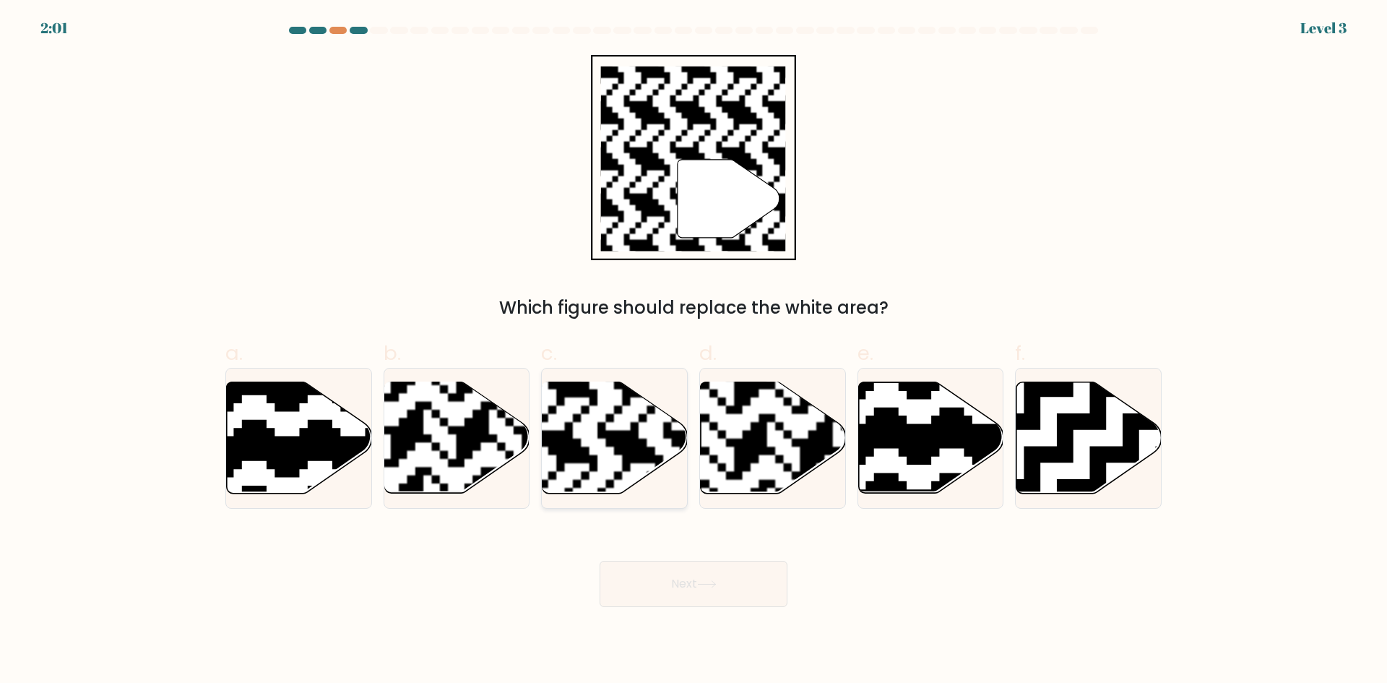
click at [585, 464] on rect at bounding box center [565, 380] width 263 height 263
click at [694, 351] on input "c." at bounding box center [694, 346] width 1 height 9
radio input "true"
click at [667, 591] on button "Next" at bounding box center [694, 584] width 188 height 46
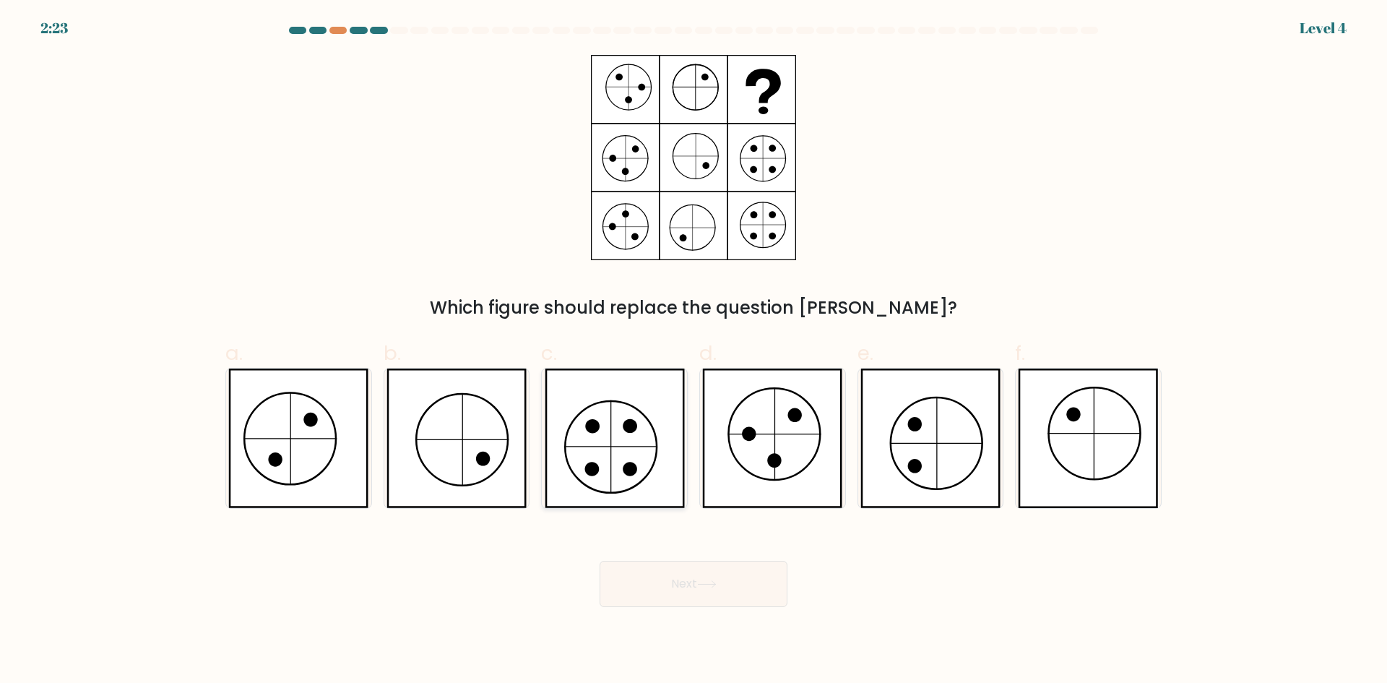
click at [624, 476] on icon at bounding box center [615, 437] width 140 height 139
click at [694, 351] on input "c." at bounding box center [694, 346] width 1 height 9
radio input "true"
click at [700, 587] on button "Next" at bounding box center [694, 584] width 188 height 46
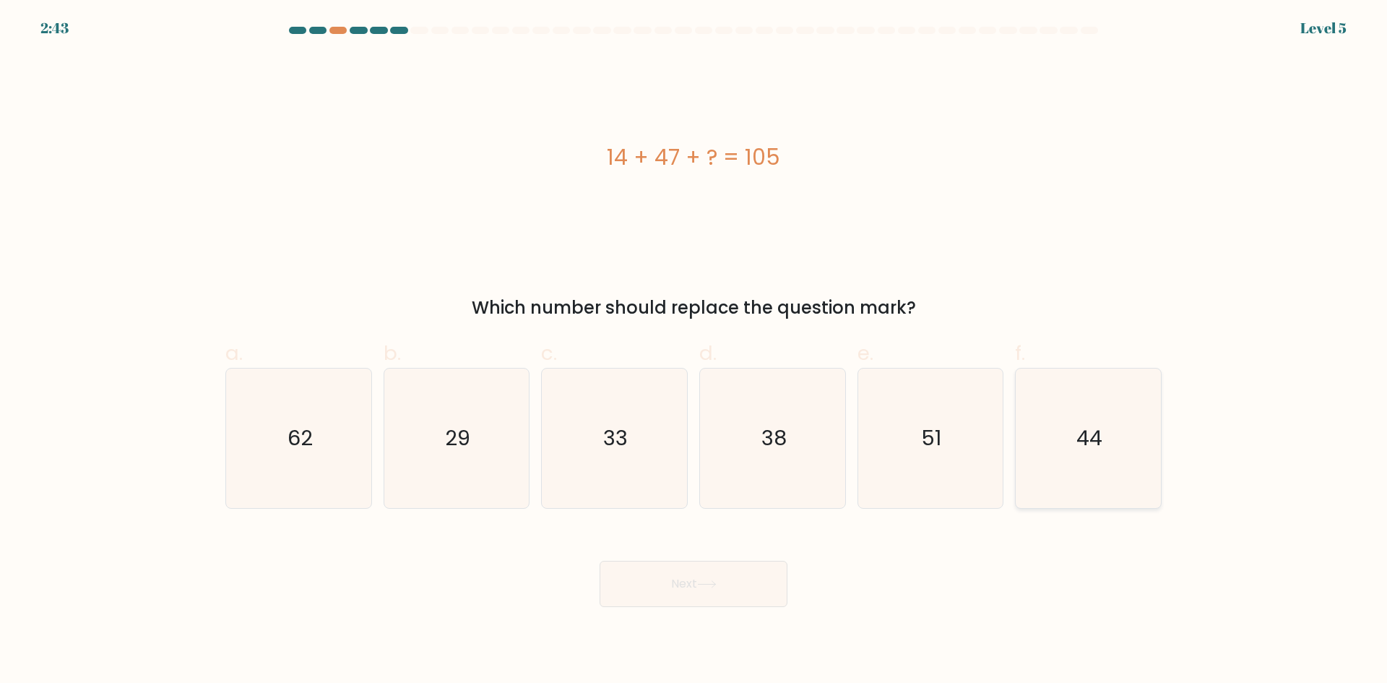
click at [1110, 457] on icon "44" at bounding box center [1088, 437] width 139 height 139
click at [694, 351] on input "f. 44" at bounding box center [694, 346] width 1 height 9
radio input "true"
click at [689, 585] on button "Next" at bounding box center [694, 584] width 188 height 46
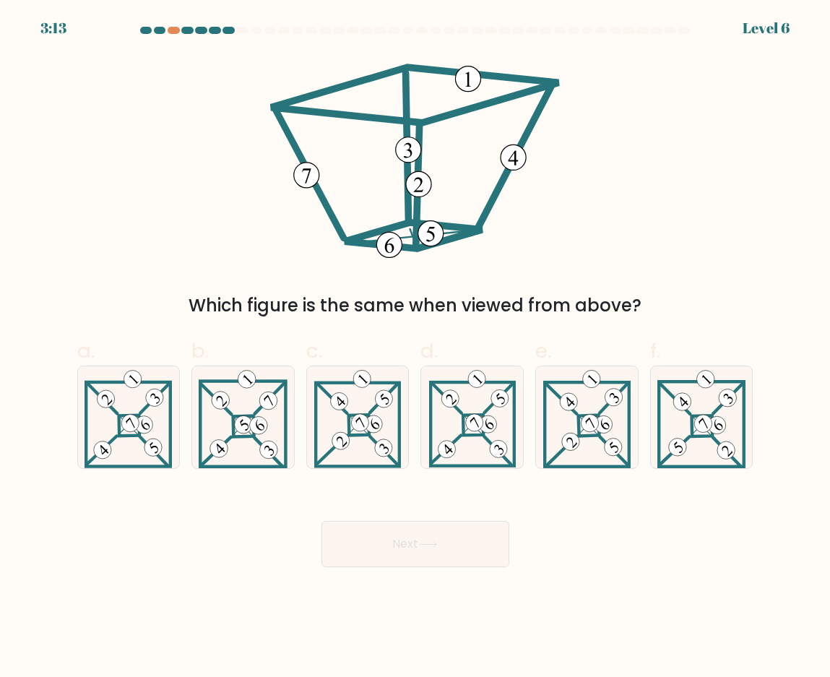
click at [639, 531] on div "Next" at bounding box center [416, 526] width 694 height 81
click at [410, 602] on body "3:05 Level 6" at bounding box center [415, 338] width 830 height 677
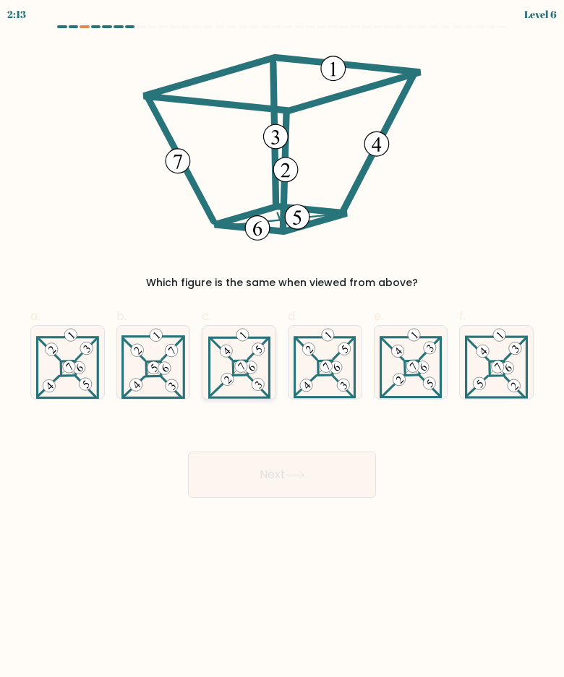
click at [243, 369] on icon at bounding box center [241, 366] width 7 height 8
click at [282, 348] on input "c." at bounding box center [282, 343] width 1 height 9
radio input "true"
click at [275, 470] on button "Next" at bounding box center [282, 475] width 188 height 46
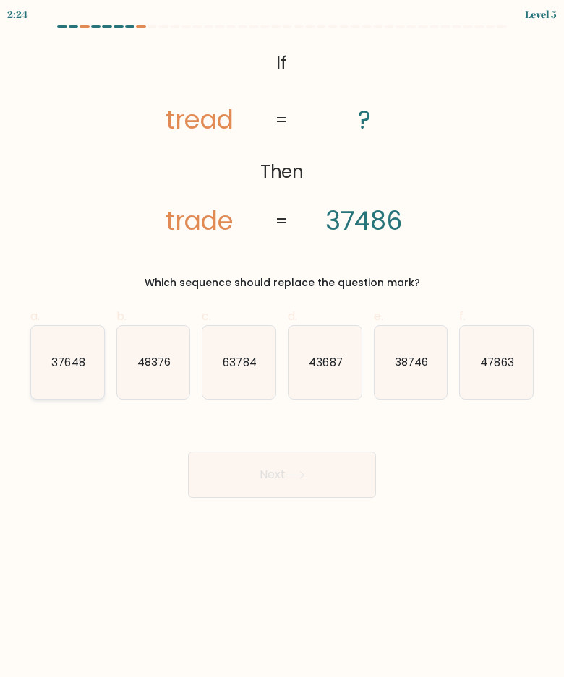
click at [38, 366] on icon "37648" at bounding box center [67, 362] width 73 height 73
click at [282, 348] on input "a. 37648" at bounding box center [282, 343] width 1 height 9
radio input "true"
click at [258, 475] on button "Next" at bounding box center [282, 475] width 188 height 46
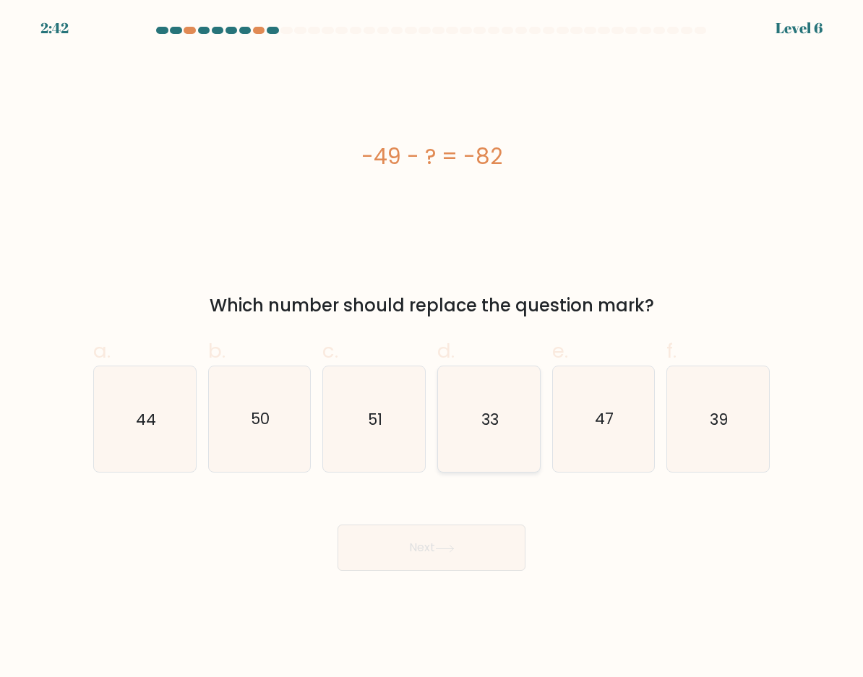
click at [488, 407] on icon "33" at bounding box center [489, 419] width 102 height 102
click at [432, 348] on input "d. 33" at bounding box center [431, 343] width 1 height 9
radio input "true"
click at [427, 545] on button "Next" at bounding box center [431, 548] width 188 height 46
click at [430, 556] on button "Next" at bounding box center [431, 548] width 188 height 46
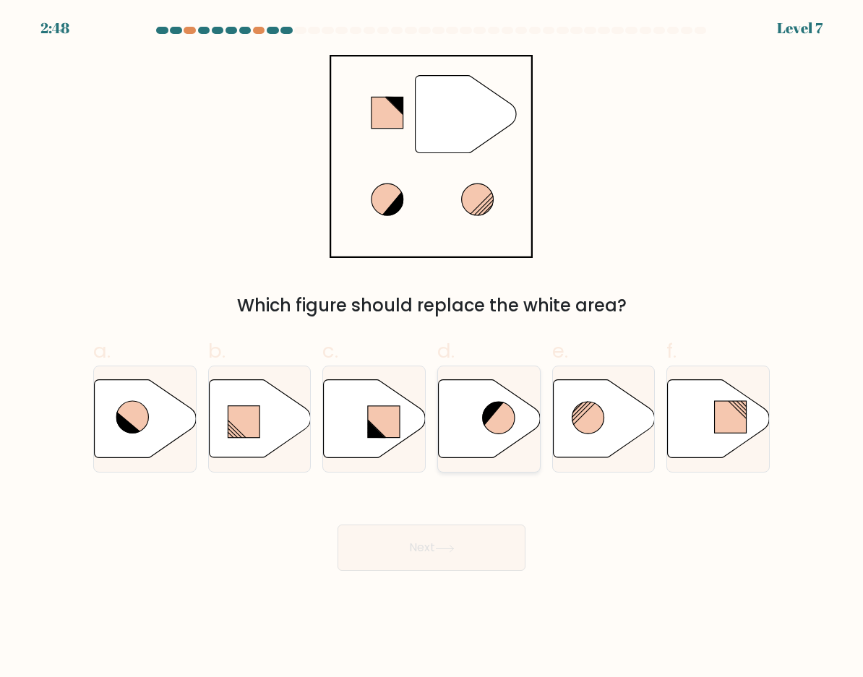
click at [492, 429] on icon at bounding box center [499, 418] width 32 height 32
click at [432, 348] on input "d." at bounding box center [431, 343] width 1 height 9
radio input "true"
click at [406, 550] on button "Next" at bounding box center [431, 548] width 188 height 46
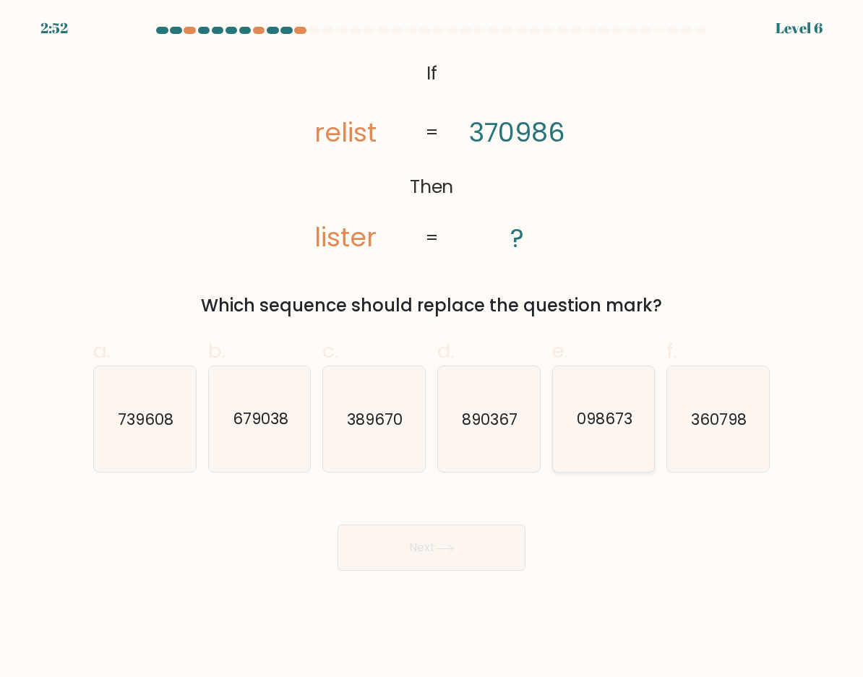
click at [625, 451] on icon "098673" at bounding box center [604, 419] width 102 height 102
click at [432, 348] on input "e. 098673" at bounding box center [431, 343] width 1 height 9
radio input "true"
click at [441, 552] on icon at bounding box center [445, 549] width 20 height 8
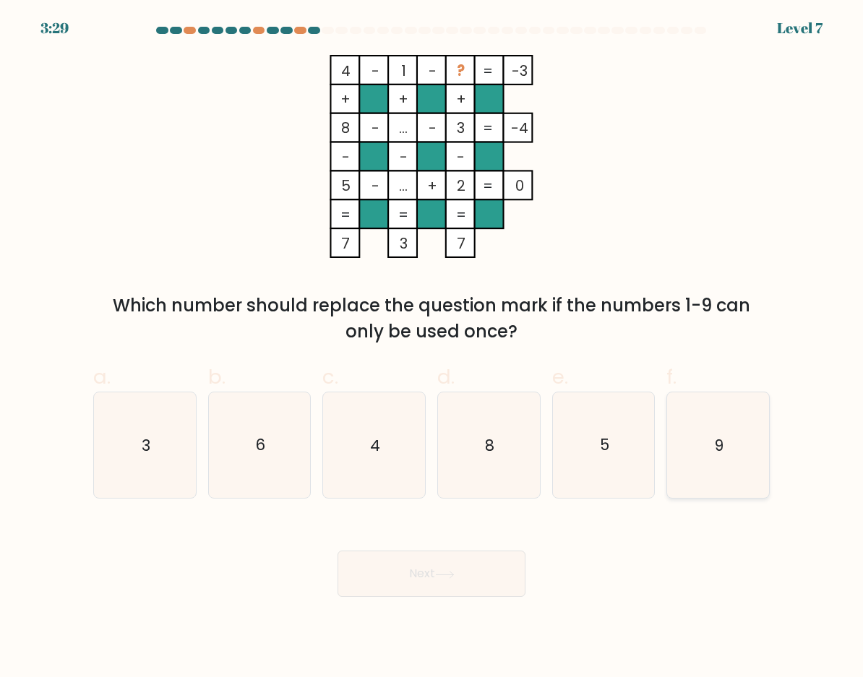
click at [725, 458] on icon "9" at bounding box center [718, 445] width 102 height 102
click at [432, 348] on input "f. 9" at bounding box center [431, 343] width 1 height 9
radio input "true"
click at [436, 579] on button "Next" at bounding box center [431, 574] width 188 height 46
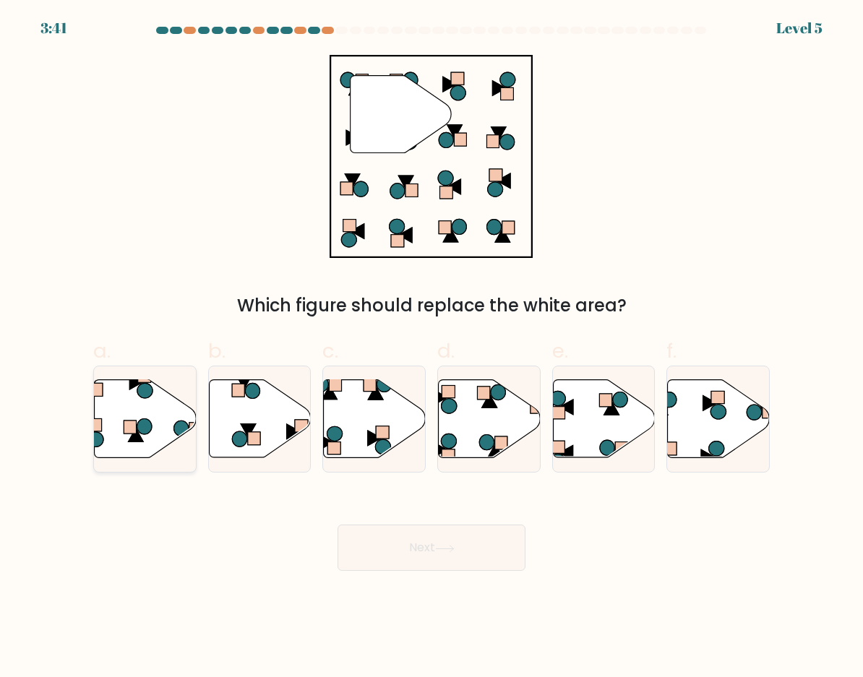
click at [143, 422] on icon at bounding box center [144, 426] width 14 height 15
click at [431, 348] on input "a." at bounding box center [431, 343] width 1 height 9
radio input "true"
click at [375, 422] on icon at bounding box center [375, 419] width 102 height 78
click at [431, 348] on input "c." at bounding box center [431, 343] width 1 height 9
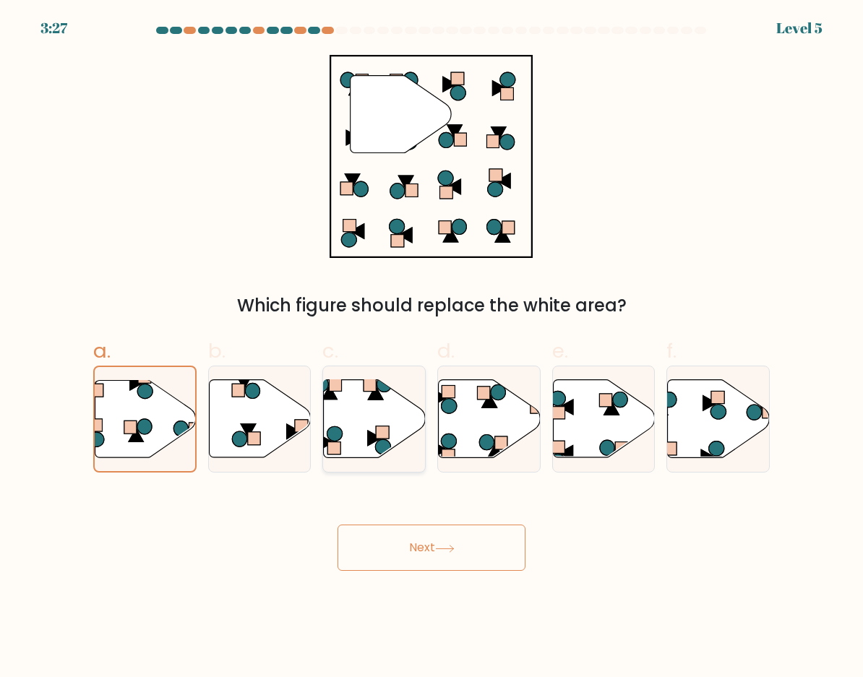
radio input "true"
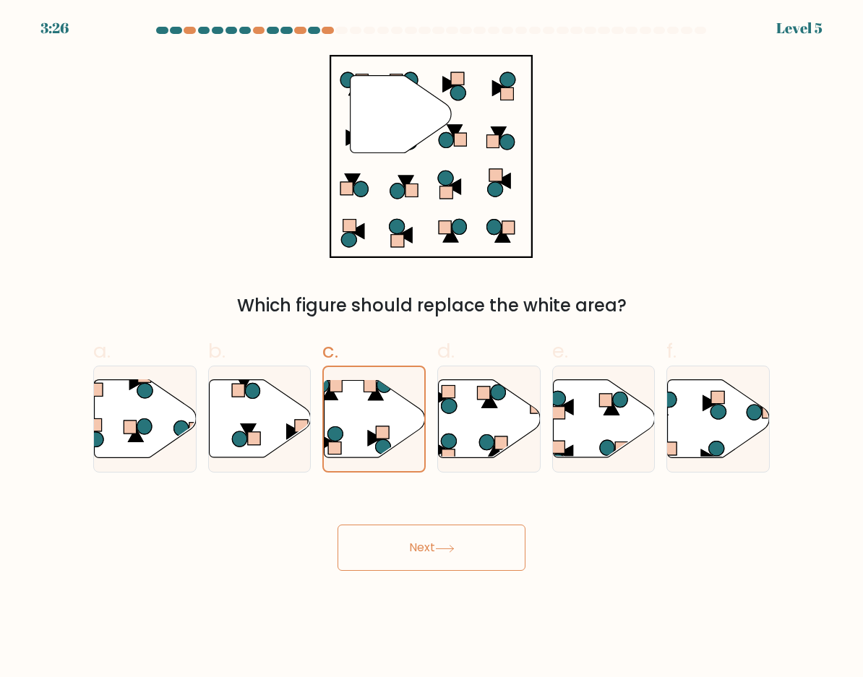
click at [425, 561] on button "Next" at bounding box center [431, 548] width 188 height 46
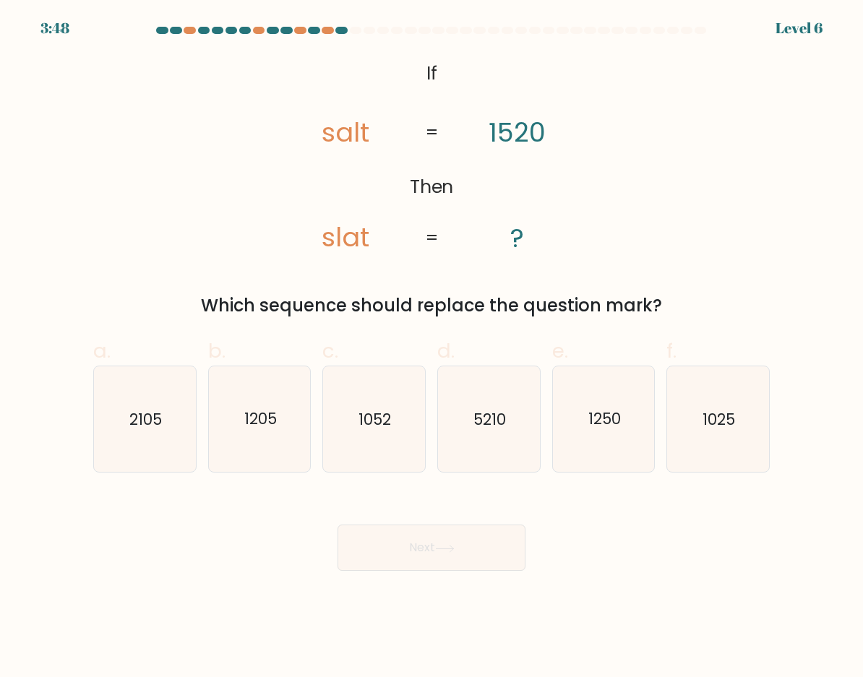
click at [631, 572] on body "3:48 Level 6 If" at bounding box center [431, 338] width 863 height 677
click at [598, 440] on icon "1250" at bounding box center [604, 419] width 102 height 102
click at [432, 348] on input "e. 1250" at bounding box center [431, 343] width 1 height 9
radio input "true"
click at [418, 546] on button "Next" at bounding box center [431, 548] width 188 height 46
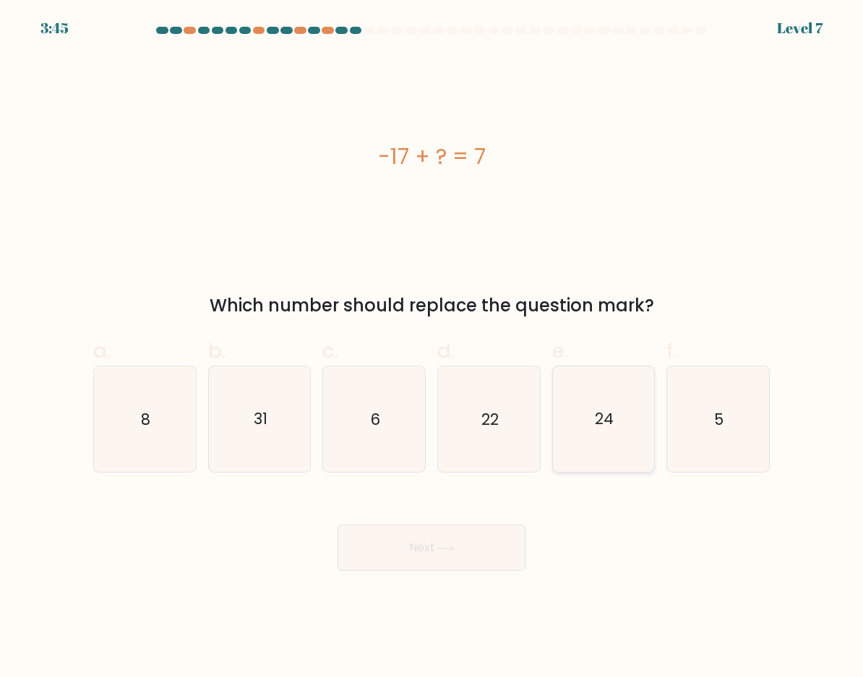
click at [613, 425] on text "24" at bounding box center [604, 419] width 19 height 21
click at [432, 348] on input "e. 24" at bounding box center [431, 343] width 1 height 9
radio input "true"
click at [423, 552] on button "Next" at bounding box center [431, 548] width 188 height 46
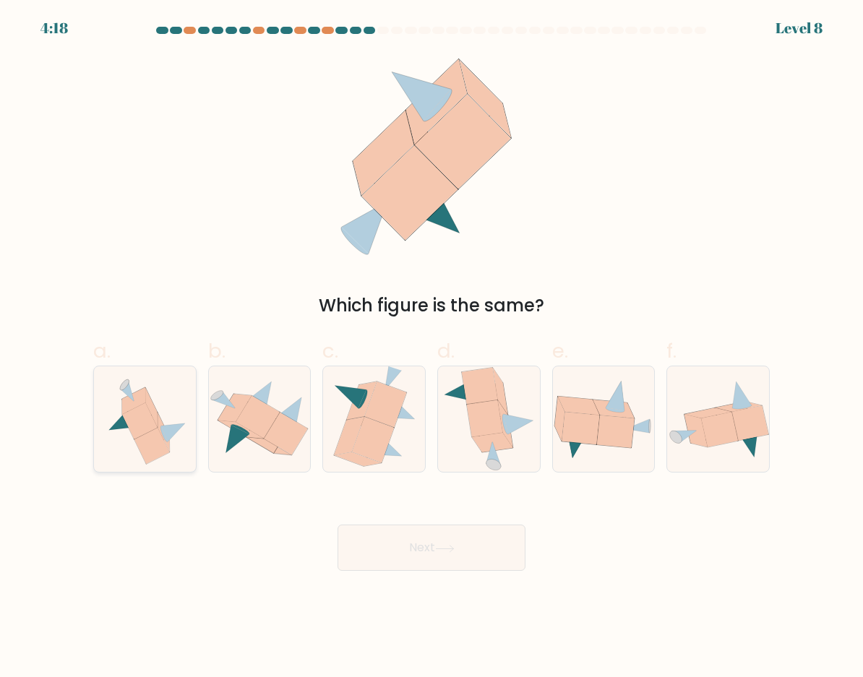
click at [139, 425] on icon at bounding box center [139, 421] width 35 height 37
click at [431, 348] on input "a." at bounding box center [431, 343] width 1 height 9
radio input "true"
click at [452, 552] on icon at bounding box center [445, 549] width 20 height 8
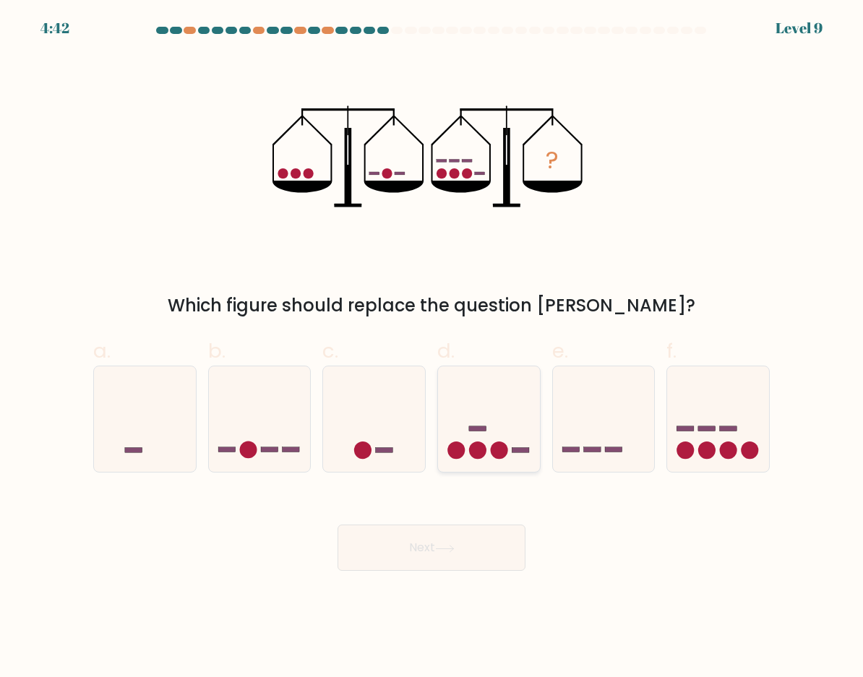
click at [458, 419] on icon at bounding box center [489, 419] width 102 height 85
click at [432, 348] on input "d." at bounding box center [431, 343] width 1 height 9
radio input "true"
click at [425, 554] on button "Next" at bounding box center [431, 548] width 188 height 46
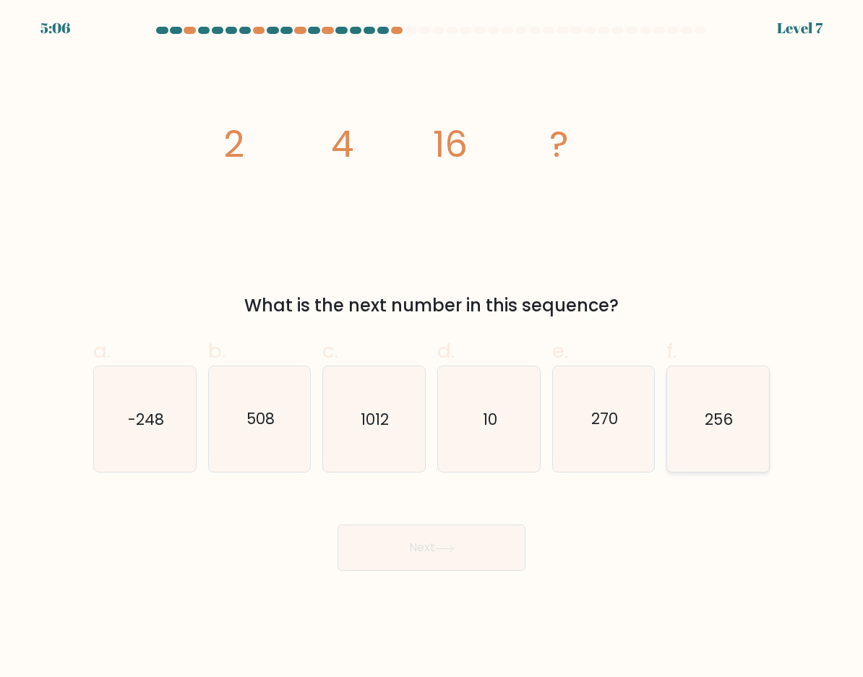
click at [708, 470] on div "256" at bounding box center [717, 419] width 103 height 107
click at [432, 348] on input "f. 256" at bounding box center [431, 343] width 1 height 9
radio input "true"
click at [424, 548] on button "Next" at bounding box center [431, 548] width 188 height 46
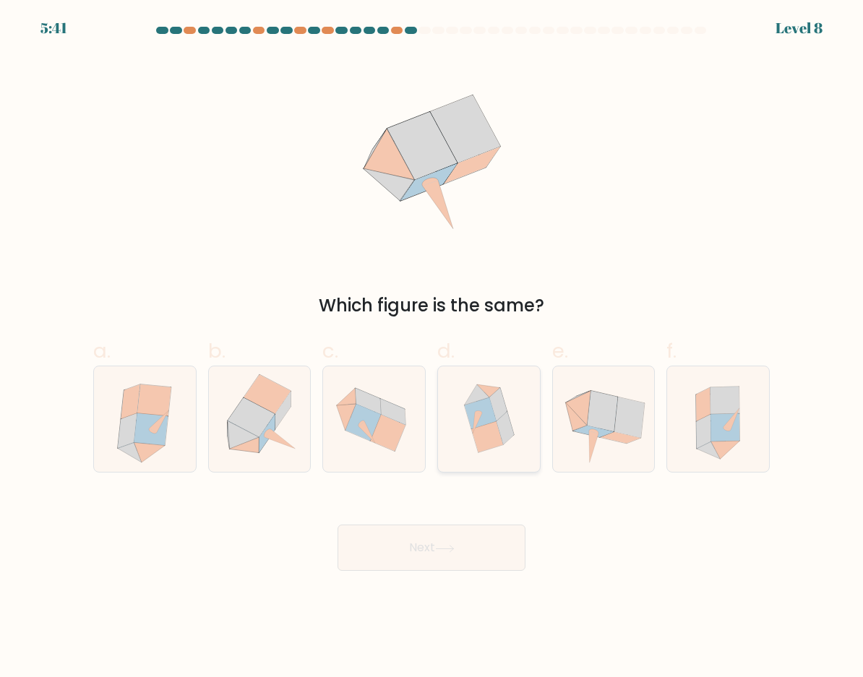
click at [496, 435] on icon at bounding box center [487, 436] width 32 height 31
click at [432, 348] on input "d." at bounding box center [431, 343] width 1 height 9
radio input "true"
click at [437, 554] on button "Next" at bounding box center [431, 548] width 188 height 46
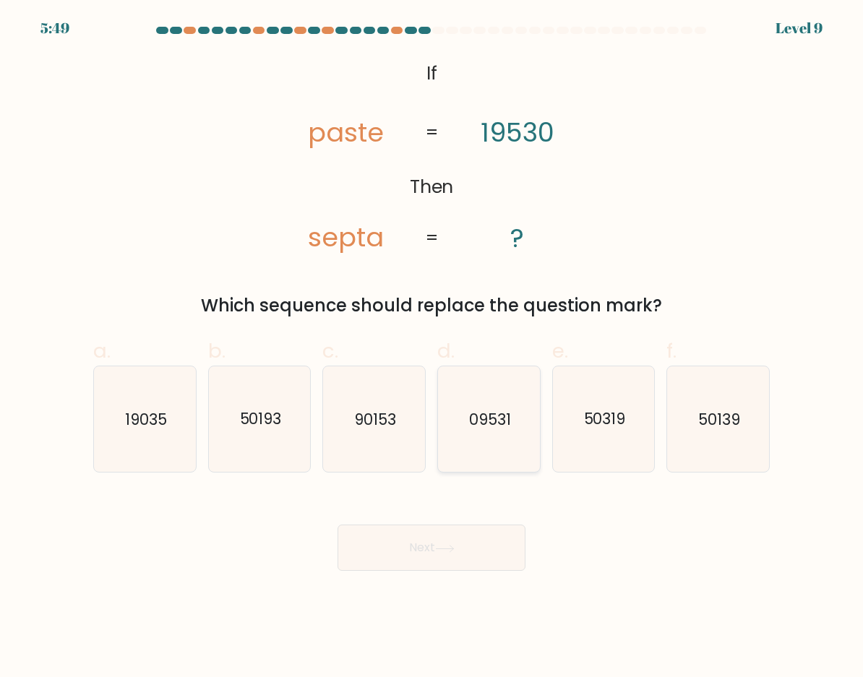
click at [525, 431] on icon "09531" at bounding box center [489, 419] width 102 height 102
click at [432, 348] on input "d. 09531" at bounding box center [431, 343] width 1 height 9
radio input "true"
click at [438, 549] on button "Next" at bounding box center [431, 548] width 188 height 46
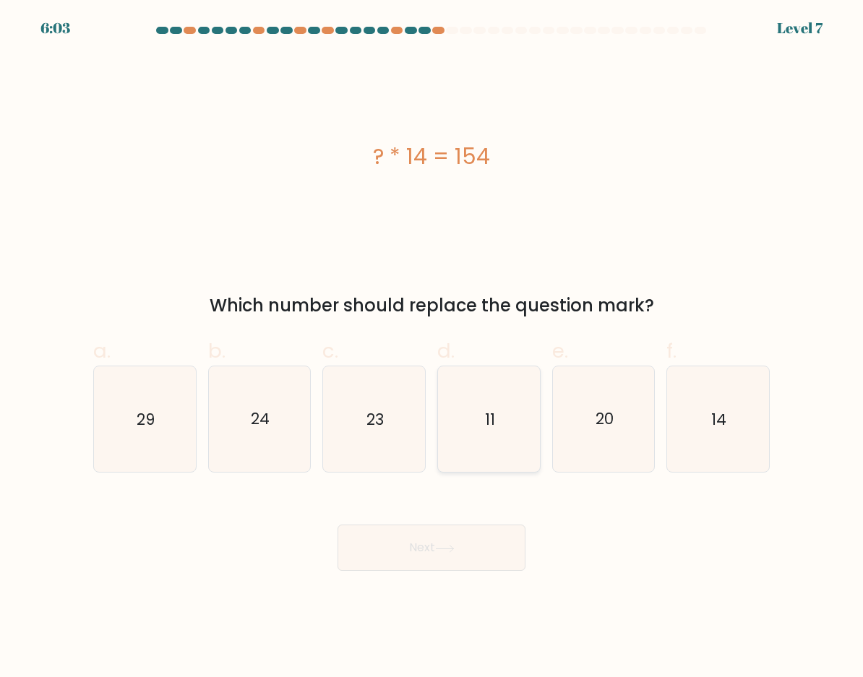
click at [490, 431] on icon "11" at bounding box center [489, 419] width 102 height 102
click at [432, 348] on input "d. 11" at bounding box center [431, 343] width 1 height 9
radio input "true"
click at [380, 554] on button "Next" at bounding box center [431, 548] width 188 height 46
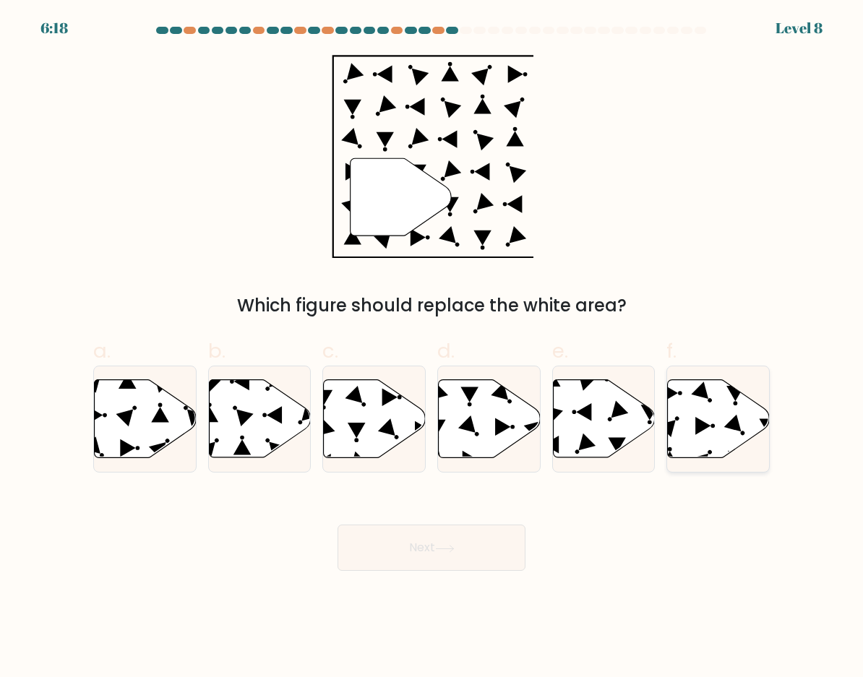
click at [718, 427] on icon at bounding box center [719, 419] width 102 height 78
click at [432, 348] on input "f." at bounding box center [431, 343] width 1 height 9
radio input "true"
click at [475, 548] on button "Next" at bounding box center [431, 548] width 188 height 46
click at [434, 546] on button "Next" at bounding box center [431, 548] width 188 height 46
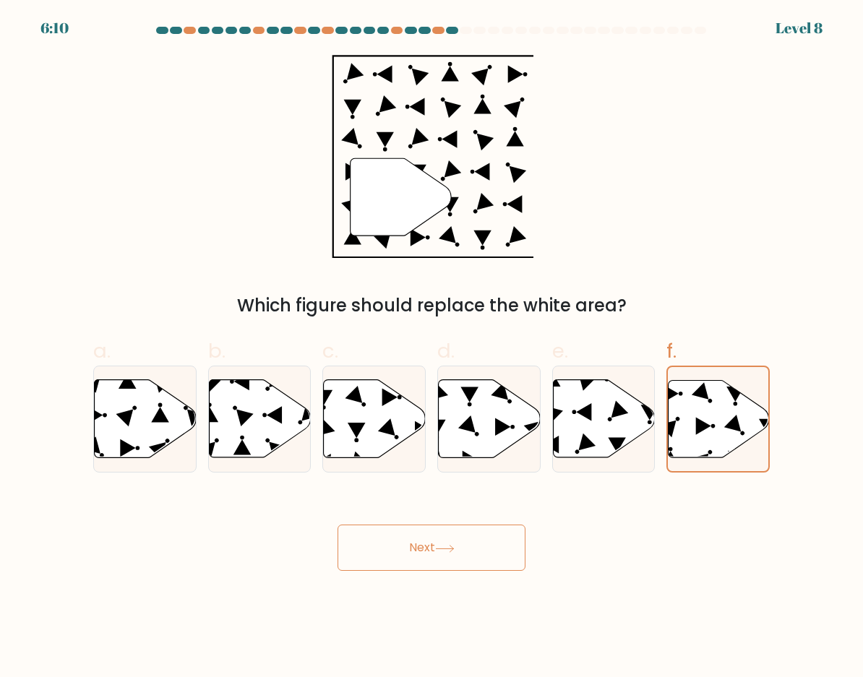
click at [256, 554] on div "Next" at bounding box center [432, 530] width 694 height 81
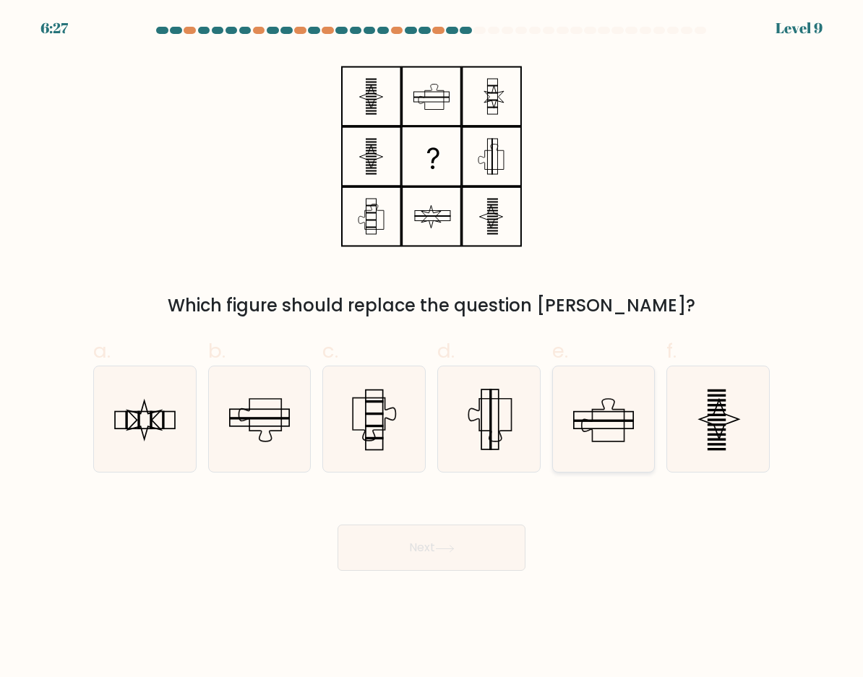
click at [608, 432] on icon at bounding box center [604, 419] width 102 height 102
click at [432, 348] on input "e." at bounding box center [431, 343] width 1 height 9
radio input "true"
click at [435, 544] on button "Next" at bounding box center [431, 548] width 188 height 46
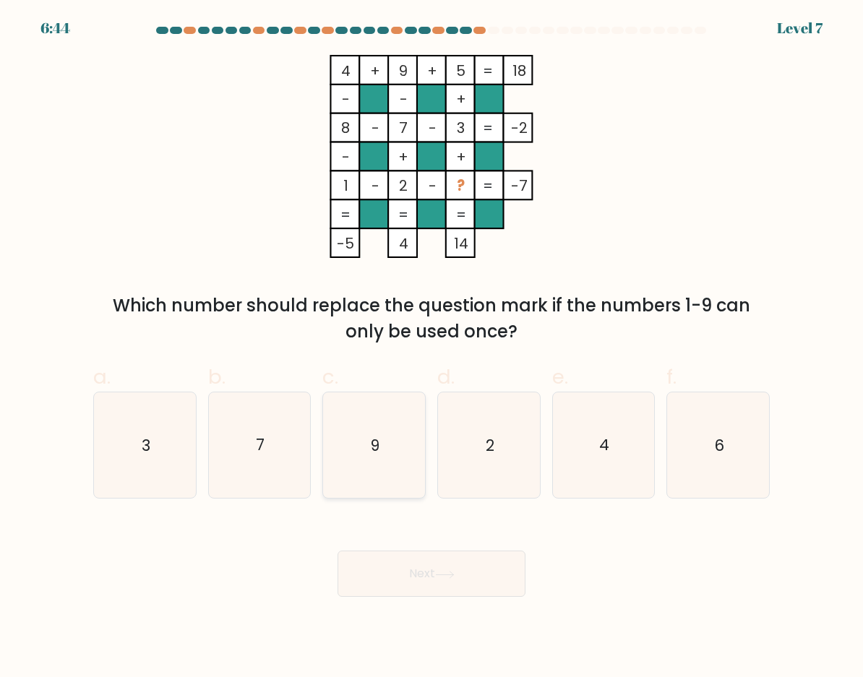
click at [385, 443] on icon "9" at bounding box center [374, 445] width 102 height 102
click at [431, 348] on input "c. 9" at bounding box center [431, 343] width 1 height 9
radio input "true"
click at [418, 580] on button "Next" at bounding box center [431, 574] width 188 height 46
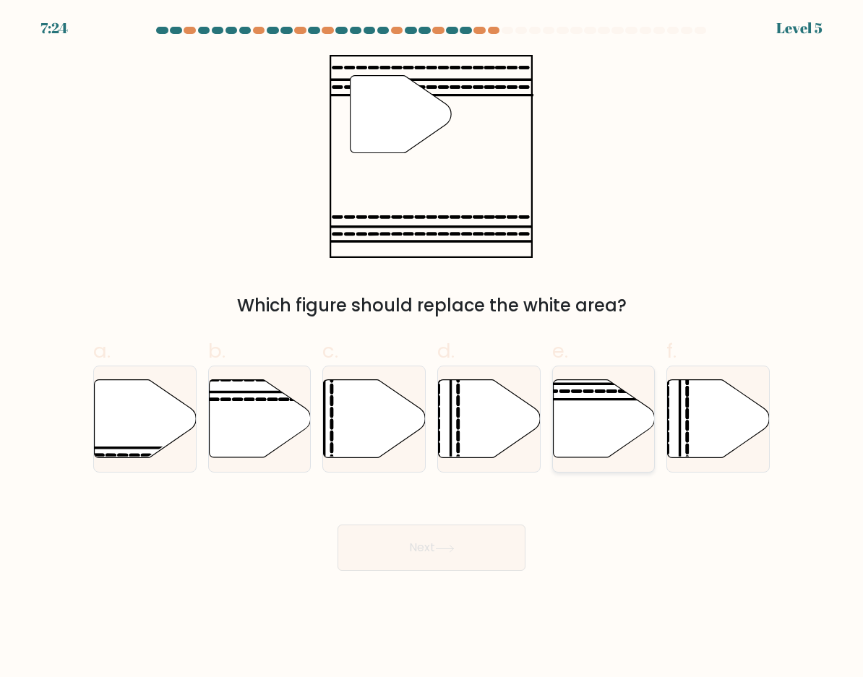
click at [604, 418] on icon at bounding box center [604, 419] width 102 height 78
click at [432, 348] on input "e." at bounding box center [431, 343] width 1 height 9
radio input "true"
click at [437, 552] on button "Next" at bounding box center [431, 548] width 188 height 46
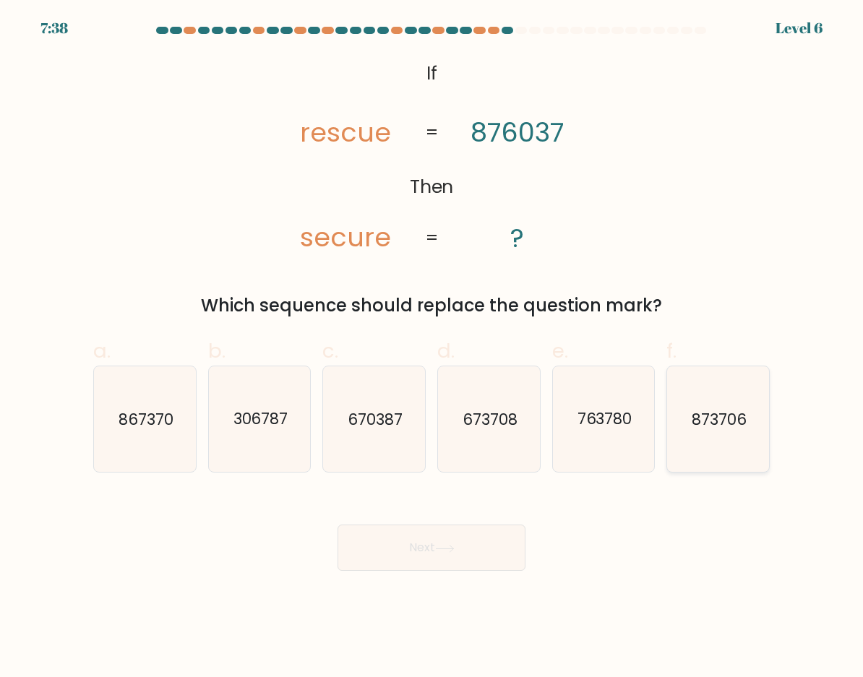
click at [733, 423] on text "873706" at bounding box center [718, 419] width 55 height 21
click at [432, 348] on input "f. 873706" at bounding box center [431, 343] width 1 height 9
radio input "true"
click at [433, 551] on button "Next" at bounding box center [431, 548] width 188 height 46
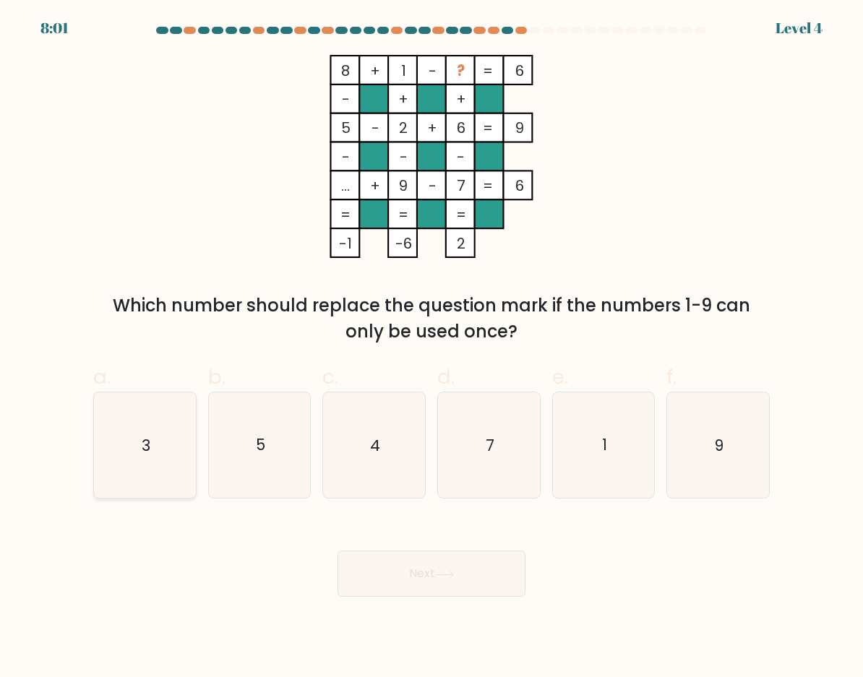
click at [128, 447] on icon "3" at bounding box center [145, 445] width 102 height 102
click at [431, 348] on input "a. 3" at bounding box center [431, 343] width 1 height 9
radio input "true"
click at [434, 583] on button "Next" at bounding box center [431, 574] width 188 height 46
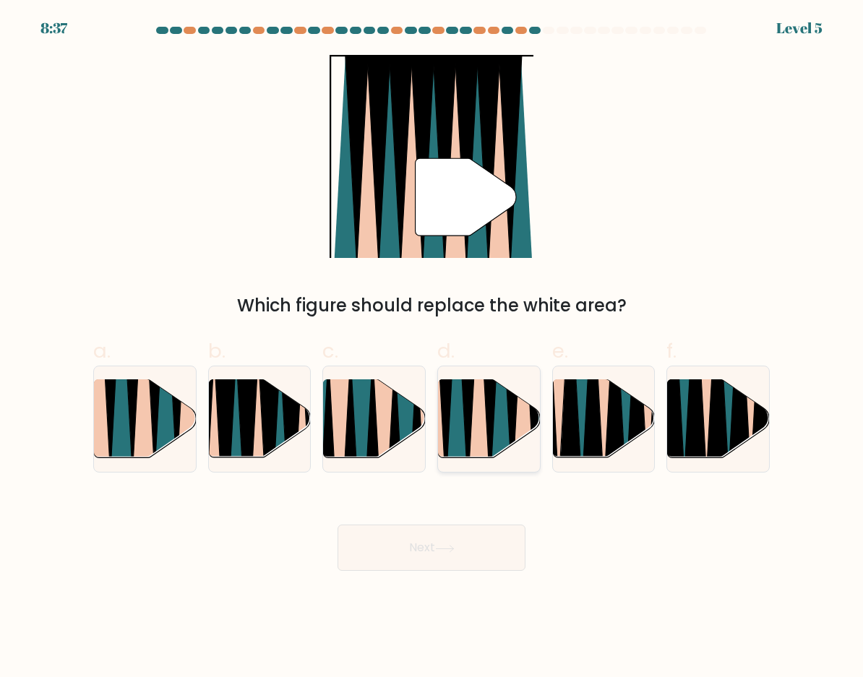
click at [488, 423] on icon at bounding box center [489, 379] width 23 height 204
click at [432, 348] on input "d." at bounding box center [431, 343] width 1 height 9
radio input "true"
click at [126, 427] on icon at bounding box center [121, 381] width 23 height 204
click at [431, 348] on input "a." at bounding box center [431, 343] width 1 height 9
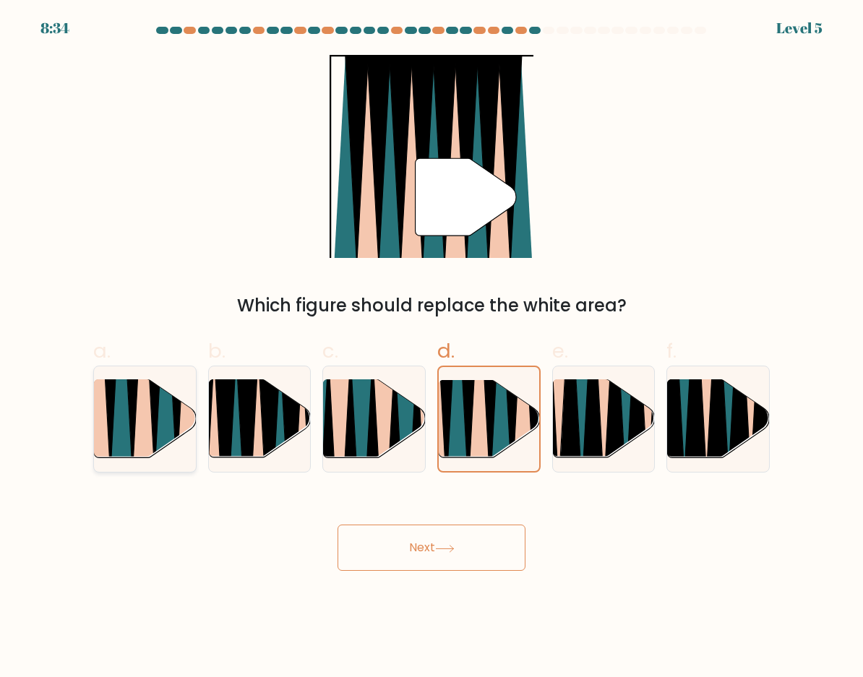
radio input "true"
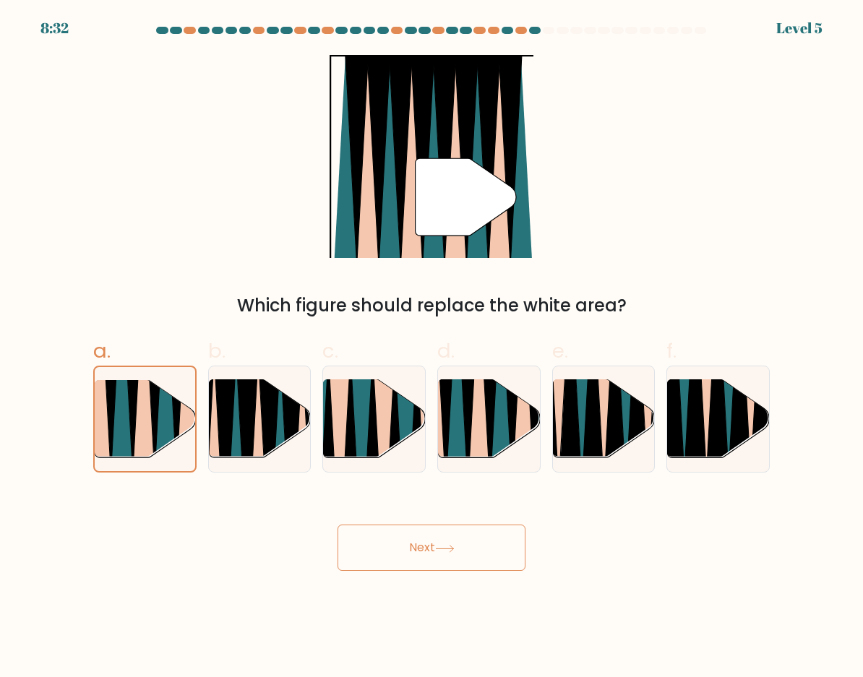
click at [441, 546] on icon at bounding box center [445, 549] width 20 height 8
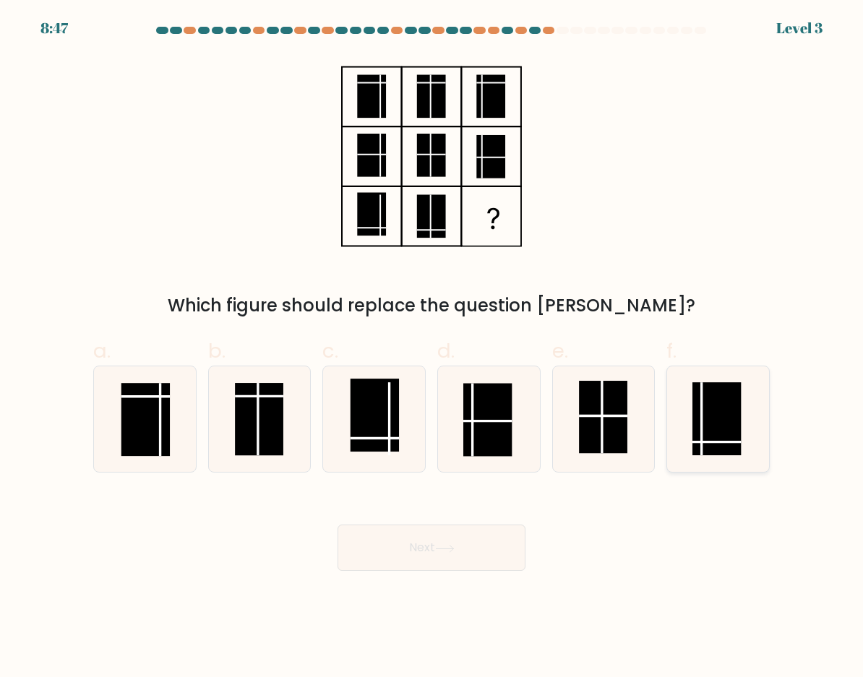
click at [720, 424] on rect at bounding box center [716, 418] width 48 height 73
click at [432, 348] on input "f." at bounding box center [431, 343] width 1 height 9
radio input "true"
click at [432, 551] on button "Next" at bounding box center [431, 548] width 188 height 46
click at [431, 559] on button "Next" at bounding box center [431, 548] width 188 height 46
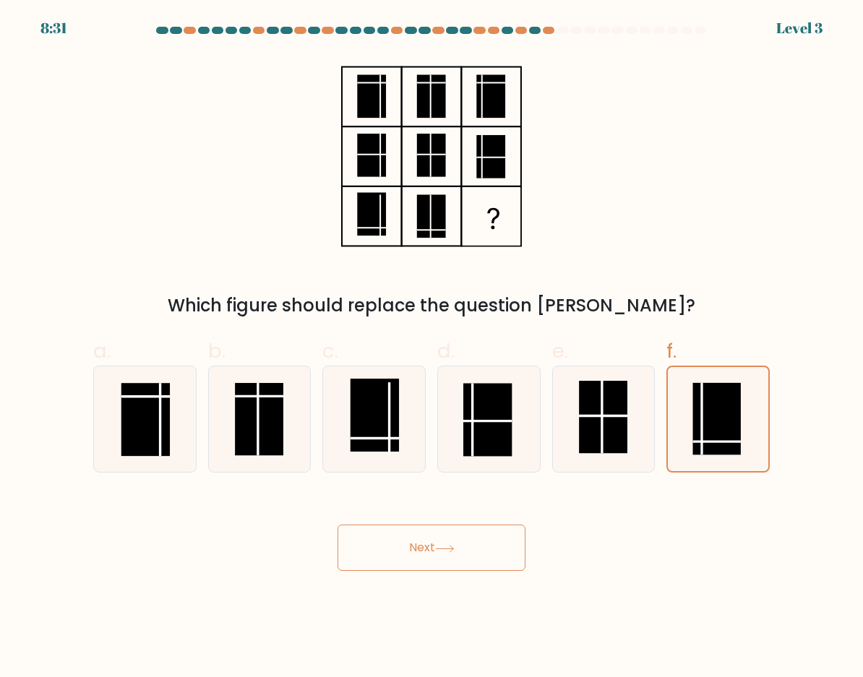
click at [384, 543] on button "Next" at bounding box center [431, 548] width 188 height 46
click at [423, 543] on button "Next" at bounding box center [431, 548] width 188 height 46
click at [452, 597] on body "8:28 Level 3" at bounding box center [431, 338] width 863 height 677
click at [689, 570] on div "Next" at bounding box center [432, 530] width 694 height 81
click at [428, 551] on button "Next" at bounding box center [431, 548] width 188 height 46
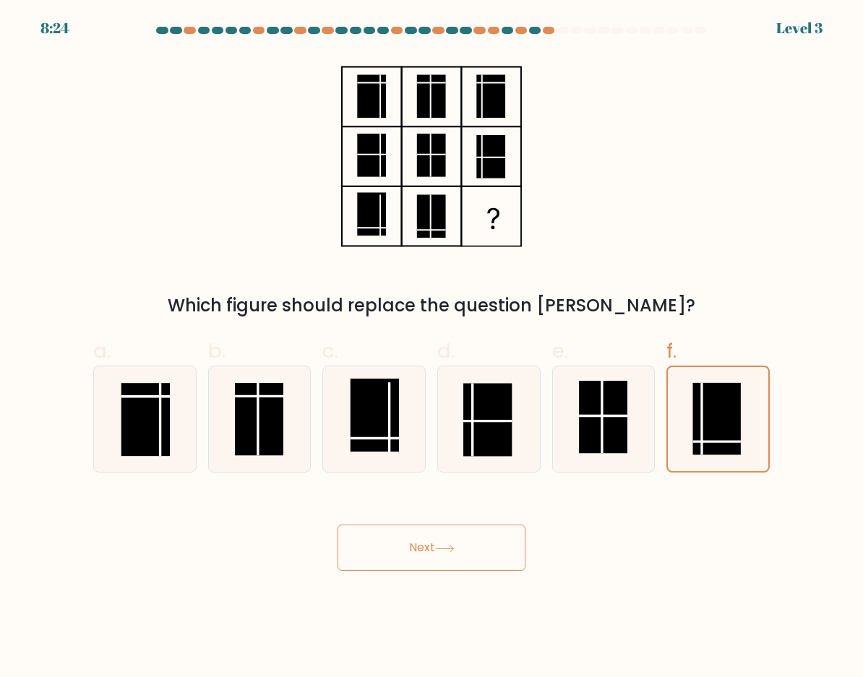
click at [505, 554] on button "Next" at bounding box center [431, 548] width 188 height 46
click at [583, 559] on div "Next" at bounding box center [432, 530] width 694 height 81
click at [694, 575] on body "8:19 Level 3" at bounding box center [431, 338] width 863 height 677
click at [434, 546] on button "Next" at bounding box center [431, 548] width 188 height 46
click at [673, 237] on div "Which figure should replace the question mark?" at bounding box center [432, 187] width 694 height 264
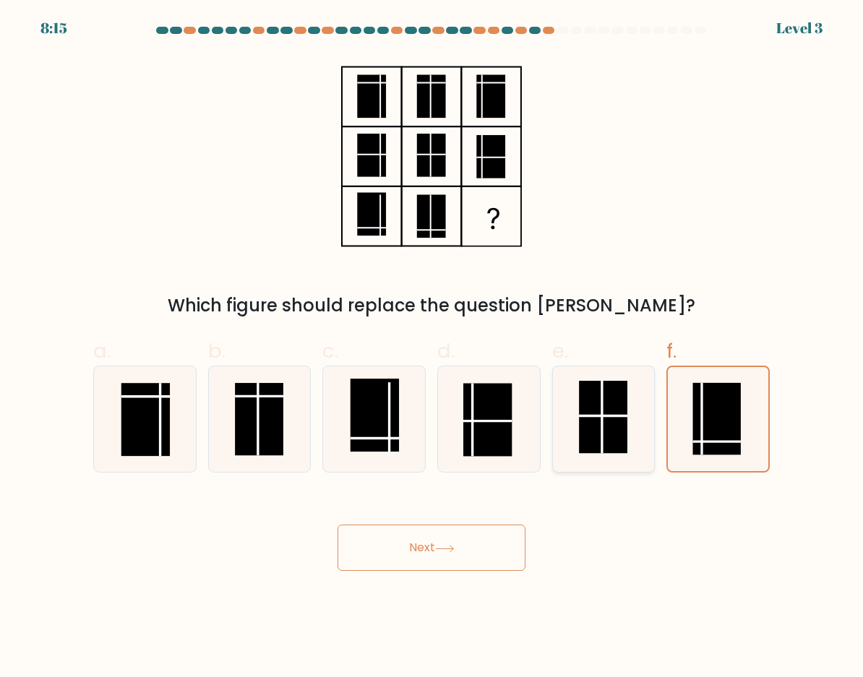
click at [640, 446] on icon at bounding box center [604, 419] width 102 height 102
click at [432, 348] on input "e." at bounding box center [431, 343] width 1 height 9
radio input "true"
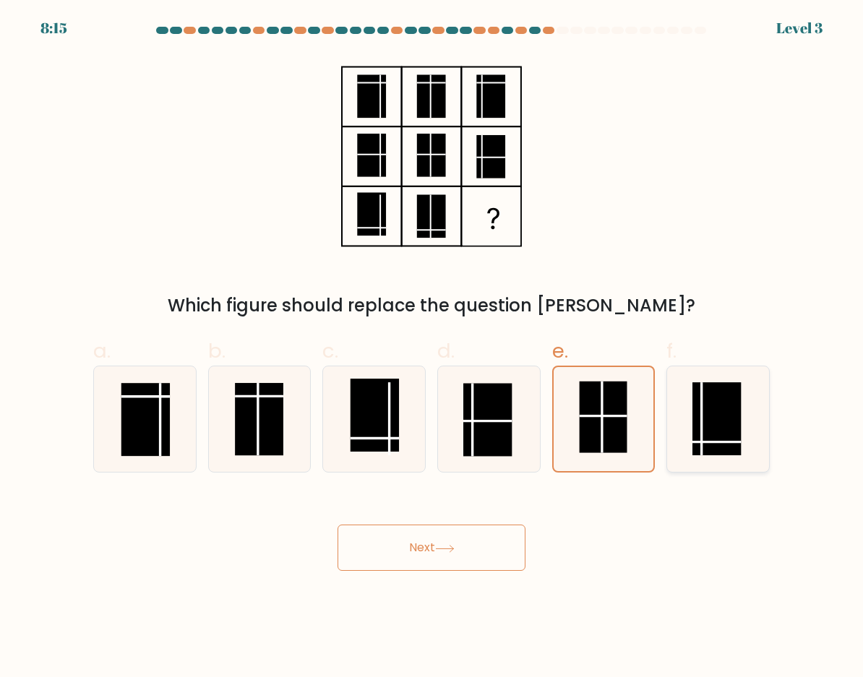
click at [714, 427] on rect at bounding box center [716, 418] width 48 height 73
click at [432, 348] on input "f." at bounding box center [431, 343] width 1 height 9
radio input "true"
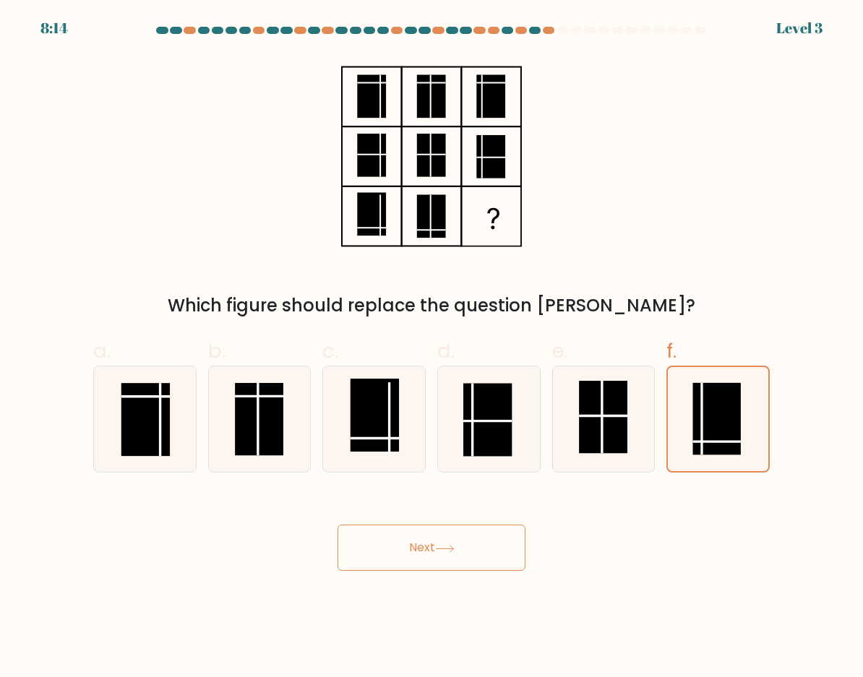
click at [415, 541] on button "Next" at bounding box center [431, 548] width 188 height 46
click at [418, 560] on button "Next" at bounding box center [431, 548] width 188 height 46
click at [419, 559] on button "Next" at bounding box center [431, 548] width 188 height 46
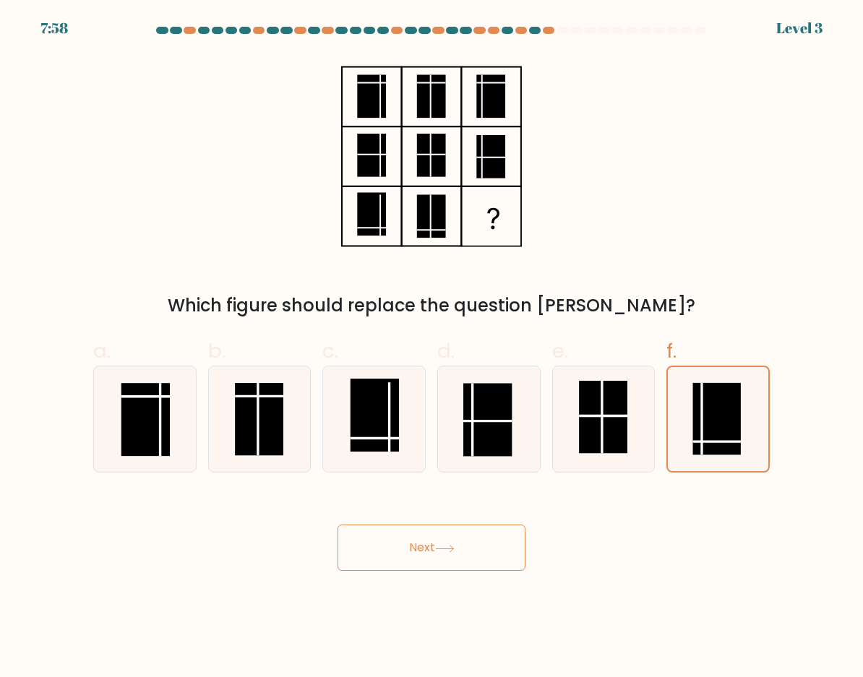
drag, startPoint x: 611, startPoint y: 327, endPoint x: 626, endPoint y: 319, distance: 16.5
click at [616, 324] on div "a. b. c." at bounding box center [431, 398] width 688 height 148
click at [733, 229] on div "Which figure should replace the question mark?" at bounding box center [432, 187] width 694 height 264
click at [437, 538] on button "Next" at bounding box center [431, 548] width 188 height 46
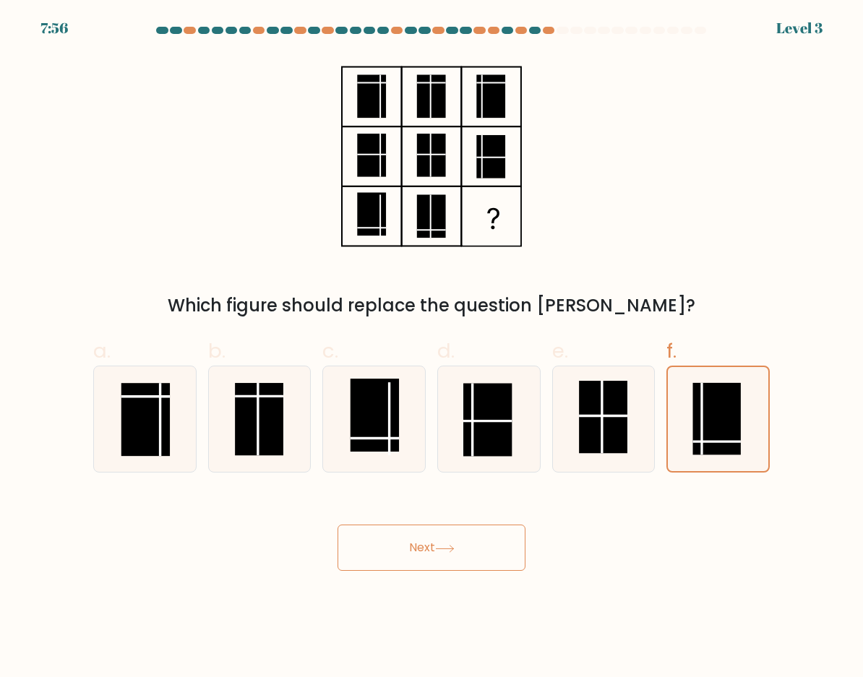
click at [437, 538] on button "Next" at bounding box center [431, 548] width 188 height 46
click at [442, 569] on button "Next" at bounding box center [431, 548] width 188 height 46
click at [441, 559] on button "Next" at bounding box center [431, 548] width 188 height 46
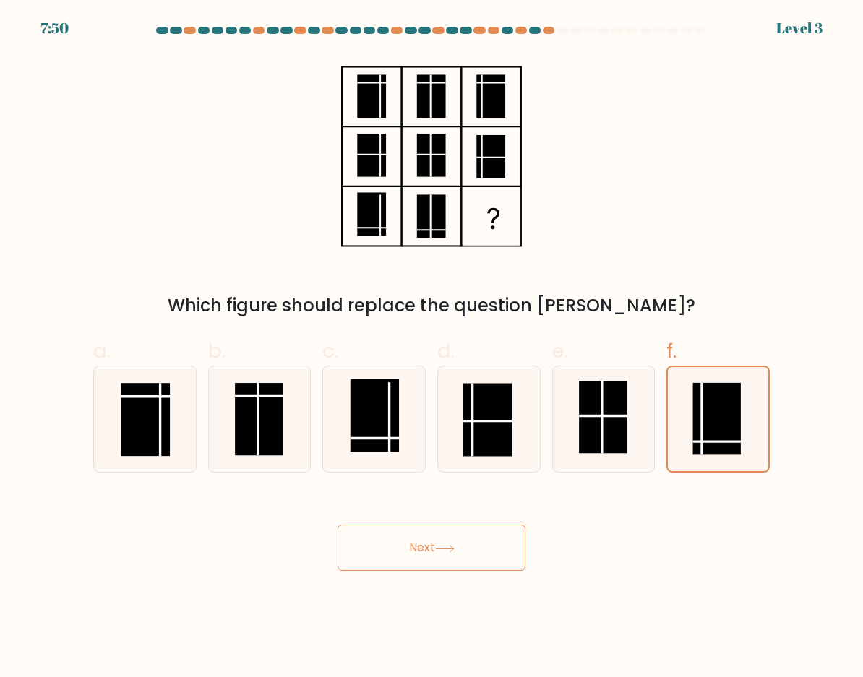
click at [441, 559] on button "Next" at bounding box center [431, 548] width 188 height 46
click at [441, 558] on button "Next" at bounding box center [431, 548] width 188 height 46
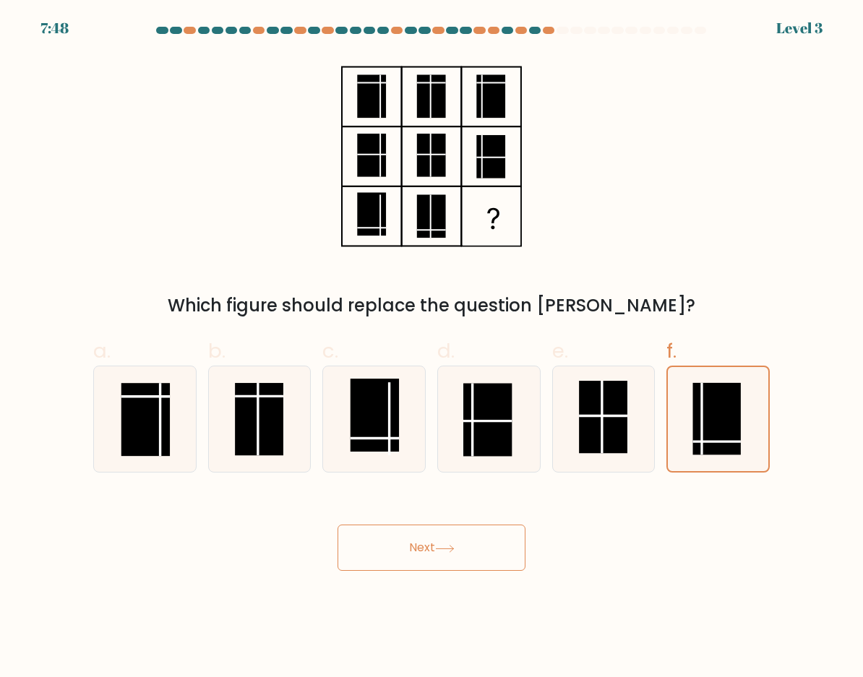
click at [441, 558] on button "Next" at bounding box center [431, 548] width 188 height 46
click at [627, 547] on div "Next" at bounding box center [432, 530] width 694 height 81
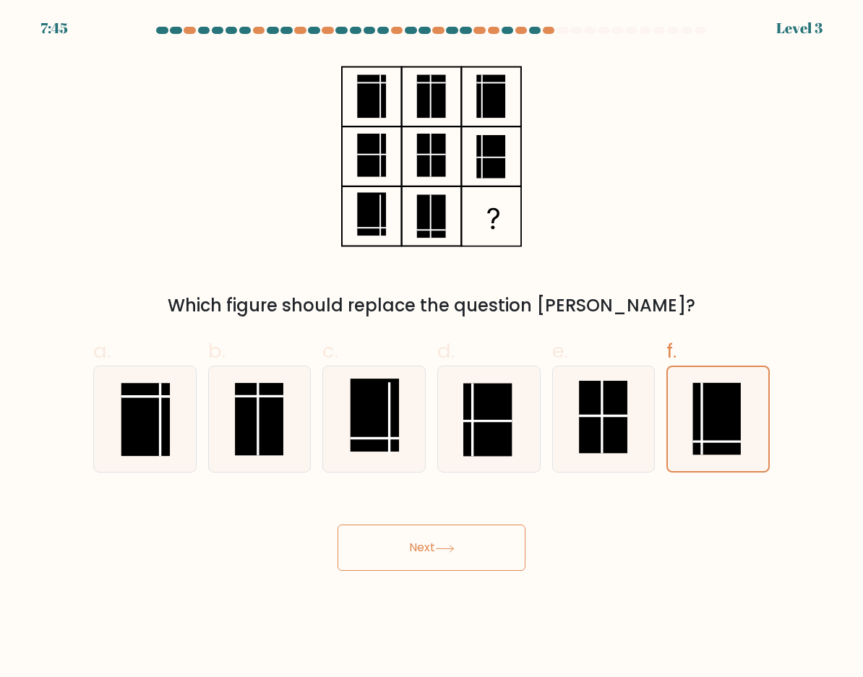
click at [638, 504] on div "Next" at bounding box center [432, 530] width 694 height 81
click at [642, 162] on div "Which figure should replace the question mark?" at bounding box center [432, 187] width 694 height 264
click at [637, 431] on icon at bounding box center [604, 419] width 102 height 102
click at [432, 348] on input "e." at bounding box center [431, 343] width 1 height 9
radio input "true"
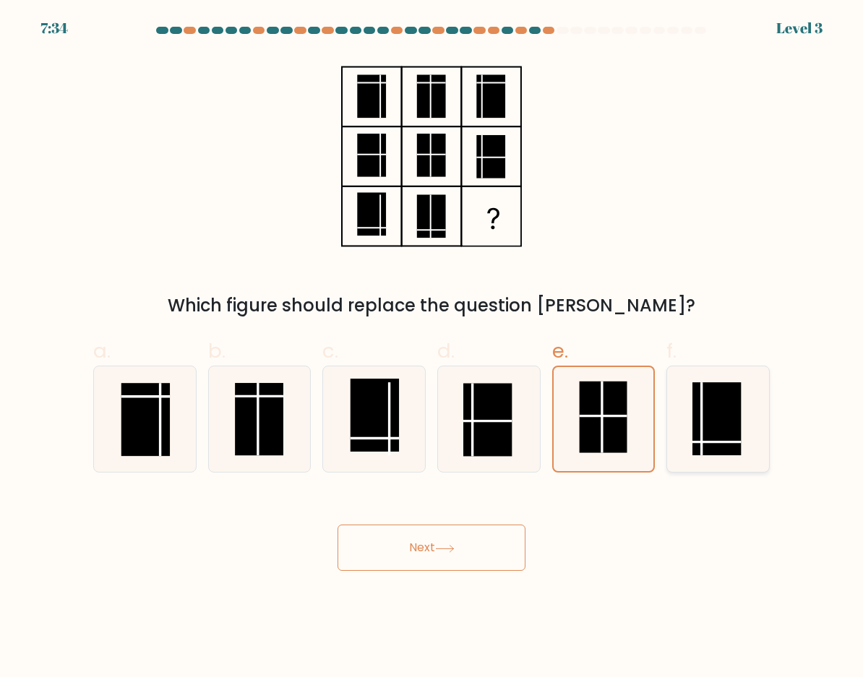
click at [695, 427] on rect at bounding box center [716, 418] width 48 height 73
click at [432, 348] on input "f." at bounding box center [431, 343] width 1 height 9
radio input "true"
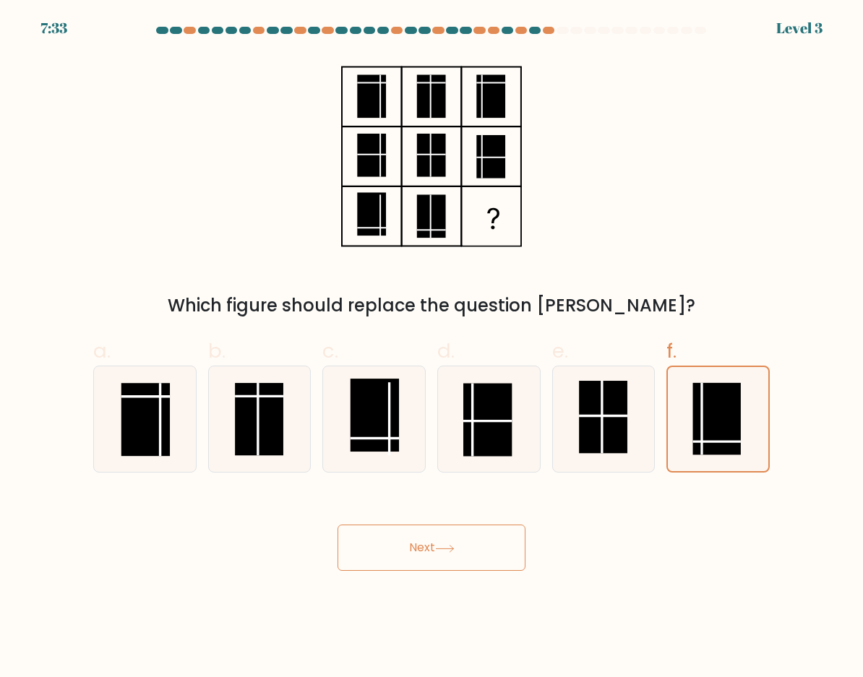
click at [416, 545] on button "Next" at bounding box center [431, 548] width 188 height 46
click at [449, 548] on icon at bounding box center [445, 549] width 20 height 8
click at [507, 549] on button "Next" at bounding box center [431, 548] width 188 height 46
click at [530, 553] on div "Next" at bounding box center [432, 530] width 694 height 81
click at [501, 562] on button "Next" at bounding box center [431, 548] width 188 height 46
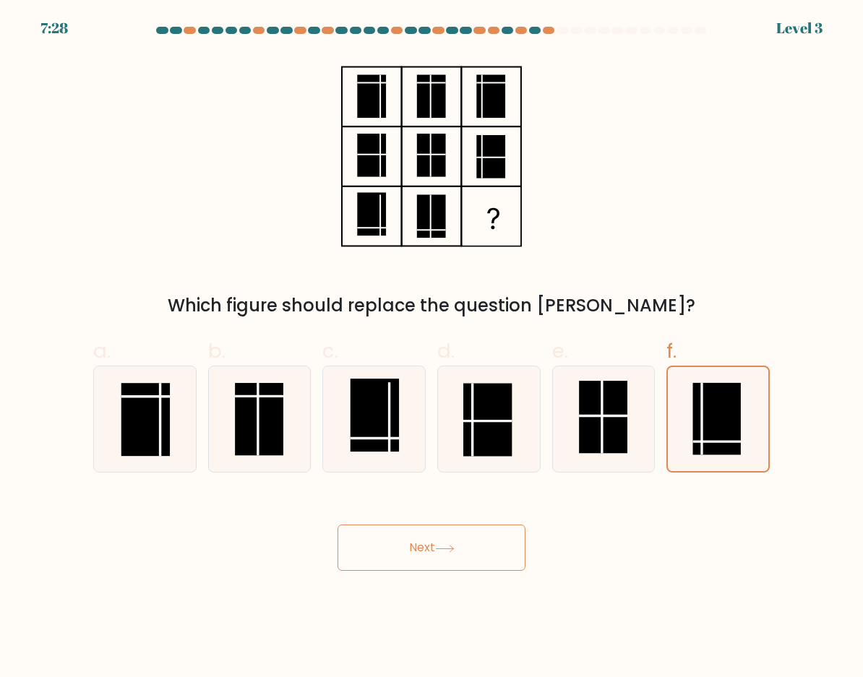
click at [495, 571] on button "Next" at bounding box center [431, 548] width 188 height 46
click at [470, 583] on body "7:28 Level 3" at bounding box center [431, 338] width 863 height 677
click at [440, 554] on button "Next" at bounding box center [431, 548] width 188 height 46
click at [483, 581] on body "7:27 Level 3" at bounding box center [431, 338] width 863 height 677
click at [454, 545] on icon at bounding box center [445, 549] width 20 height 8
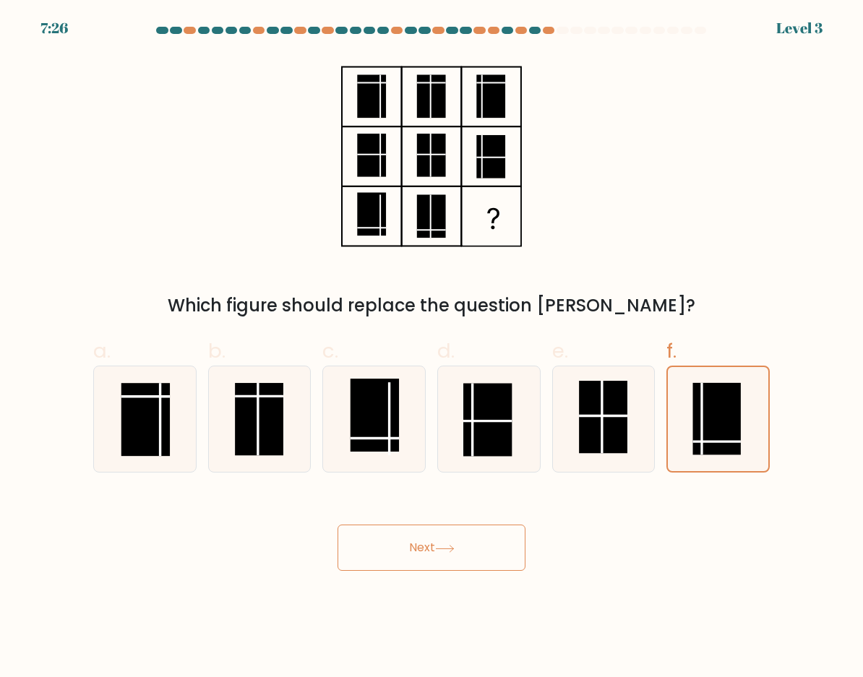
click at [460, 581] on body "7:26 Level 3" at bounding box center [431, 338] width 863 height 677
click at [450, 548] on icon at bounding box center [445, 549] width 20 height 8
click at [444, 601] on body "7:25 Level 3" at bounding box center [431, 338] width 863 height 677
click at [441, 552] on icon at bounding box center [445, 549] width 20 height 8
click at [428, 607] on body "7:24 Level 3" at bounding box center [431, 338] width 863 height 677
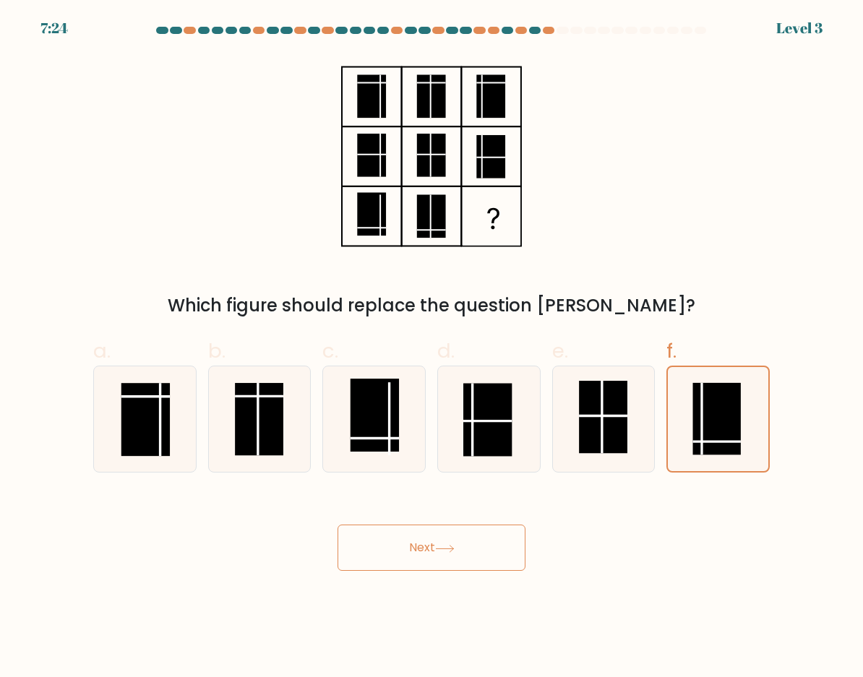
click at [431, 548] on button "Next" at bounding box center [431, 548] width 188 height 46
click at [379, 562] on button "Next" at bounding box center [431, 548] width 188 height 46
click at [303, 560] on div "Next" at bounding box center [432, 530] width 694 height 81
click at [242, 433] on rect at bounding box center [259, 419] width 48 height 73
click at [431, 348] on input "b." at bounding box center [431, 343] width 1 height 9
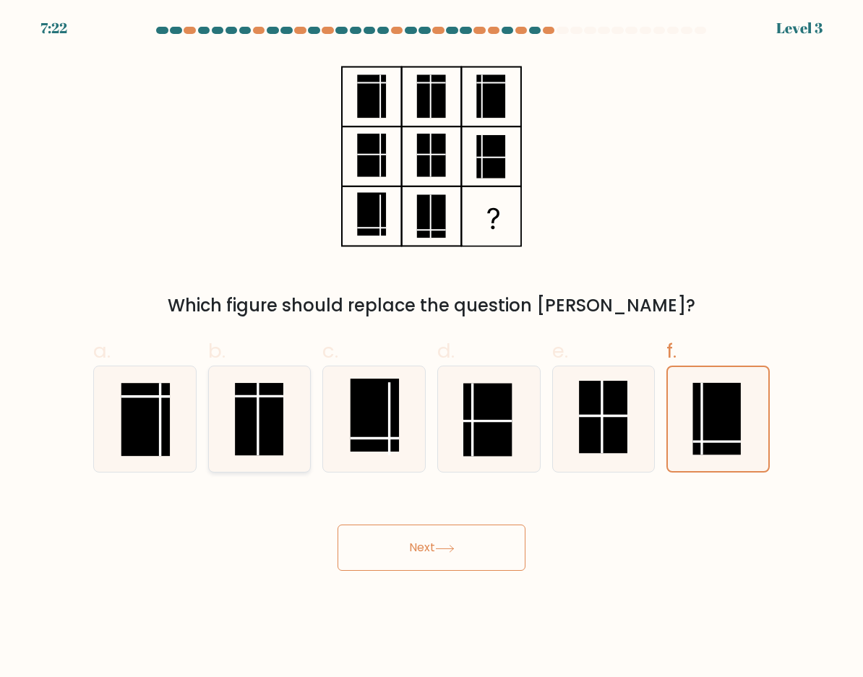
radio input "true"
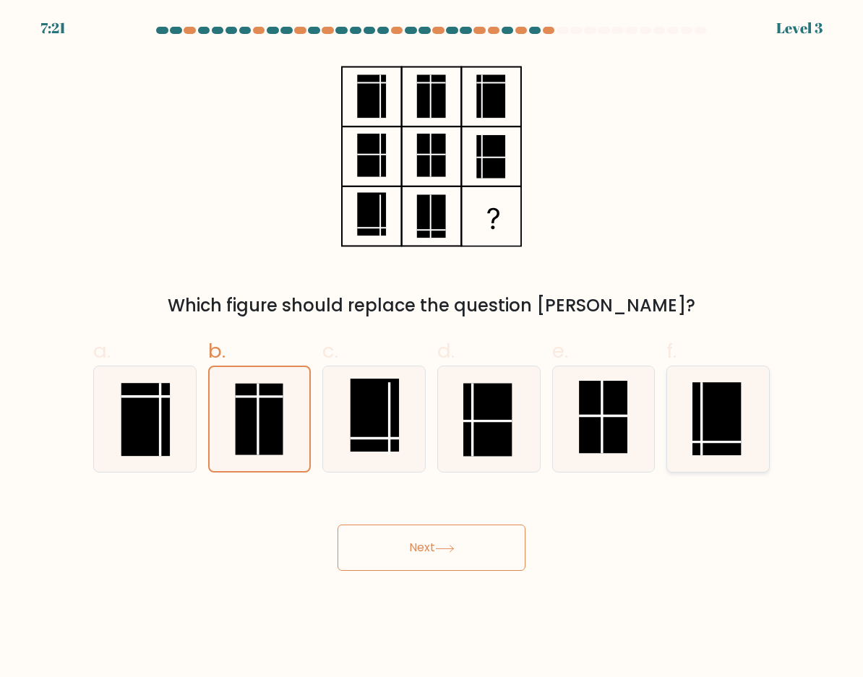
click at [698, 410] on rect at bounding box center [716, 418] width 48 height 73
click at [432, 348] on input "f." at bounding box center [431, 343] width 1 height 9
radio input "true"
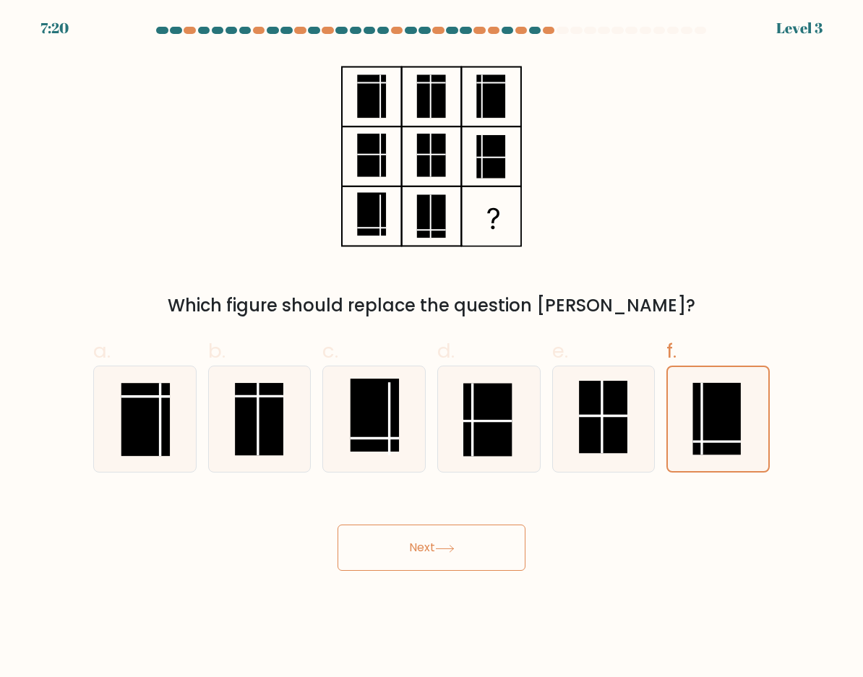
click at [413, 549] on button "Next" at bounding box center [431, 548] width 188 height 46
click at [337, 525] on button "Next" at bounding box center [431, 548] width 188 height 46
click at [413, 549] on button "Next" at bounding box center [431, 548] width 188 height 46
click at [213, 260] on div "Which figure should replace the question mark?" at bounding box center [432, 187] width 694 height 264
click at [666, 519] on div "Next" at bounding box center [432, 530] width 694 height 81
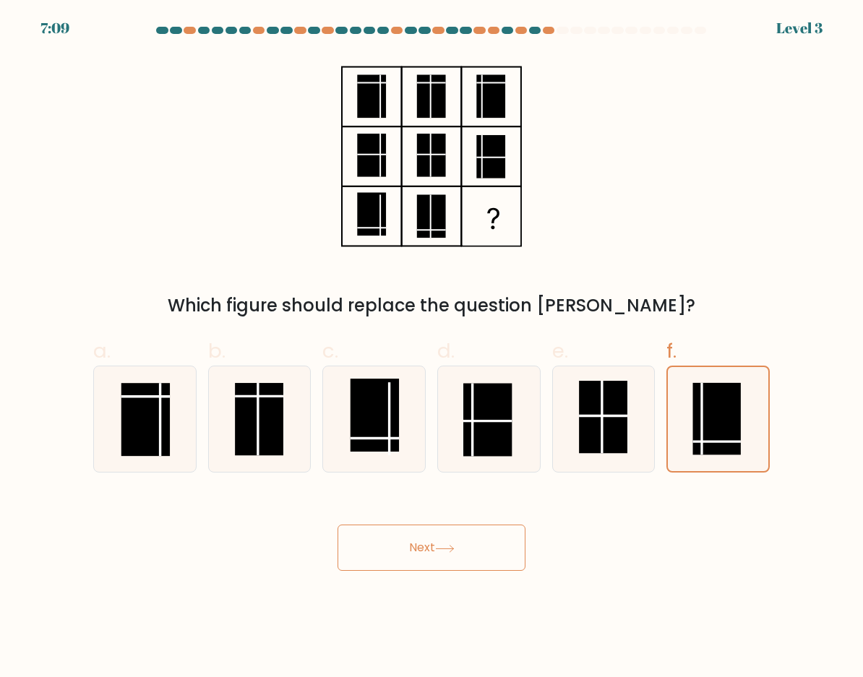
click at [652, 587] on body "7:09 Level 3" at bounding box center [431, 338] width 863 height 677
click at [642, 261] on div "Which figure should replace the question mark?" at bounding box center [432, 187] width 694 height 264
click at [438, 564] on button "Next" at bounding box center [431, 548] width 188 height 46
click at [444, 548] on icon at bounding box center [444, 548] width 17 height 7
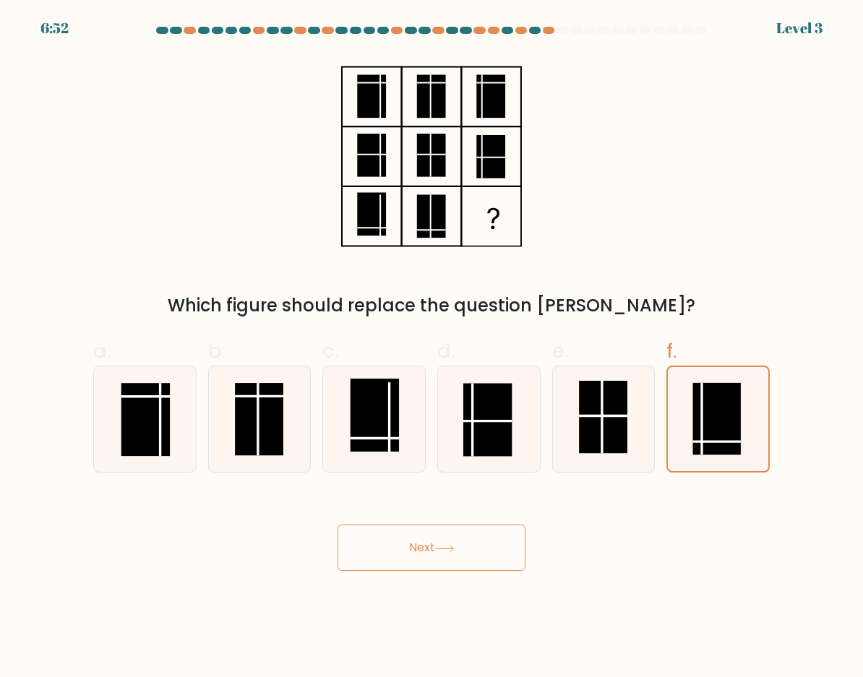
click at [444, 548] on icon at bounding box center [444, 548] width 17 height 7
click at [716, 422] on rect at bounding box center [716, 418] width 48 height 73
click at [432, 348] on input "f." at bounding box center [431, 343] width 1 height 9
radio input "true"
click at [441, 545] on icon at bounding box center [445, 549] width 20 height 8
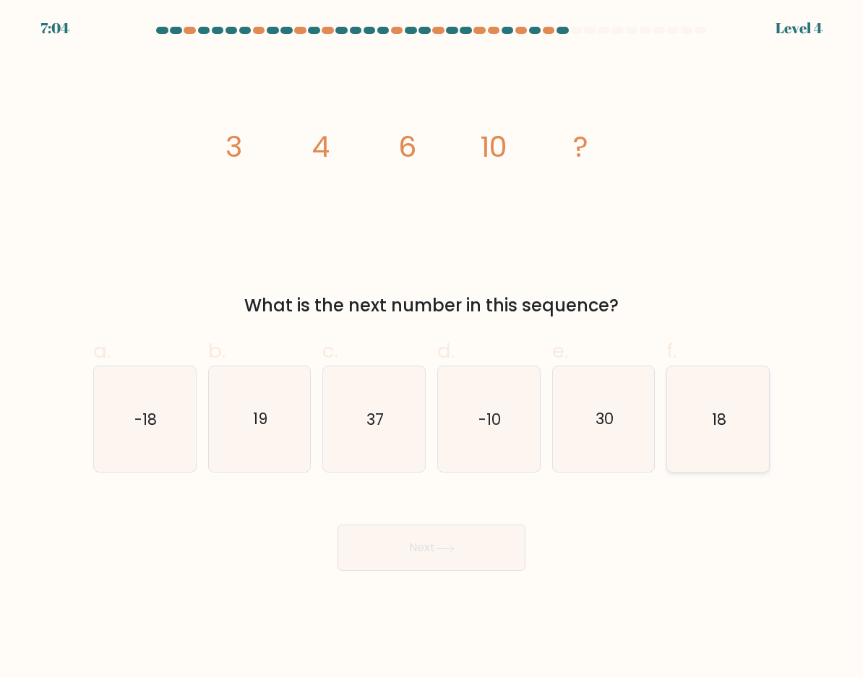
click at [730, 421] on icon "18" at bounding box center [718, 419] width 102 height 102
click at [432, 348] on input "f. 18" at bounding box center [431, 343] width 1 height 9
radio input "true"
click at [423, 553] on button "Next" at bounding box center [431, 548] width 188 height 46
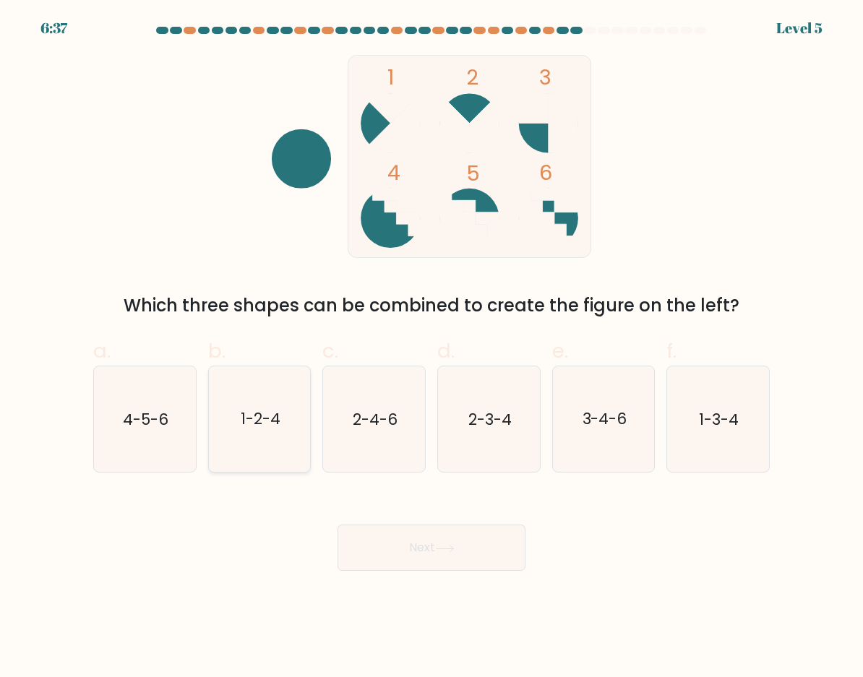
click at [281, 396] on icon "1-2-4" at bounding box center [260, 419] width 102 height 102
click at [431, 348] on input "b. 1-2-4" at bounding box center [431, 343] width 1 height 9
radio input "true"
click at [452, 560] on button "Next" at bounding box center [431, 548] width 188 height 46
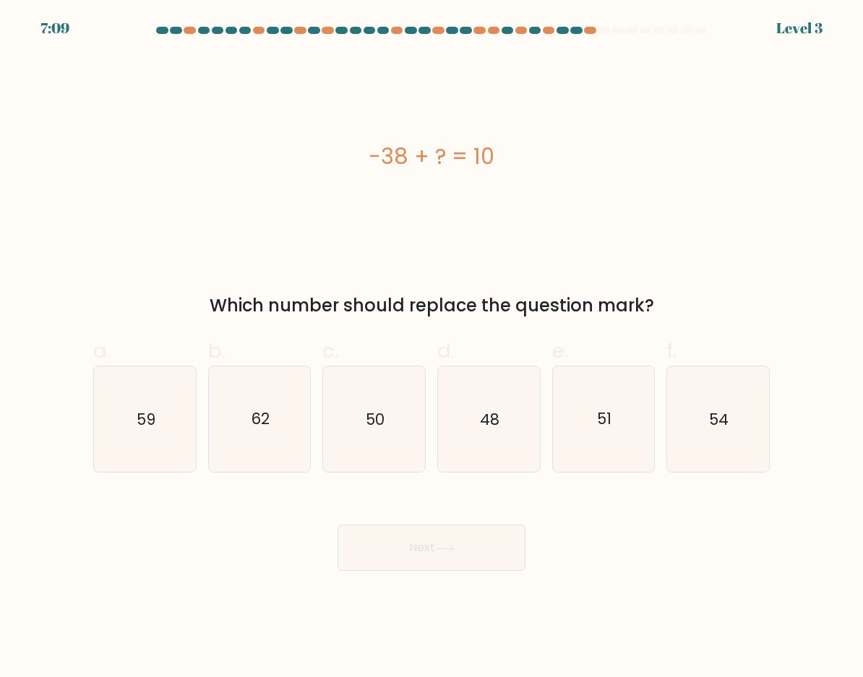
click at [708, 561] on div "Next" at bounding box center [432, 530] width 694 height 81
click at [488, 390] on icon "48" at bounding box center [489, 419] width 102 height 102
click at [432, 348] on input "d. 48" at bounding box center [431, 343] width 1 height 9
radio input "true"
click at [421, 548] on button "Next" at bounding box center [431, 548] width 188 height 46
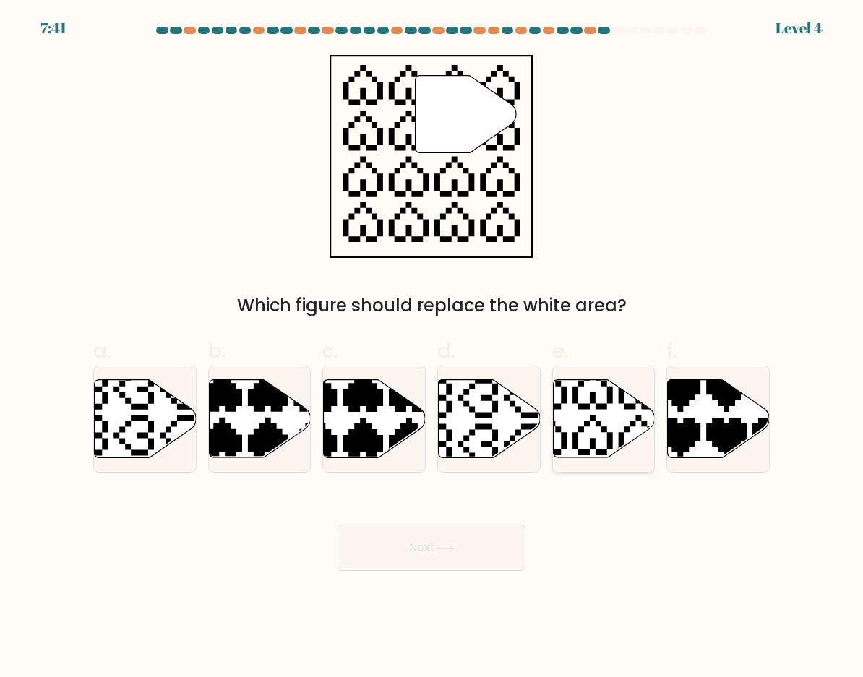
click at [614, 415] on icon at bounding box center [604, 419] width 102 height 78
click at [432, 348] on input "e." at bounding box center [431, 343] width 1 height 9
radio input "true"
click at [417, 556] on button "Next" at bounding box center [431, 548] width 188 height 46
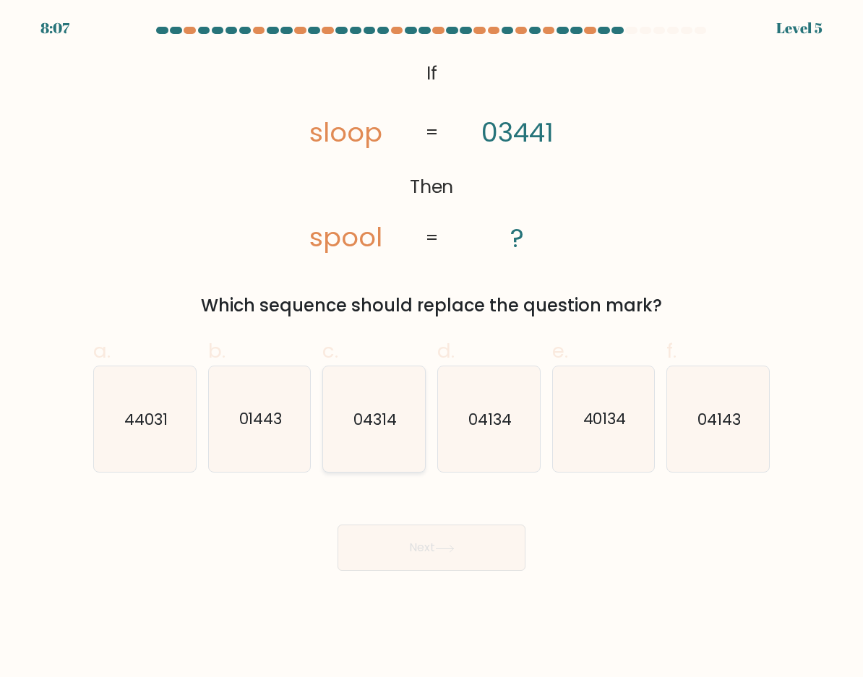
click at [394, 435] on icon "04314" at bounding box center [374, 419] width 102 height 102
click at [431, 348] on input "c. 04314" at bounding box center [431, 343] width 1 height 9
radio input "true"
click at [408, 553] on button "Next" at bounding box center [431, 548] width 188 height 46
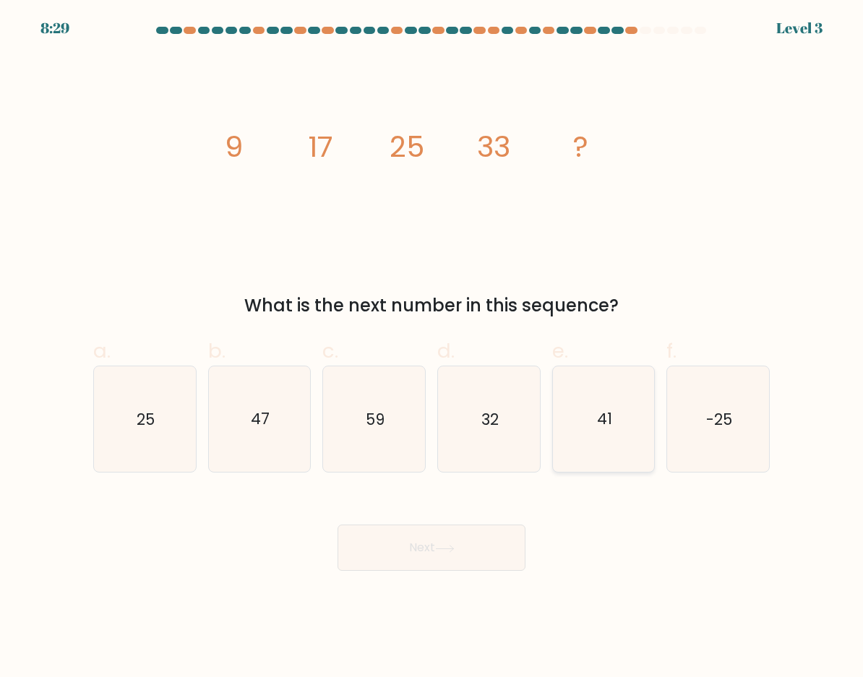
click at [615, 429] on icon "41" at bounding box center [604, 419] width 102 height 102
click at [432, 348] on input "e. 41" at bounding box center [431, 343] width 1 height 9
radio input "true"
click at [442, 548] on icon at bounding box center [444, 548] width 17 height 7
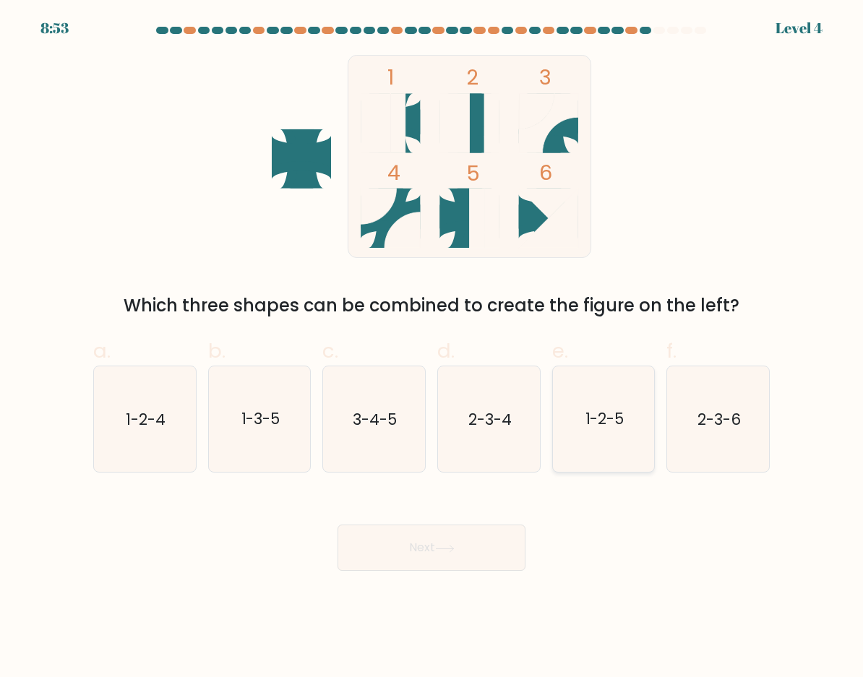
click at [599, 455] on icon "1-2-5" at bounding box center [604, 419] width 102 height 102
click at [432, 348] on input "e. 1-2-5" at bounding box center [431, 343] width 1 height 9
radio input "true"
click at [433, 550] on button "Next" at bounding box center [431, 548] width 188 height 46
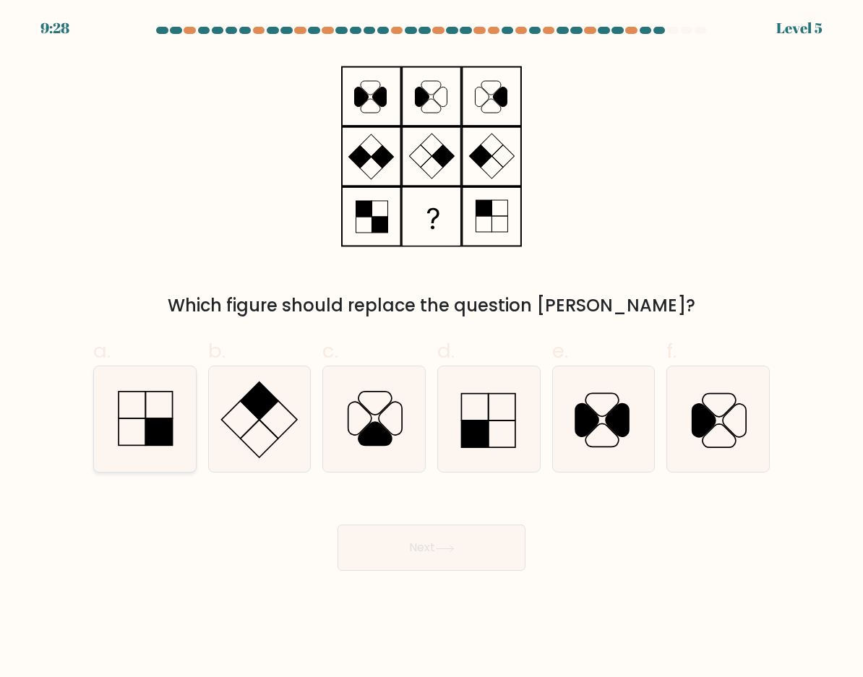
click at [147, 400] on icon at bounding box center [145, 419] width 102 height 102
click at [431, 348] on input "a." at bounding box center [431, 343] width 1 height 9
radio input "true"
click at [422, 556] on button "Next" at bounding box center [431, 548] width 188 height 46
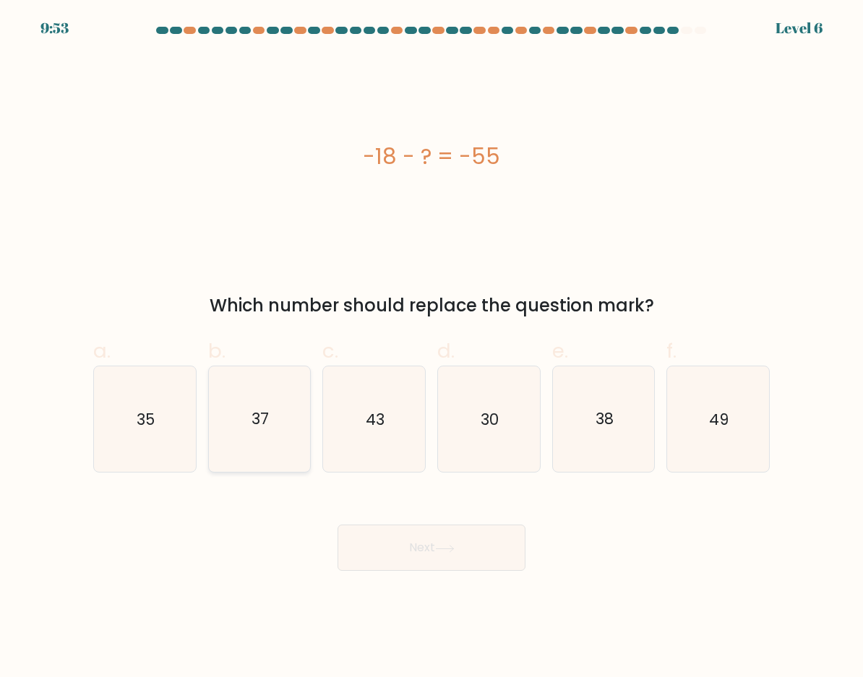
click at [269, 440] on icon "37" at bounding box center [260, 419] width 102 height 102
click at [431, 348] on input "b. 37" at bounding box center [431, 343] width 1 height 9
radio input "true"
click at [460, 564] on button "Next" at bounding box center [431, 548] width 188 height 46
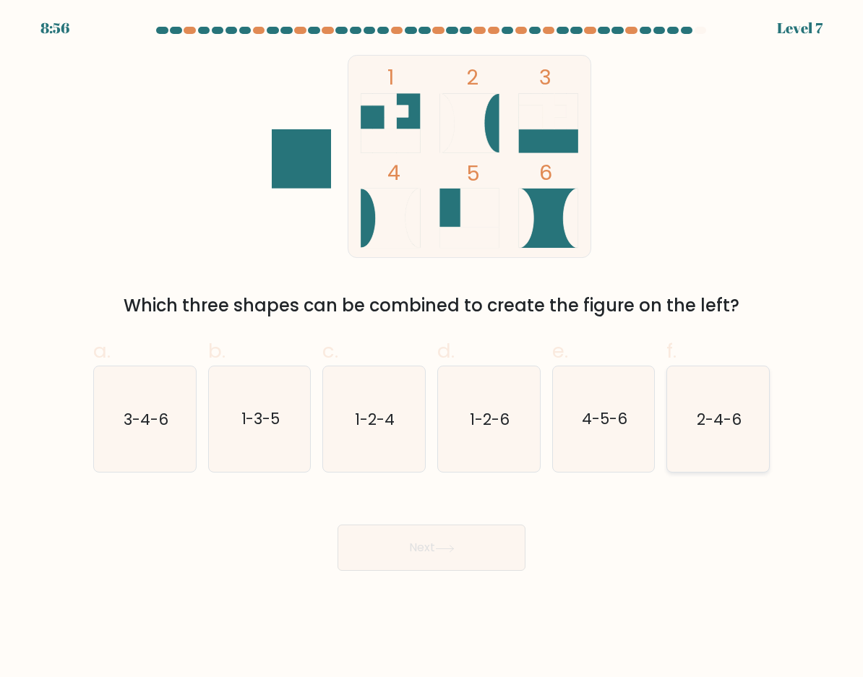
click at [717, 422] on text "2-4-6" at bounding box center [719, 419] width 45 height 21
click at [432, 348] on input "f. 2-4-6" at bounding box center [431, 343] width 1 height 9
radio input "true"
click at [441, 553] on button "Next" at bounding box center [431, 548] width 188 height 46
